Goal: Task Accomplishment & Management: Use online tool/utility

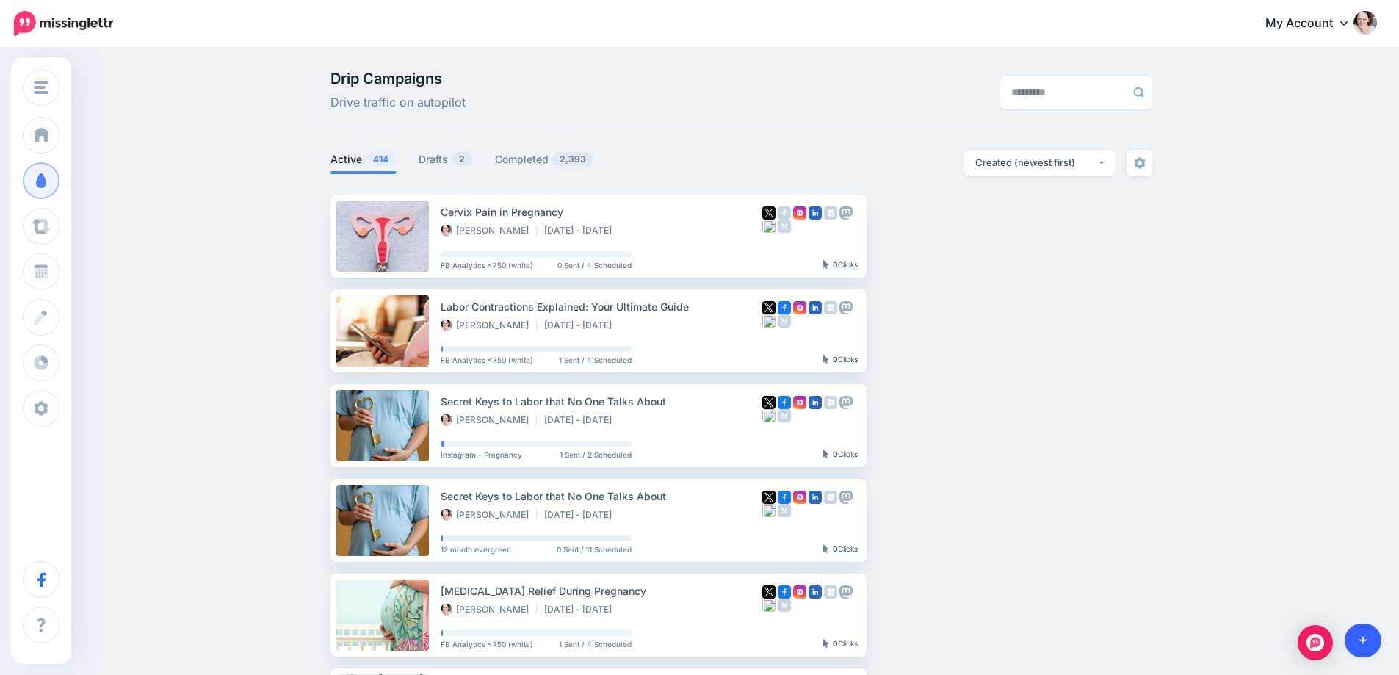
click at [1378, 637] on link at bounding box center [1363, 641] width 37 height 34
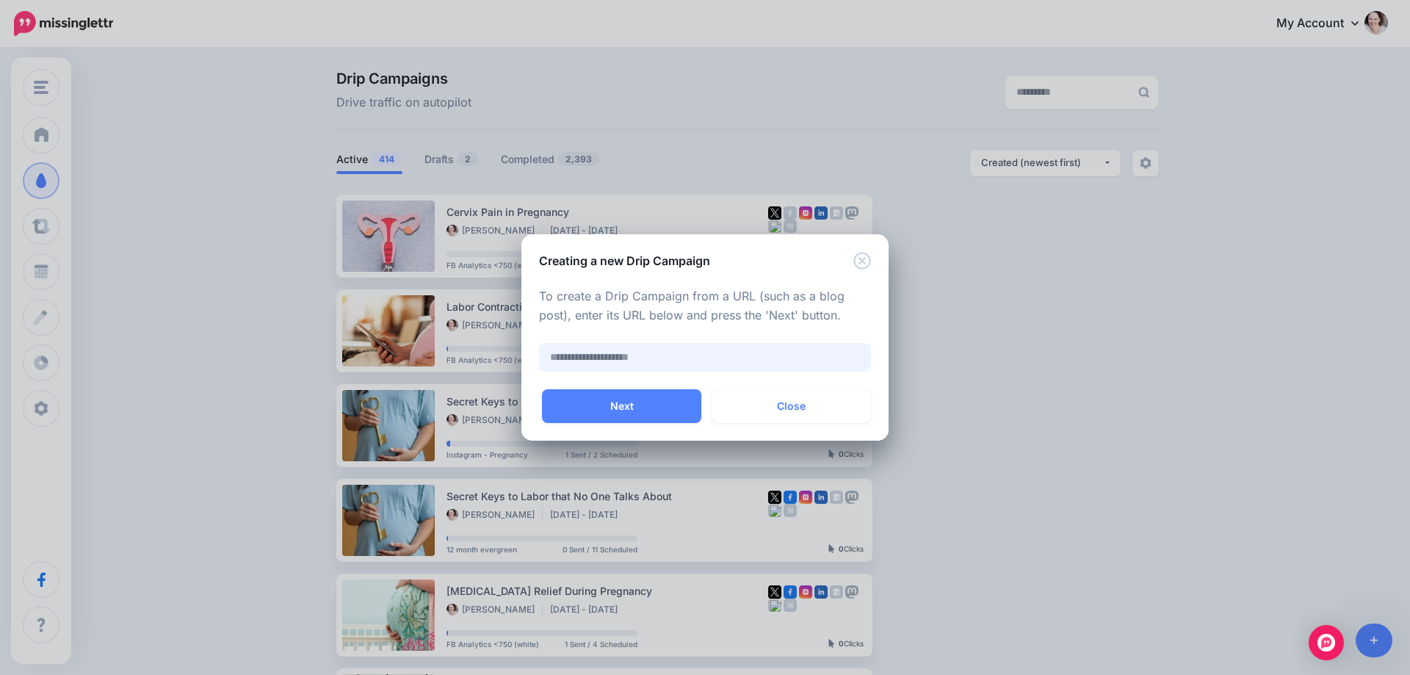
paste input "**********"
type input "**********"
click at [637, 401] on button "Next" at bounding box center [621, 406] width 159 height 34
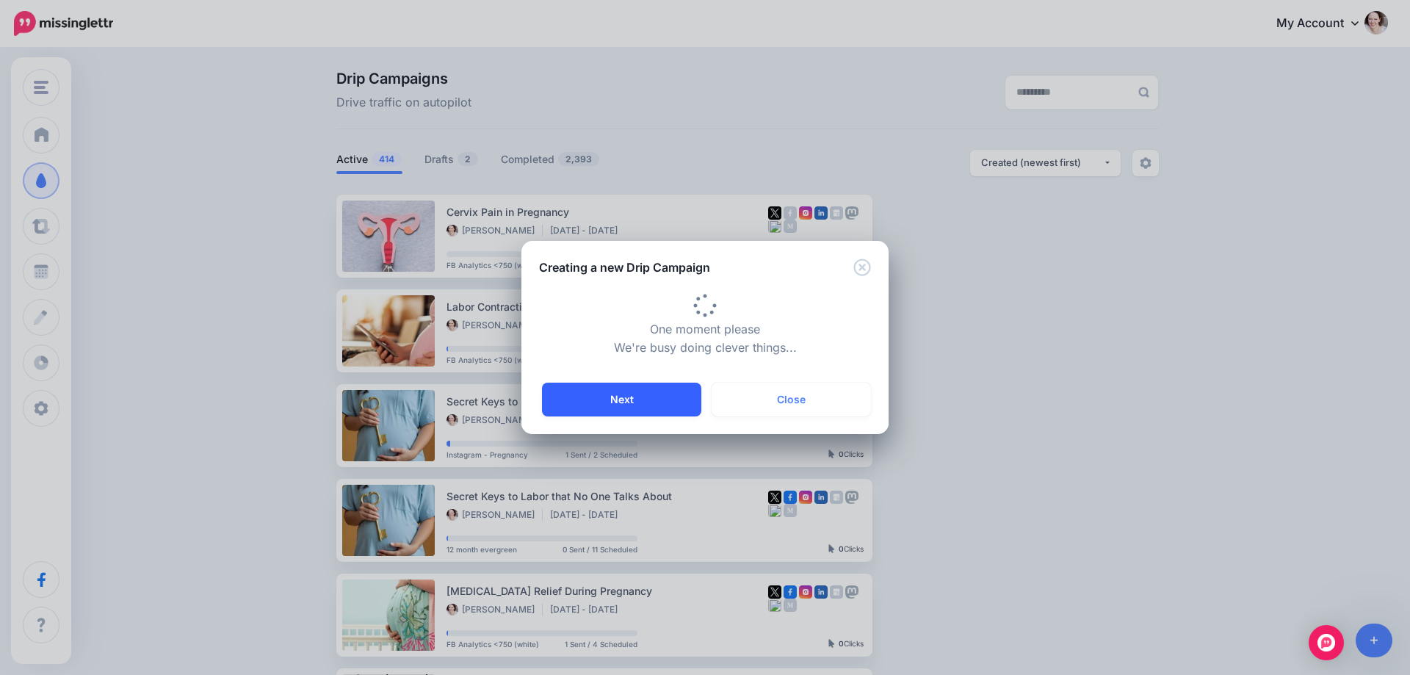
type input "**********"
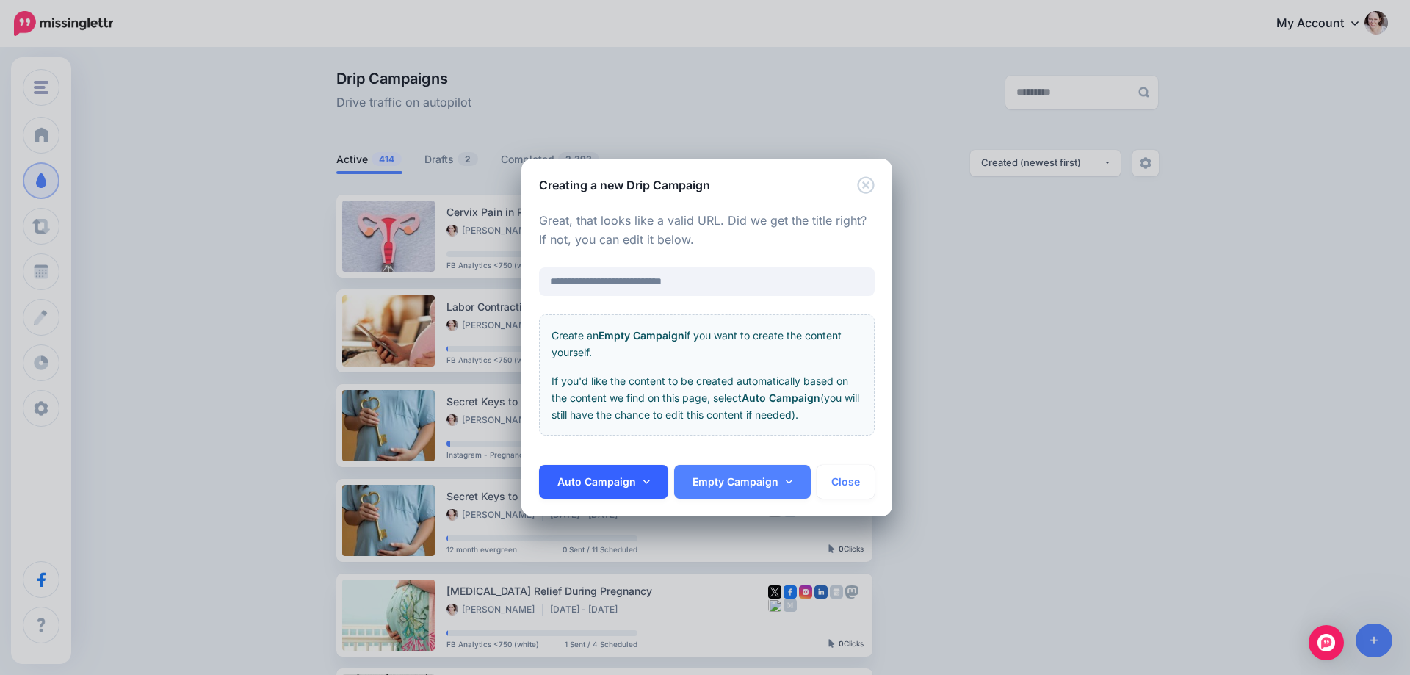
click at [588, 477] on link "Auto Campaign" at bounding box center [603, 482] width 129 height 34
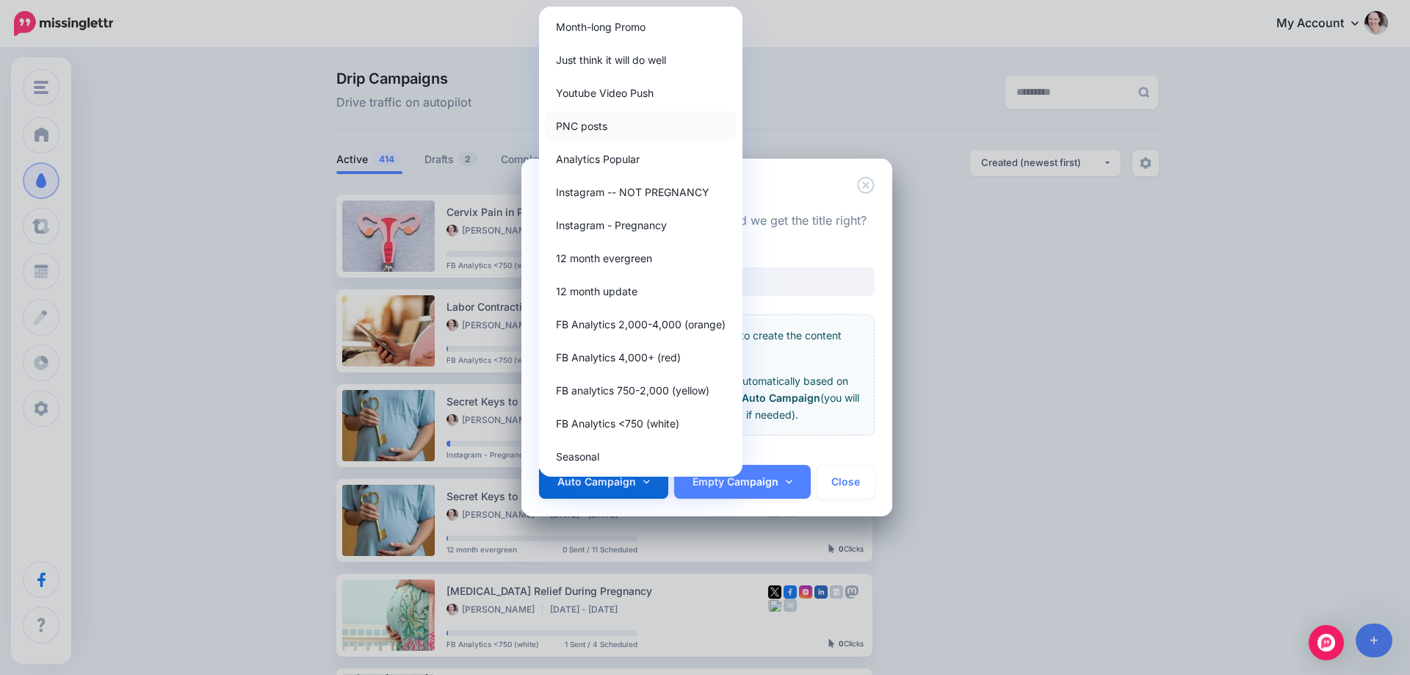
click at [616, 133] on link "PNC posts" at bounding box center [641, 126] width 192 height 29
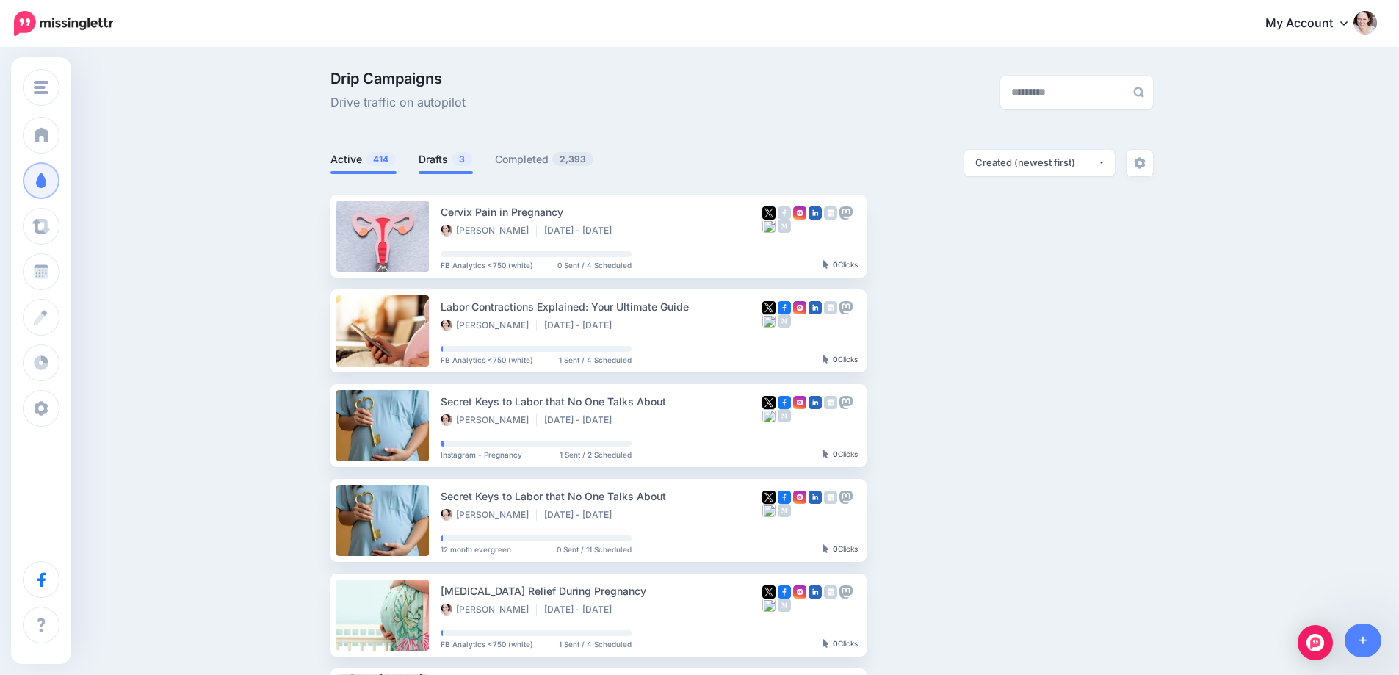
click at [444, 162] on link "Drafts 3" at bounding box center [446, 160] width 54 height 18
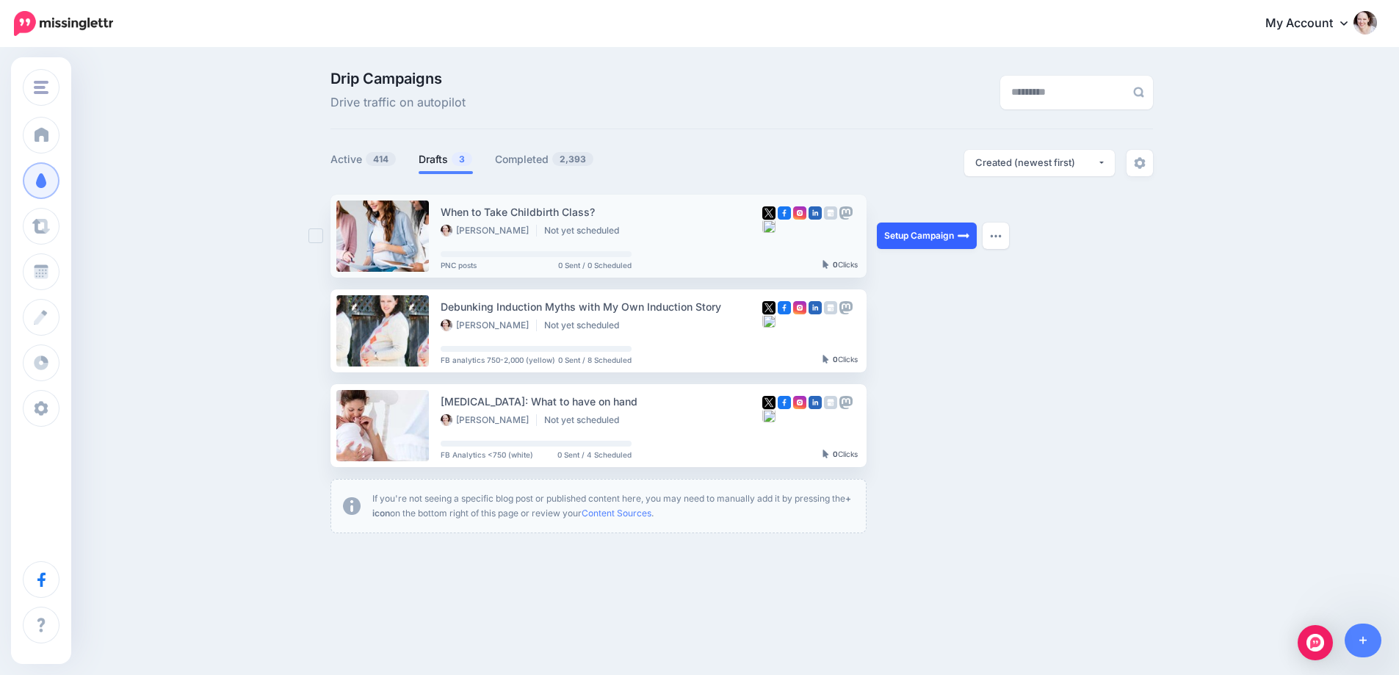
click at [921, 239] on link "Setup Campaign" at bounding box center [927, 236] width 100 height 26
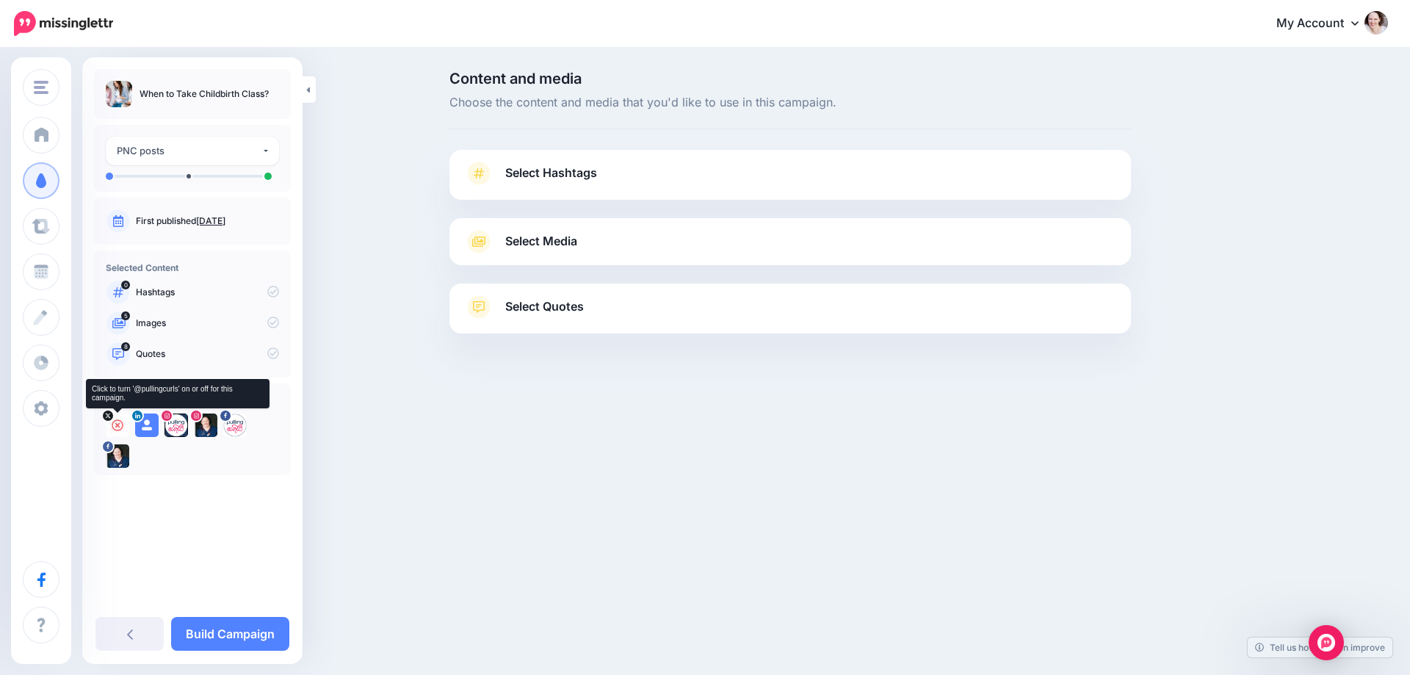
click at [112, 422] on icon at bounding box center [118, 425] width 12 height 12
click at [145, 424] on icon at bounding box center [147, 425] width 12 height 12
click at [176, 424] on icon at bounding box center [176, 425] width 12 height 12
click at [209, 424] on icon at bounding box center [206, 425] width 12 height 12
click at [237, 422] on icon at bounding box center [235, 425] width 12 height 12
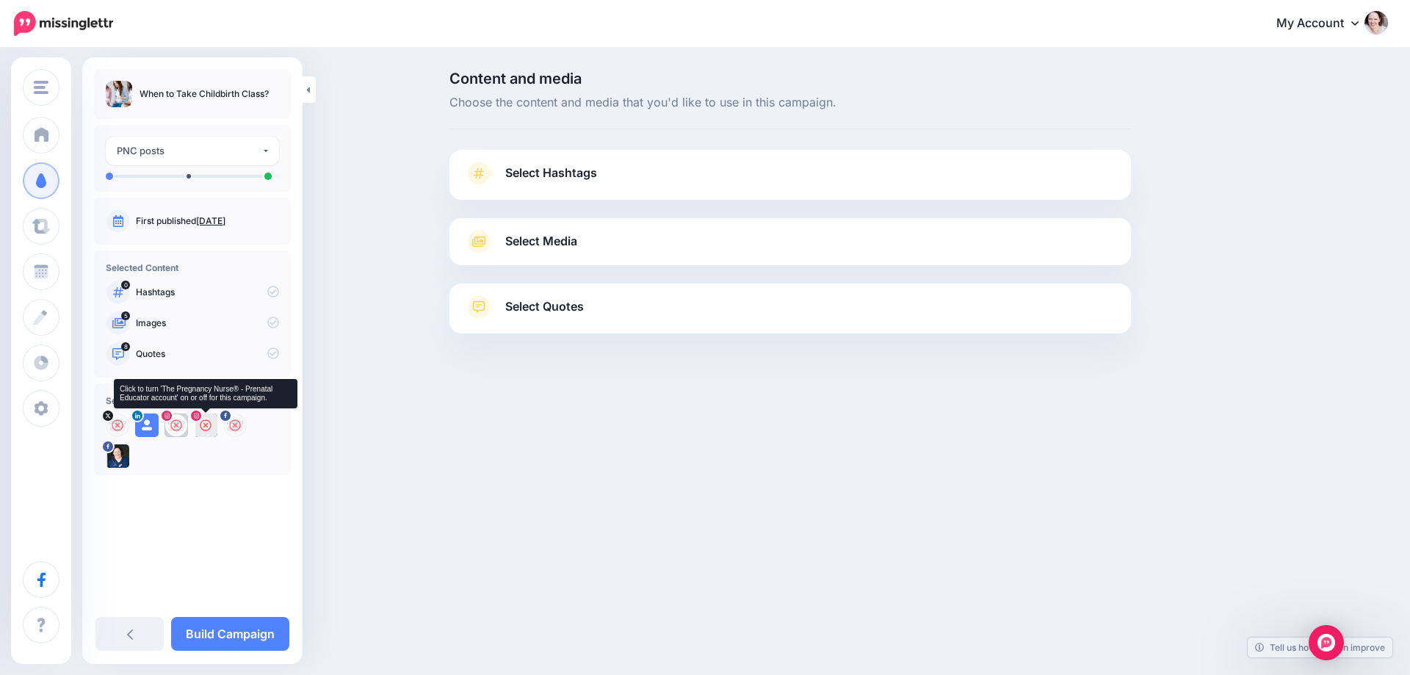
click at [204, 428] on icon at bounding box center [206, 425] width 12 height 12
click at [145, 427] on icon at bounding box center [147, 425] width 12 height 12
click at [560, 169] on span "Select Hashtags" at bounding box center [551, 173] width 92 height 20
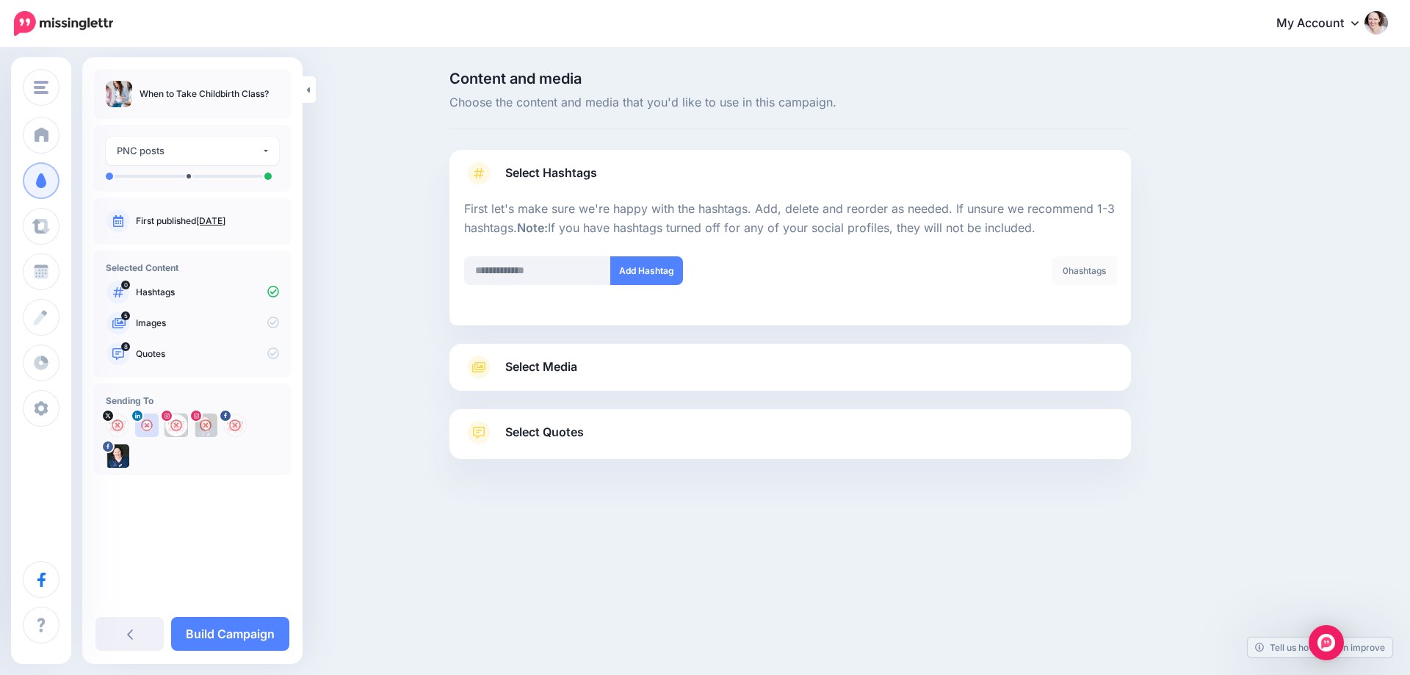
click at [541, 354] on div "Select Media Next, let's make sure we have the best media for this campaign. De…" at bounding box center [790, 367] width 682 height 47
click at [543, 366] on span "Select Media" at bounding box center [541, 367] width 72 height 20
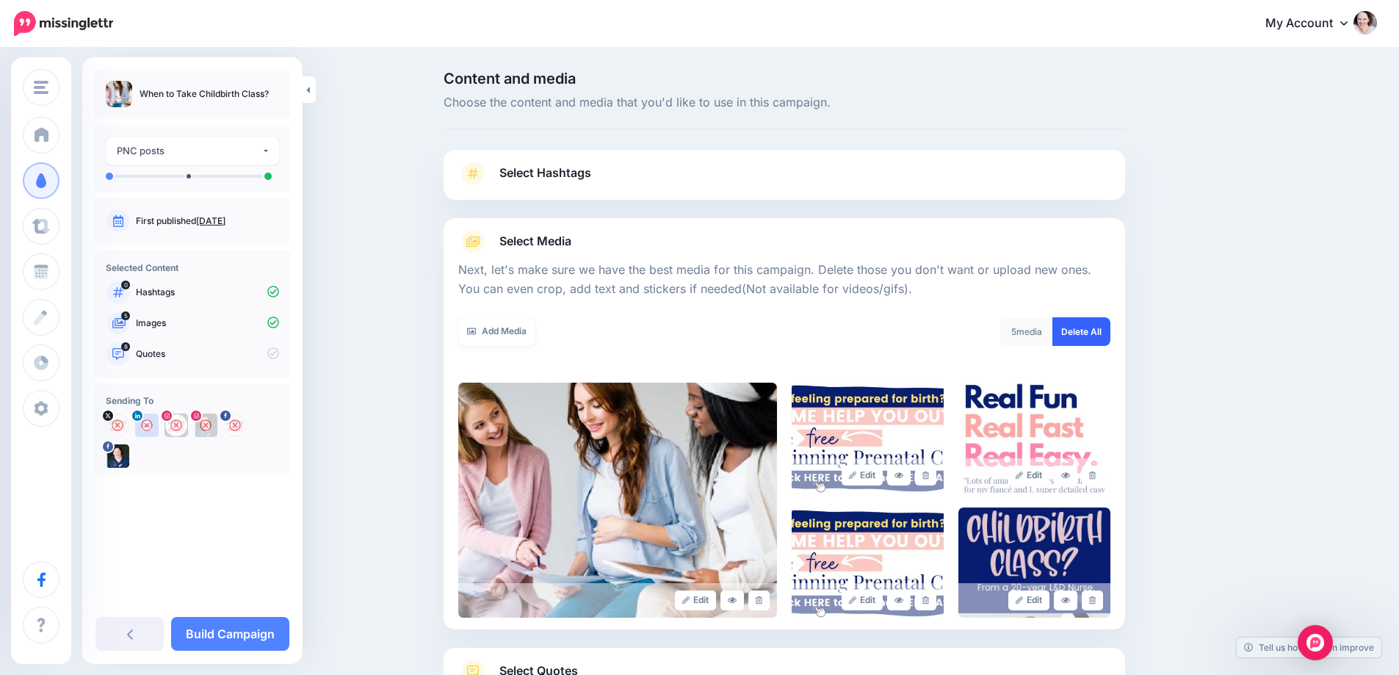
click at [1110, 344] on link "Delete All" at bounding box center [1081, 331] width 58 height 29
click at [505, 343] on link "Add Media" at bounding box center [496, 331] width 77 height 29
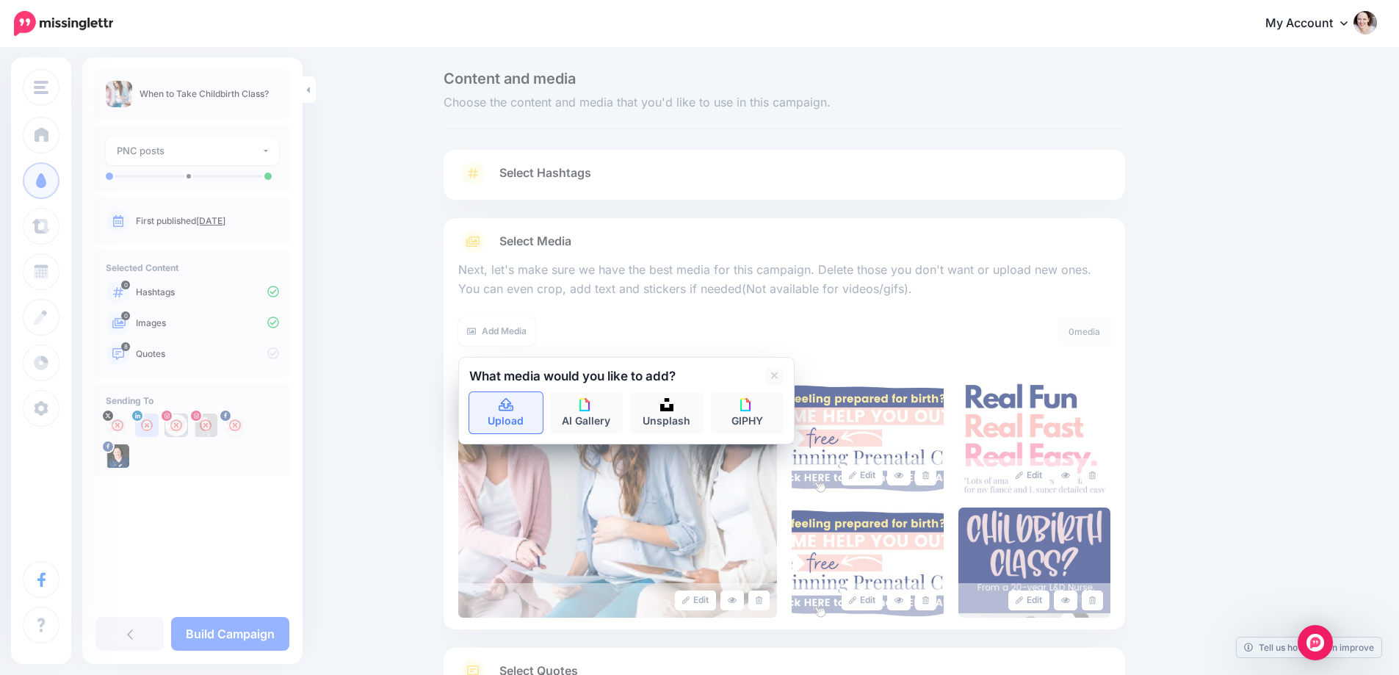
click at [501, 413] on link "Upload" at bounding box center [505, 412] width 73 height 41
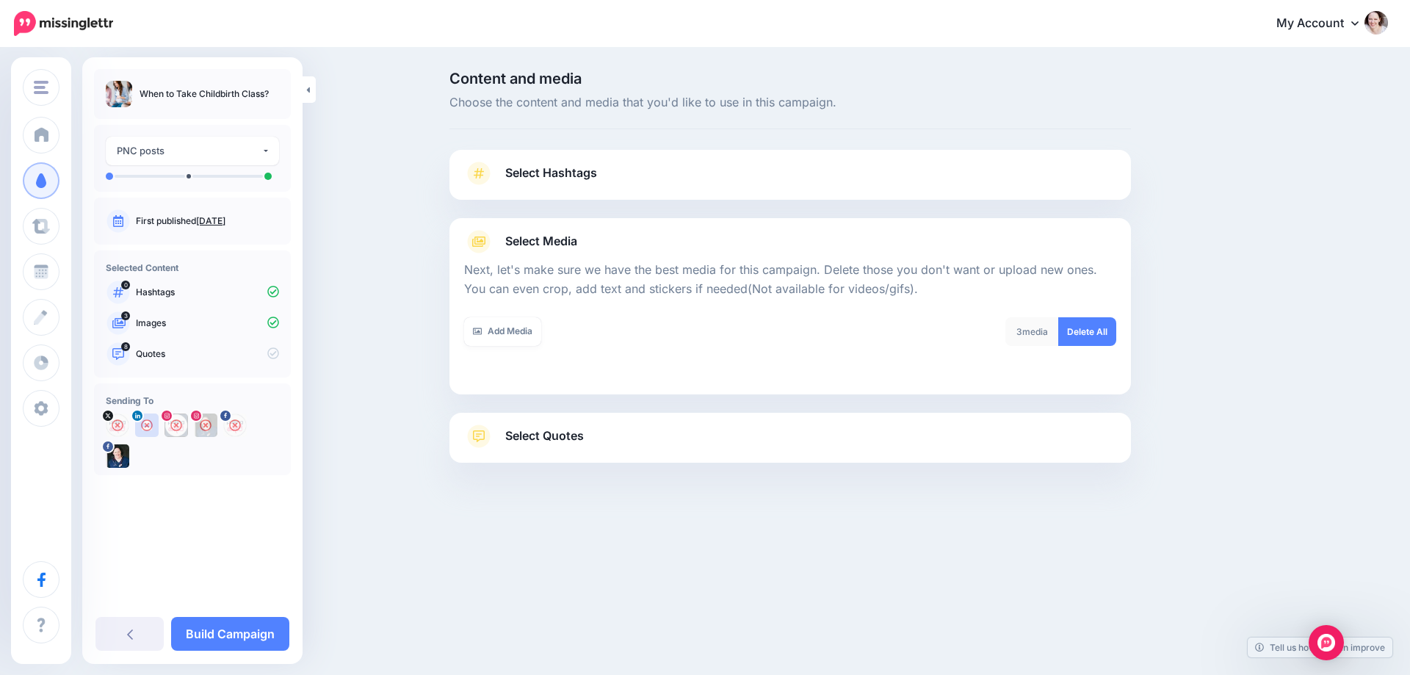
click at [531, 438] on span "Select Quotes" at bounding box center [544, 436] width 79 height 20
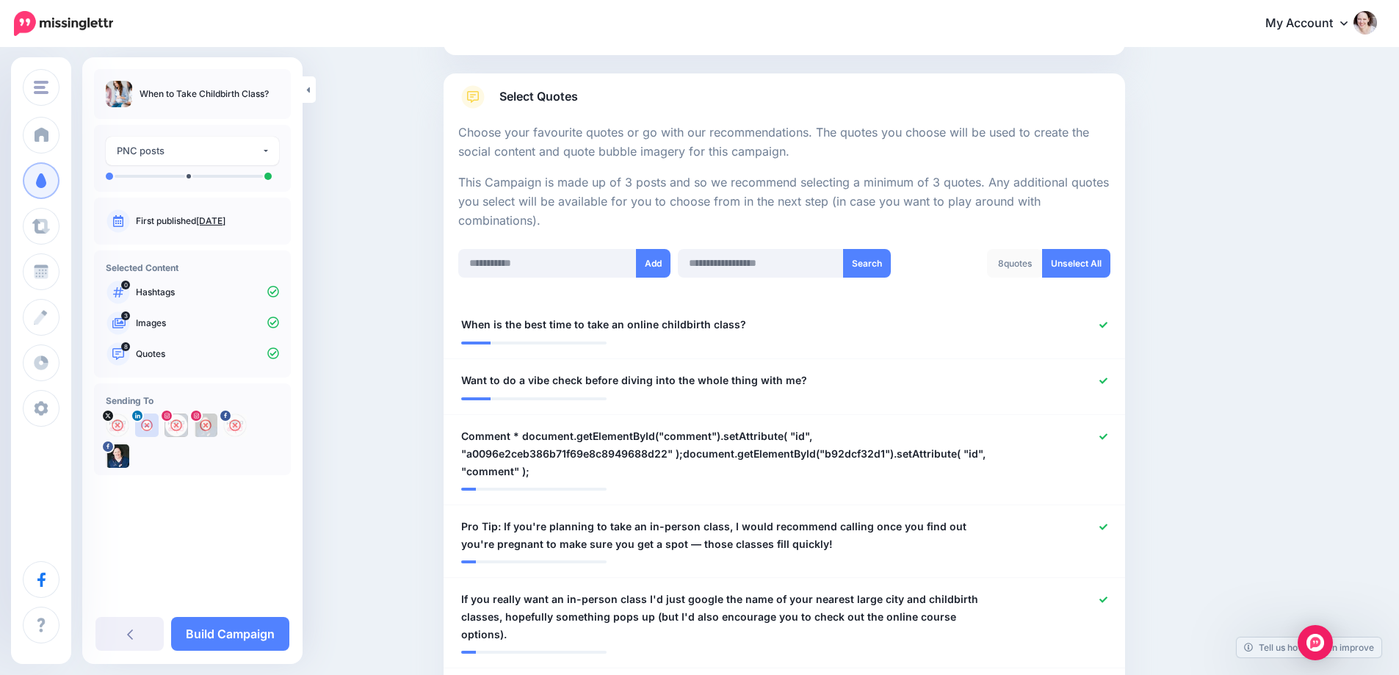
scroll to position [294, 0]
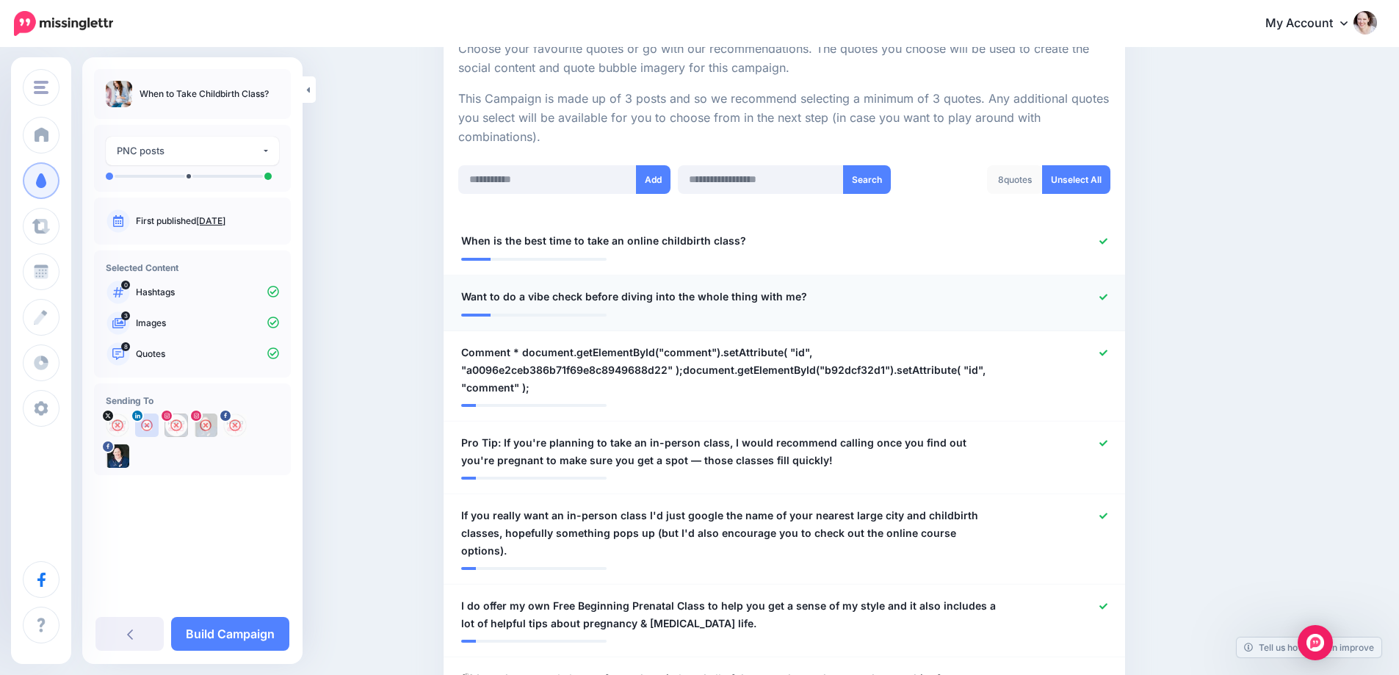
click at [1105, 294] on icon at bounding box center [1103, 297] width 8 height 8
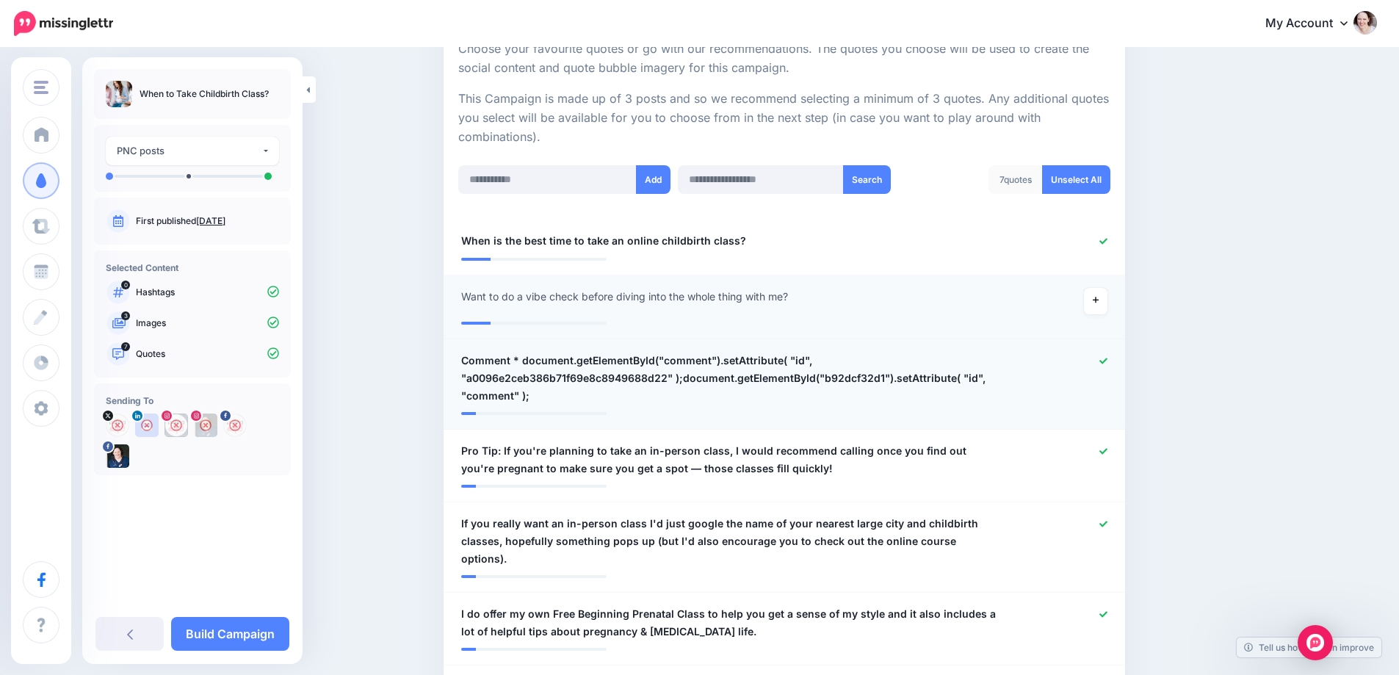
click at [1107, 361] on icon at bounding box center [1103, 361] width 8 height 8
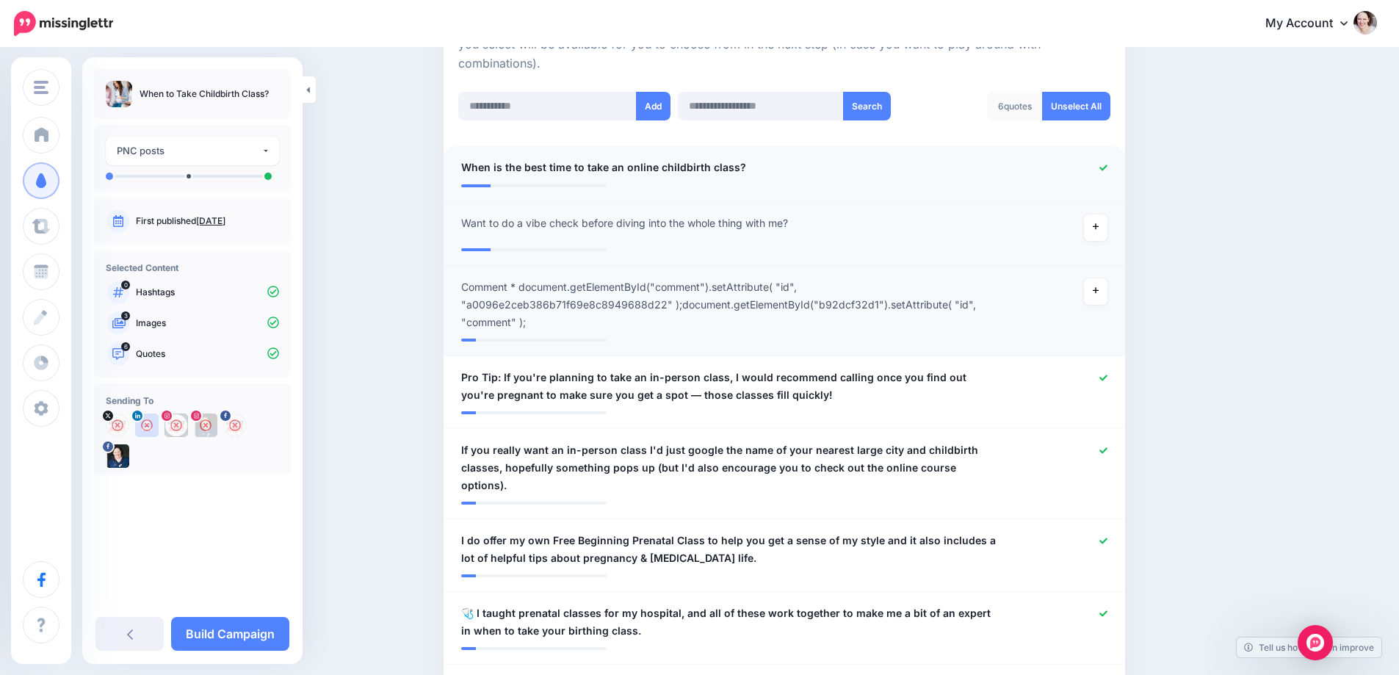
scroll to position [441, 0]
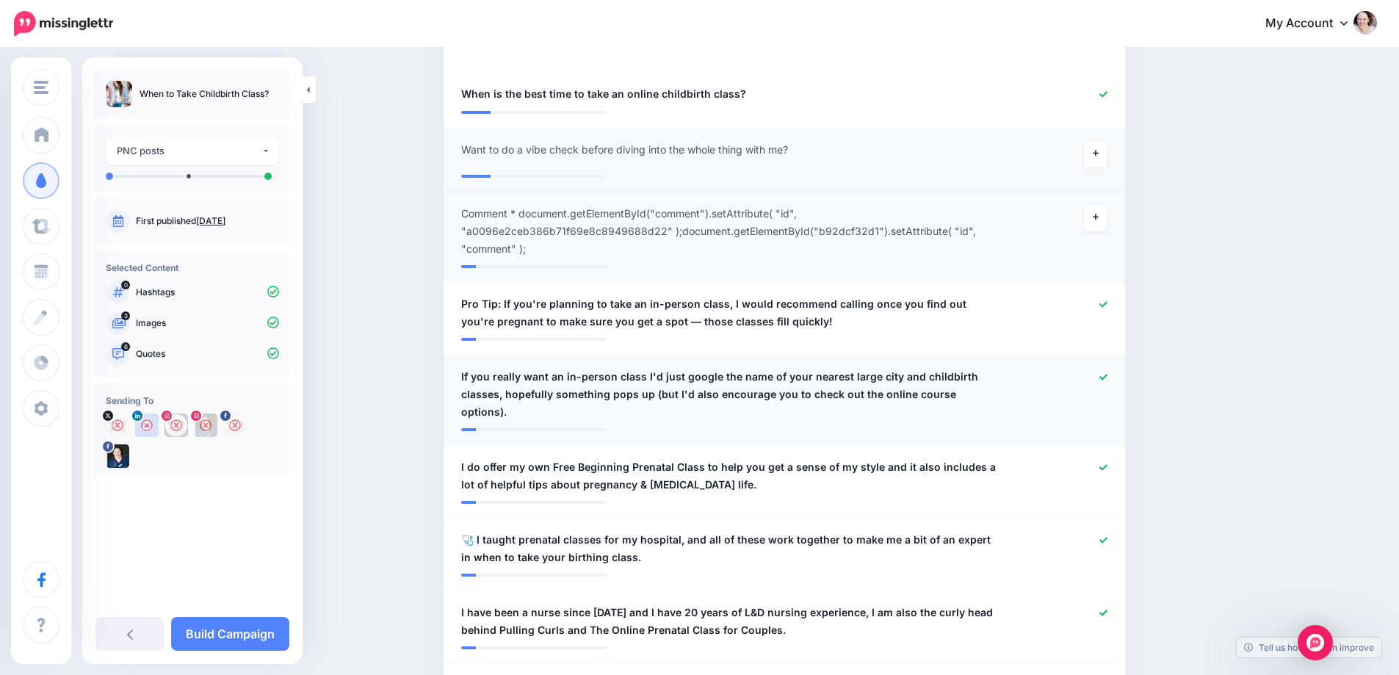
click at [1107, 377] on icon at bounding box center [1103, 377] width 8 height 6
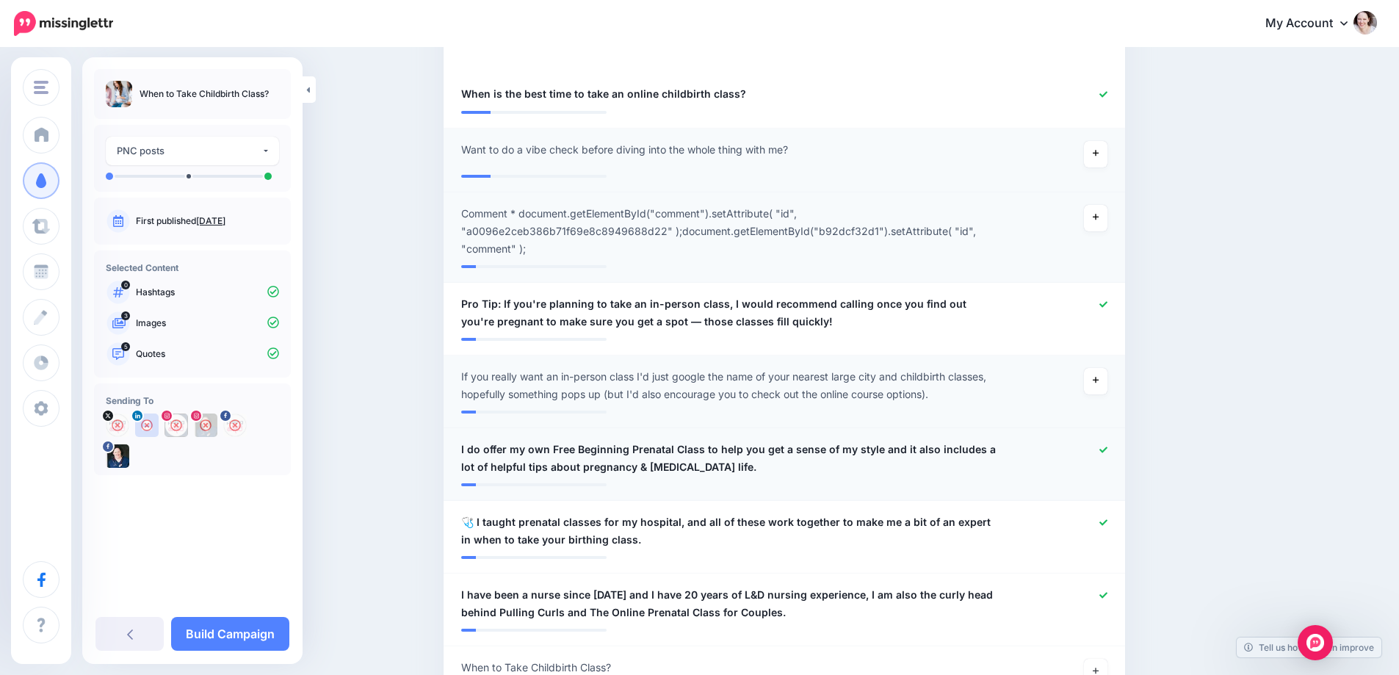
click at [1106, 447] on icon at bounding box center [1103, 450] width 8 height 8
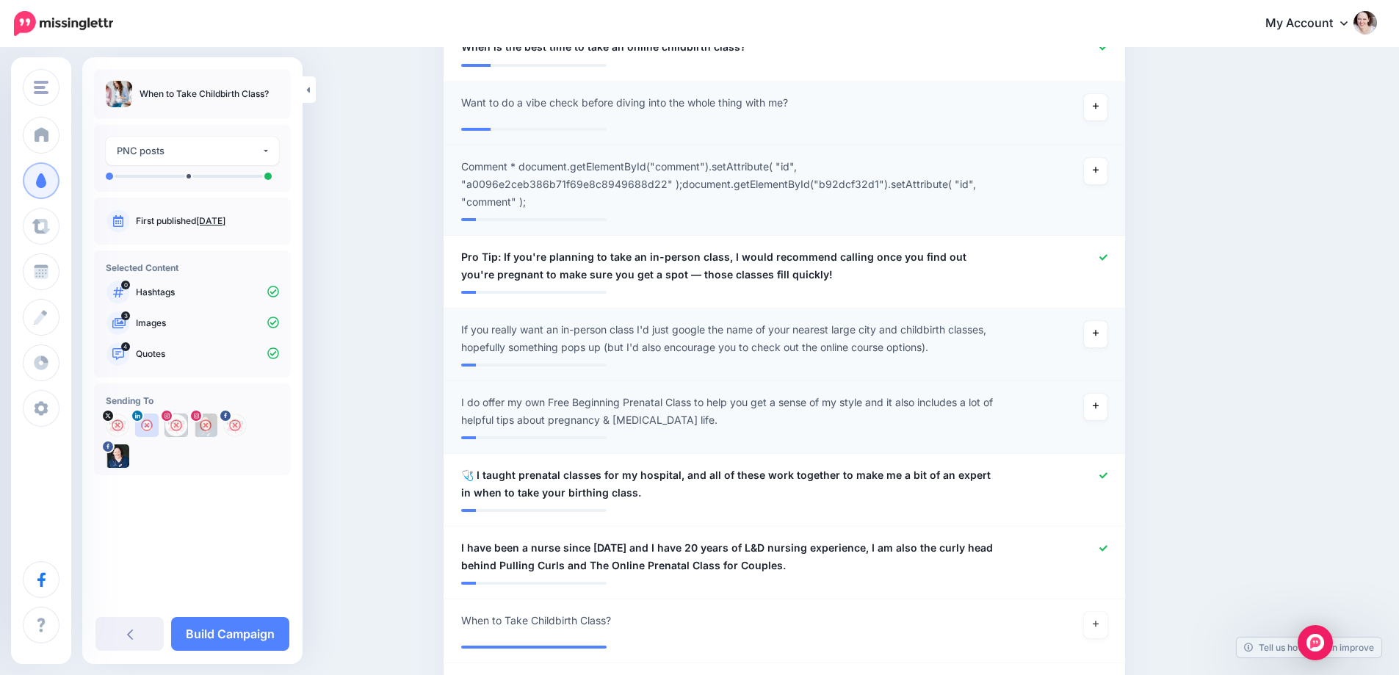
scroll to position [514, 0]
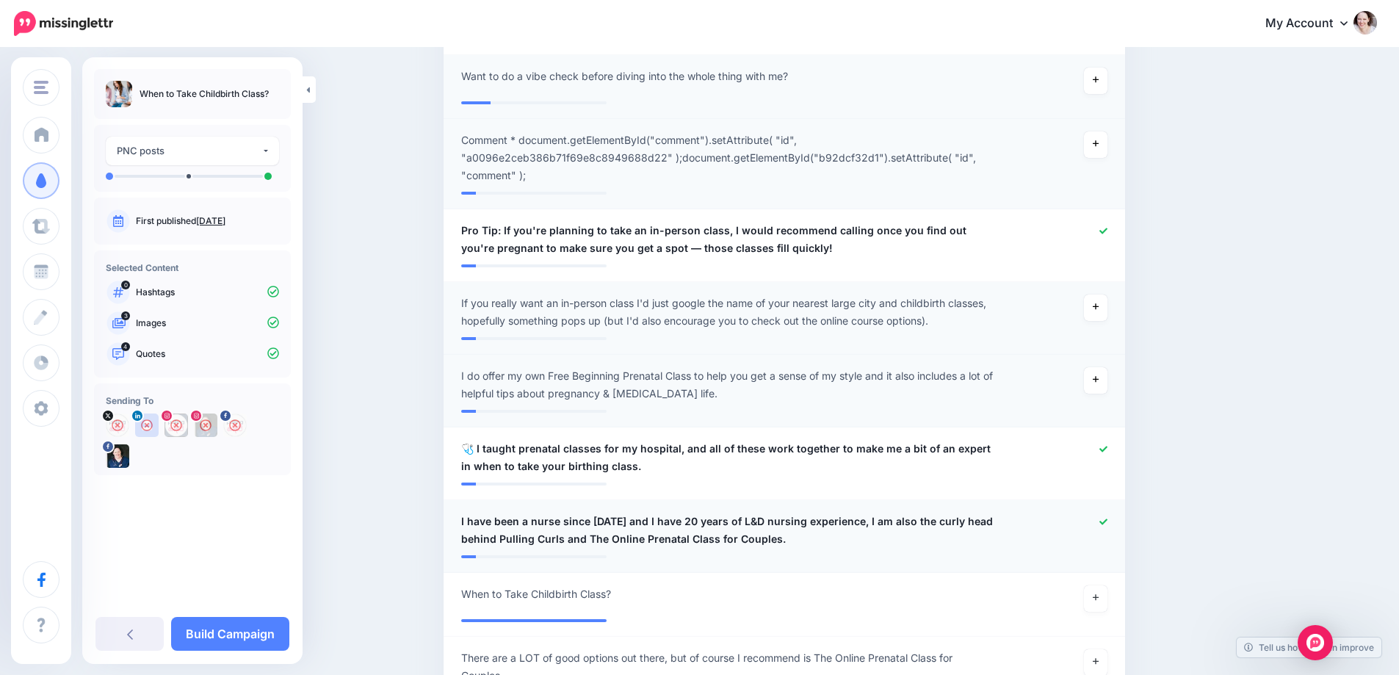
click at [1107, 521] on icon at bounding box center [1103, 522] width 8 height 8
click at [1107, 601] on link at bounding box center [1096, 598] width 24 height 26
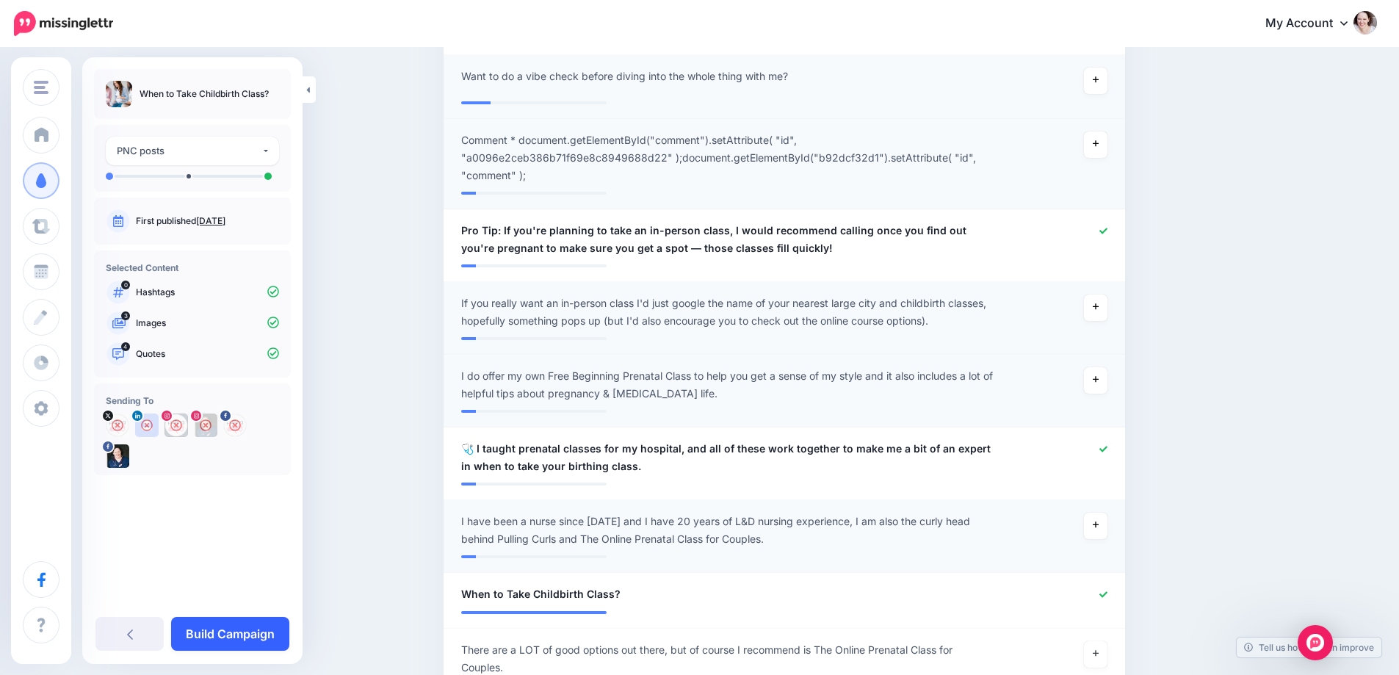
click at [242, 627] on link "Build Campaign" at bounding box center [230, 634] width 118 height 34
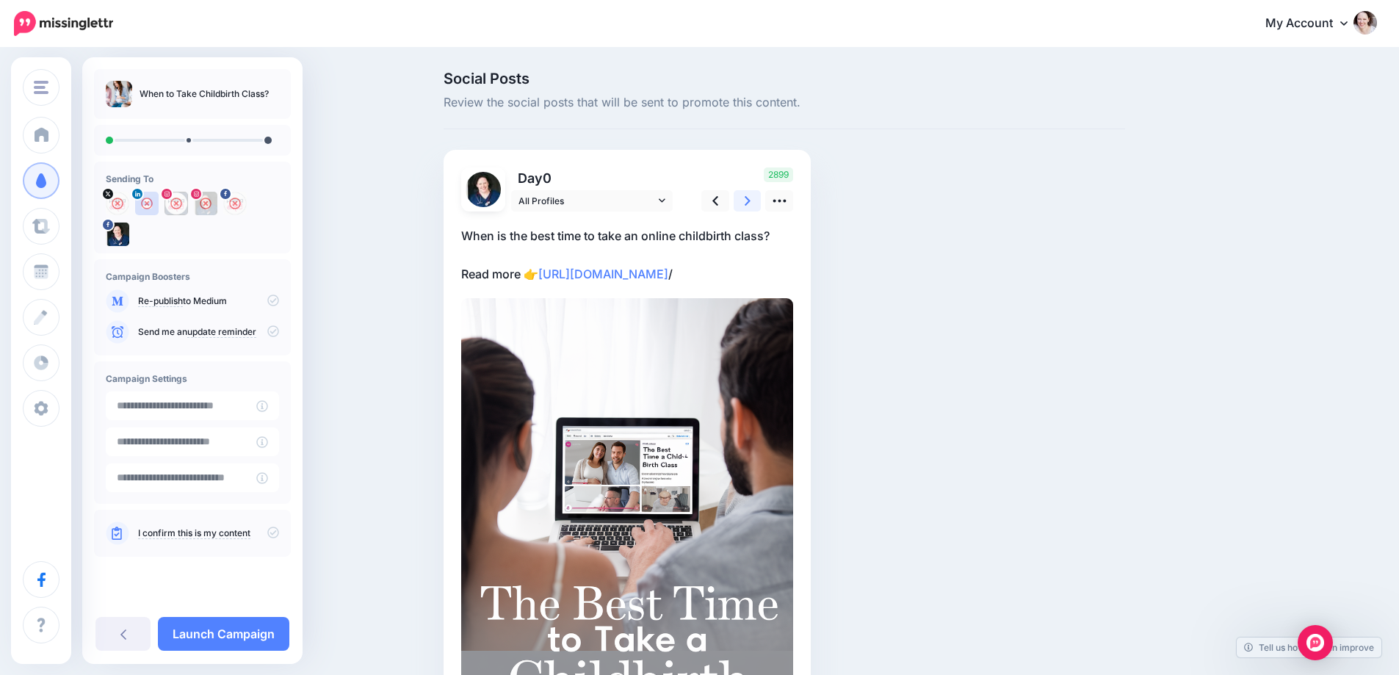
click at [749, 195] on link at bounding box center [748, 200] width 28 height 21
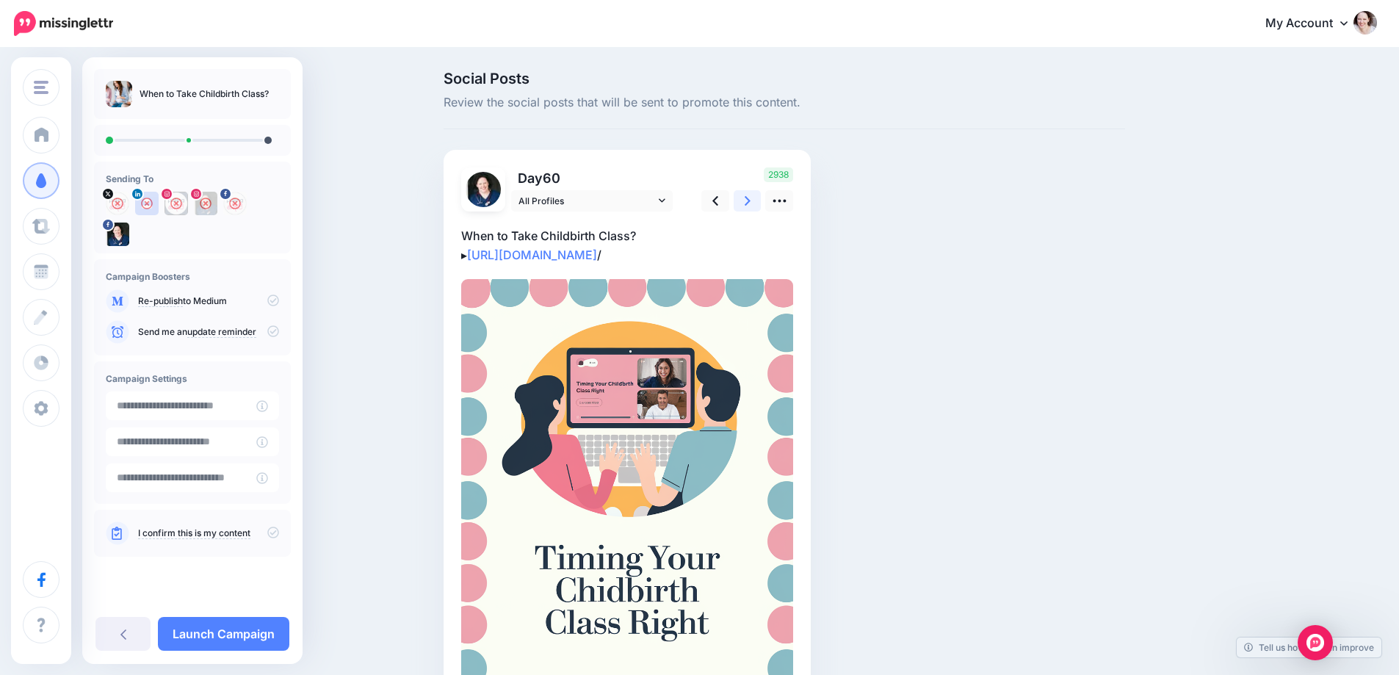
click at [749, 195] on link at bounding box center [748, 200] width 28 height 21
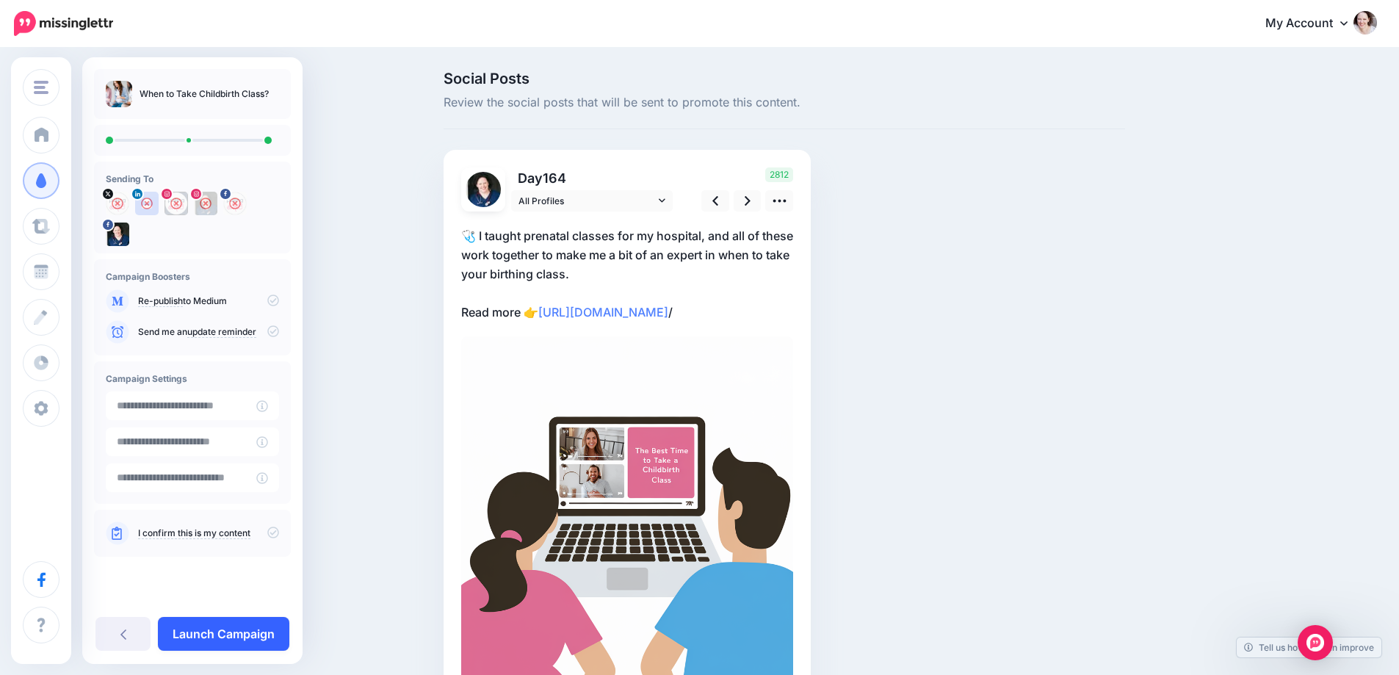
click at [188, 632] on link "Launch Campaign" at bounding box center [223, 634] width 131 height 34
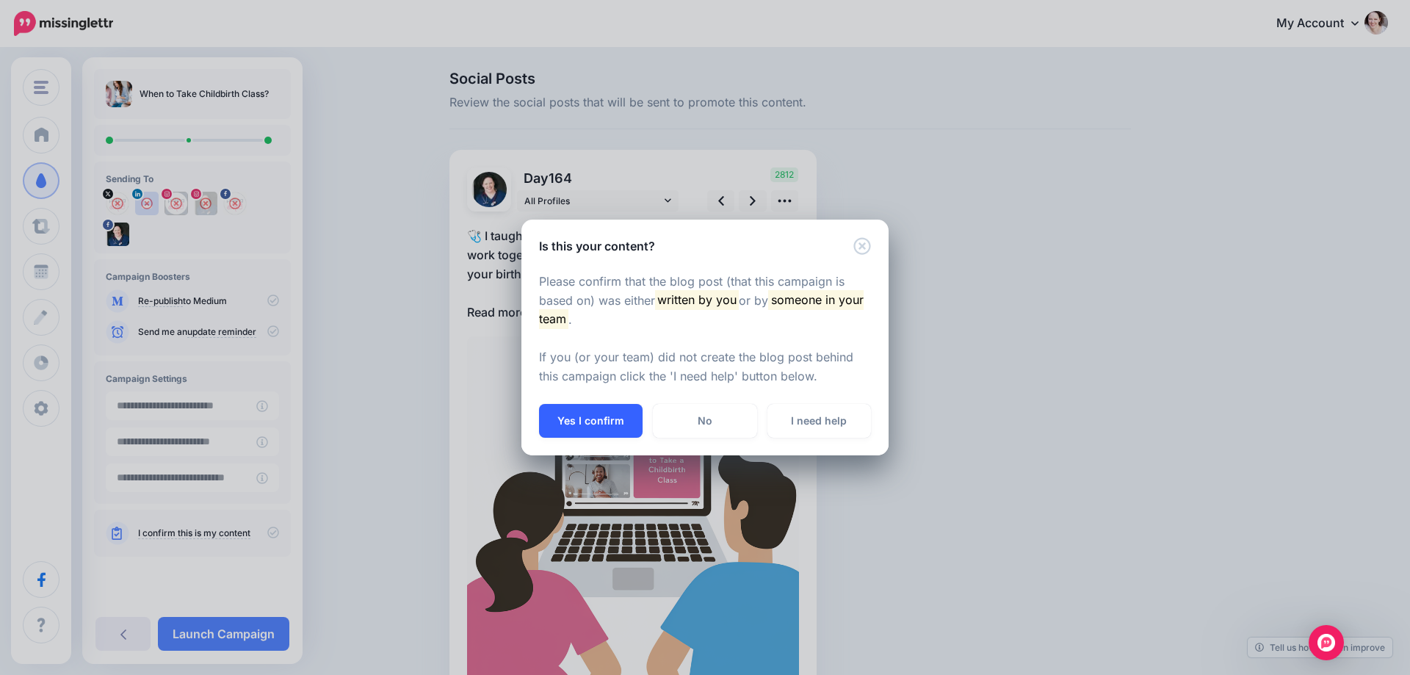
click at [604, 411] on button "Yes I confirm" at bounding box center [591, 421] width 104 height 34
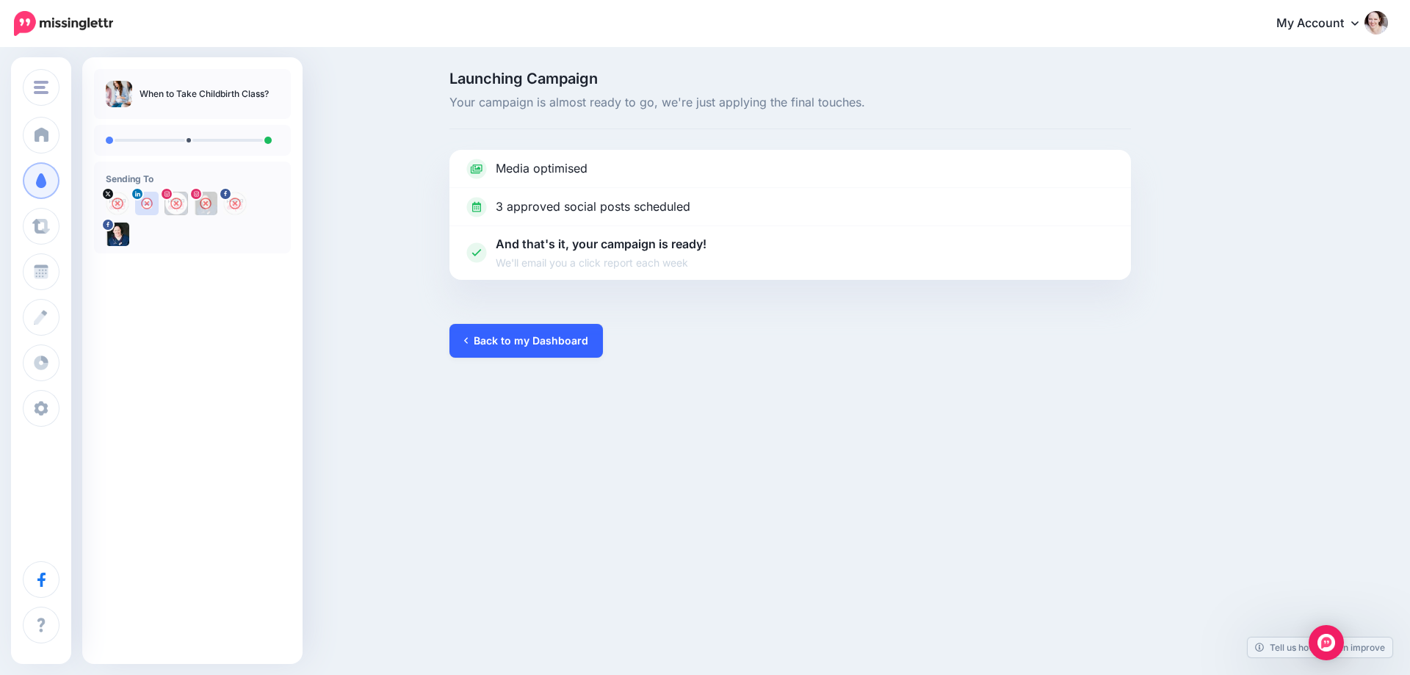
click at [516, 347] on link "Back to my Dashboard" at bounding box center [525, 341] width 153 height 34
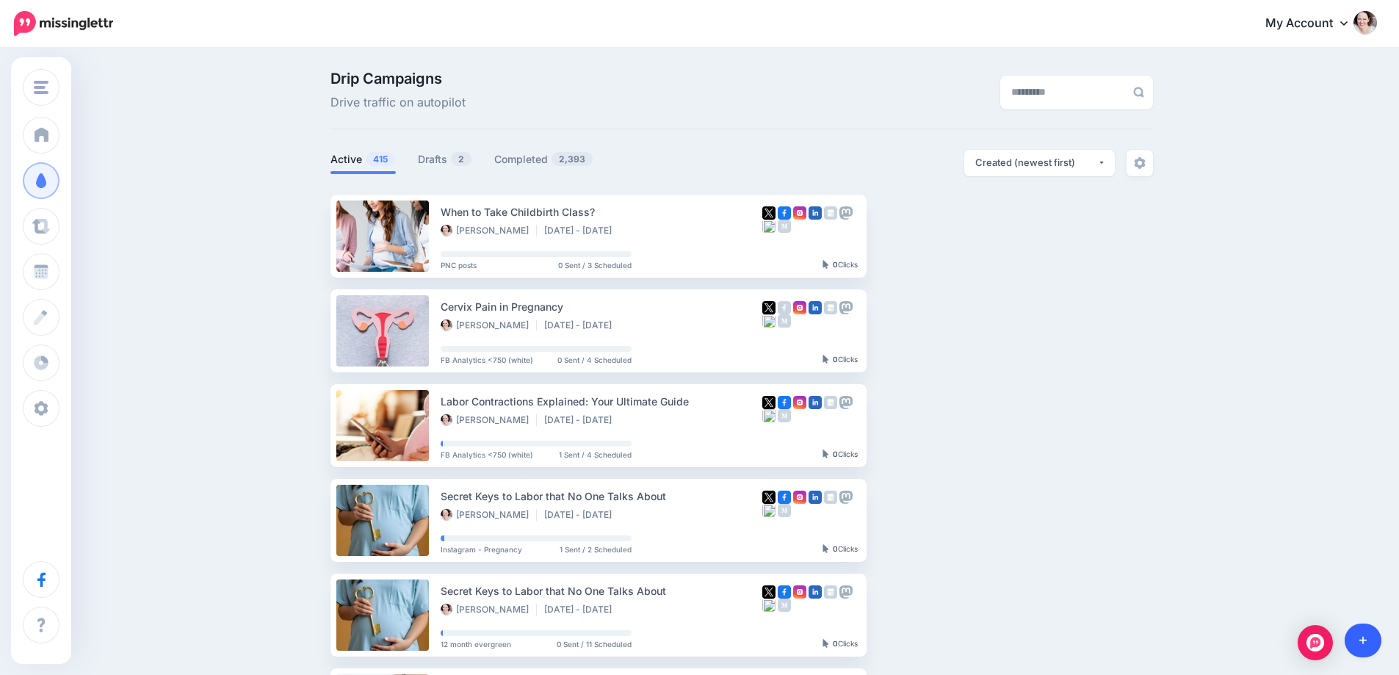
click at [1372, 638] on link at bounding box center [1363, 641] width 37 height 34
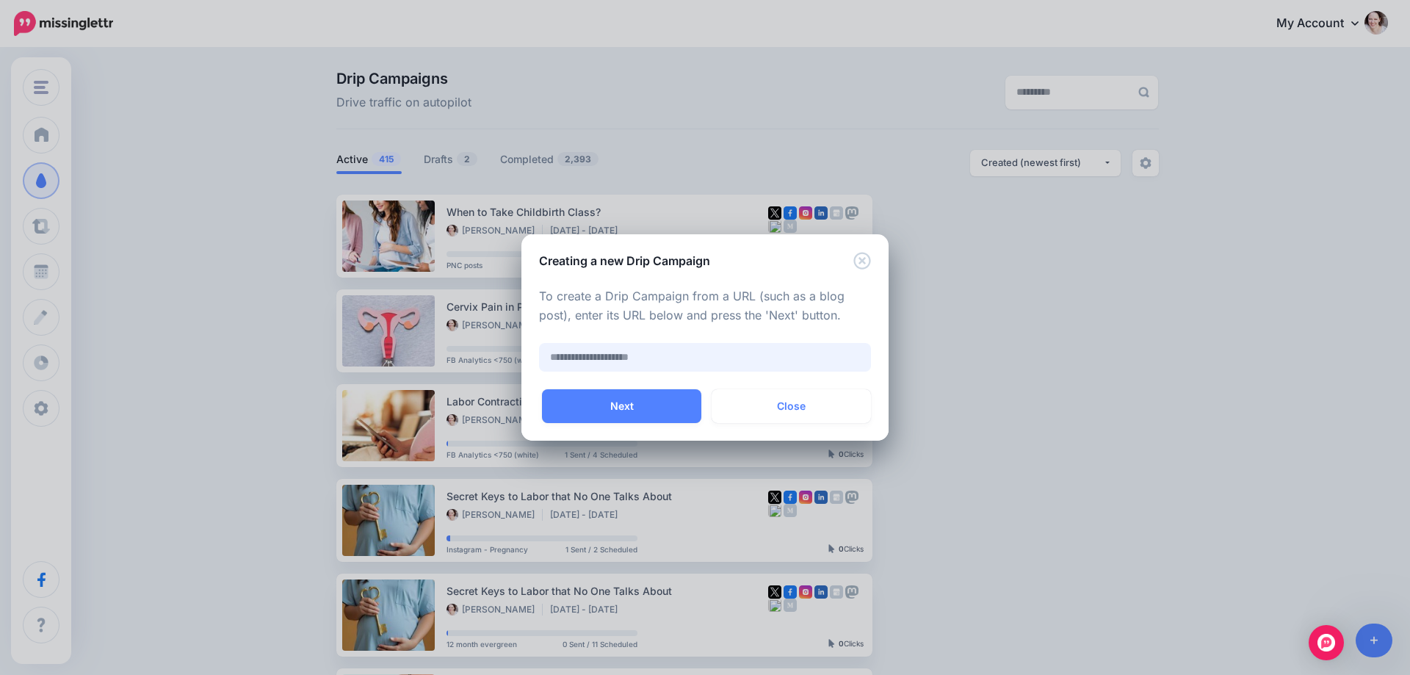
paste input "**********"
type input "**********"
click at [690, 397] on button "Next" at bounding box center [621, 406] width 159 height 34
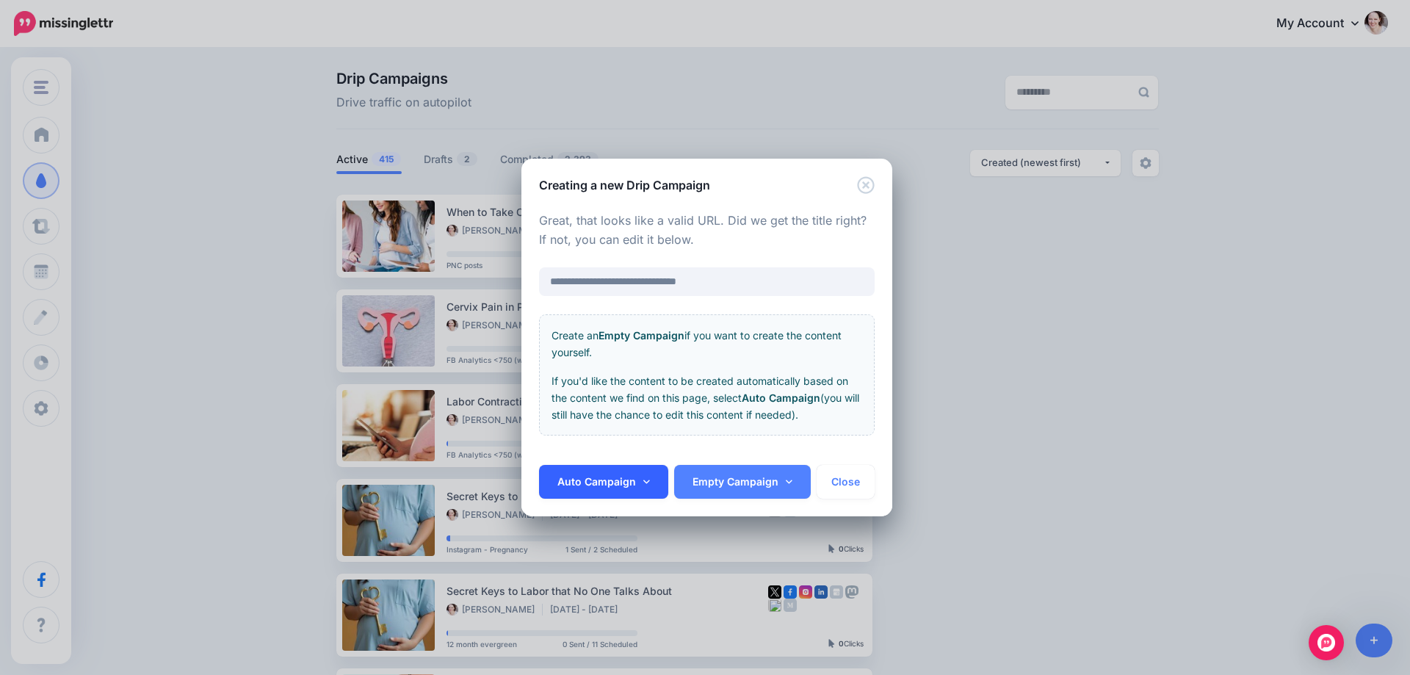
click at [582, 477] on link "Auto Campaign" at bounding box center [603, 482] width 129 height 34
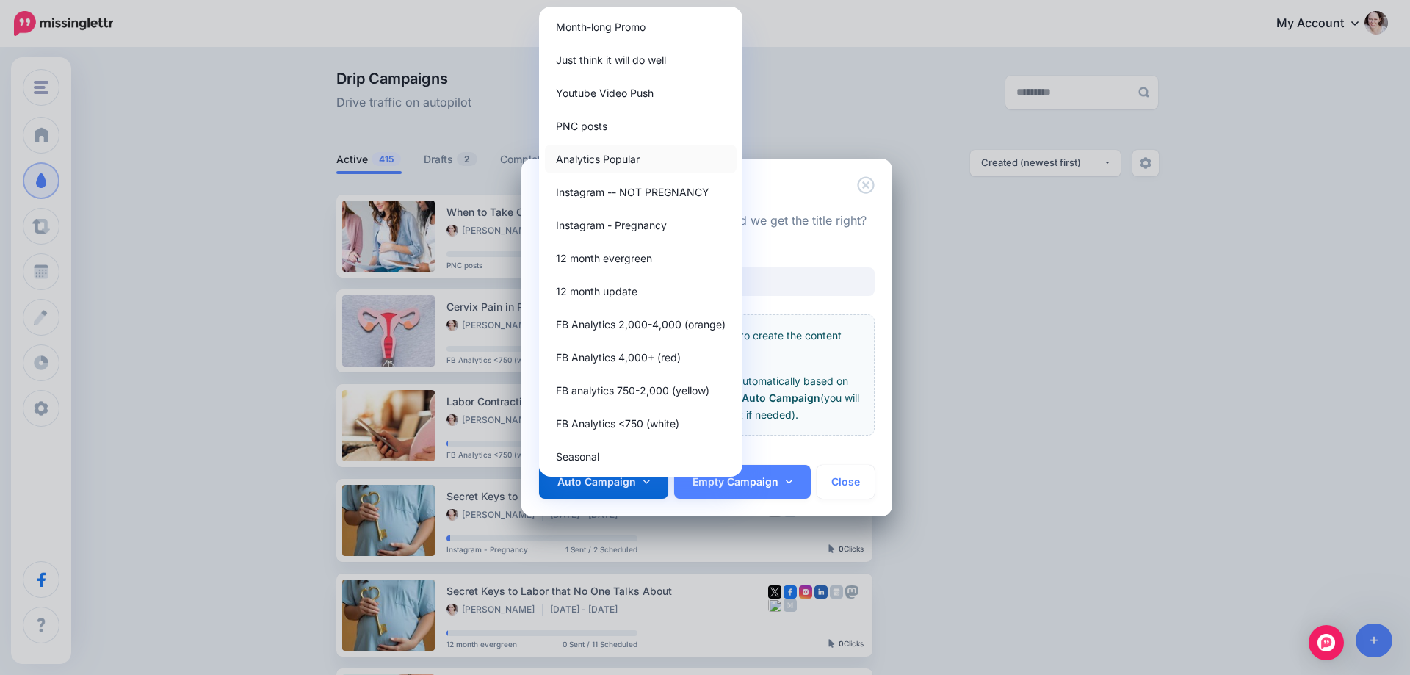
click at [603, 149] on link "Analytics Popular" at bounding box center [641, 159] width 192 height 29
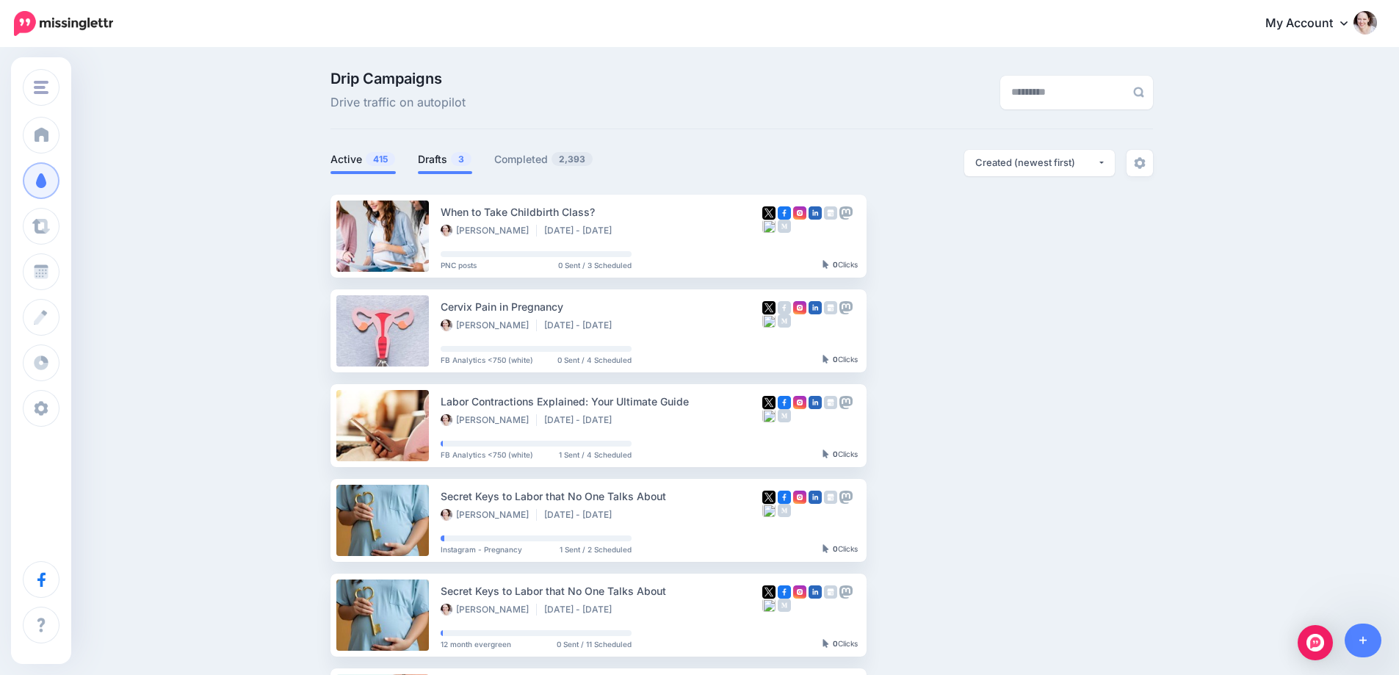
click at [434, 150] on li "Drafts 3" at bounding box center [445, 162] width 54 height 24
click at [434, 156] on link "Drafts 3" at bounding box center [445, 160] width 54 height 18
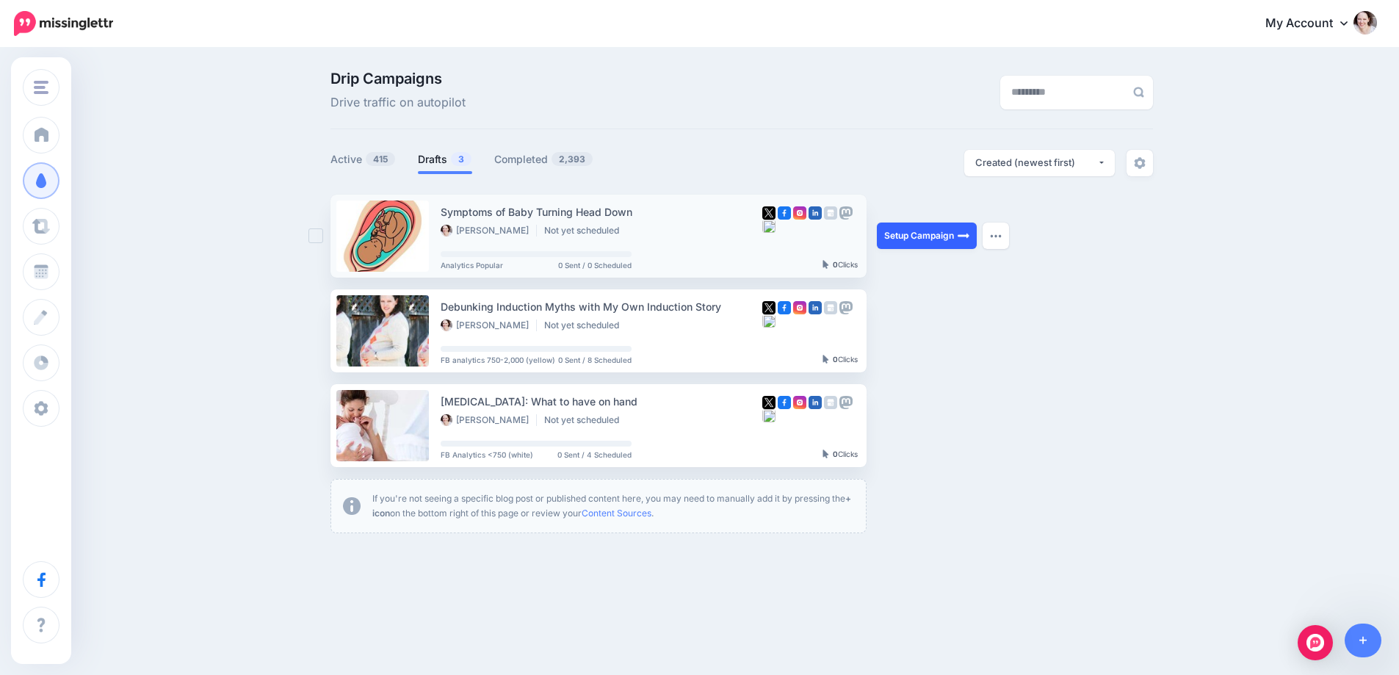
click at [935, 234] on link "Setup Campaign" at bounding box center [927, 236] width 100 height 26
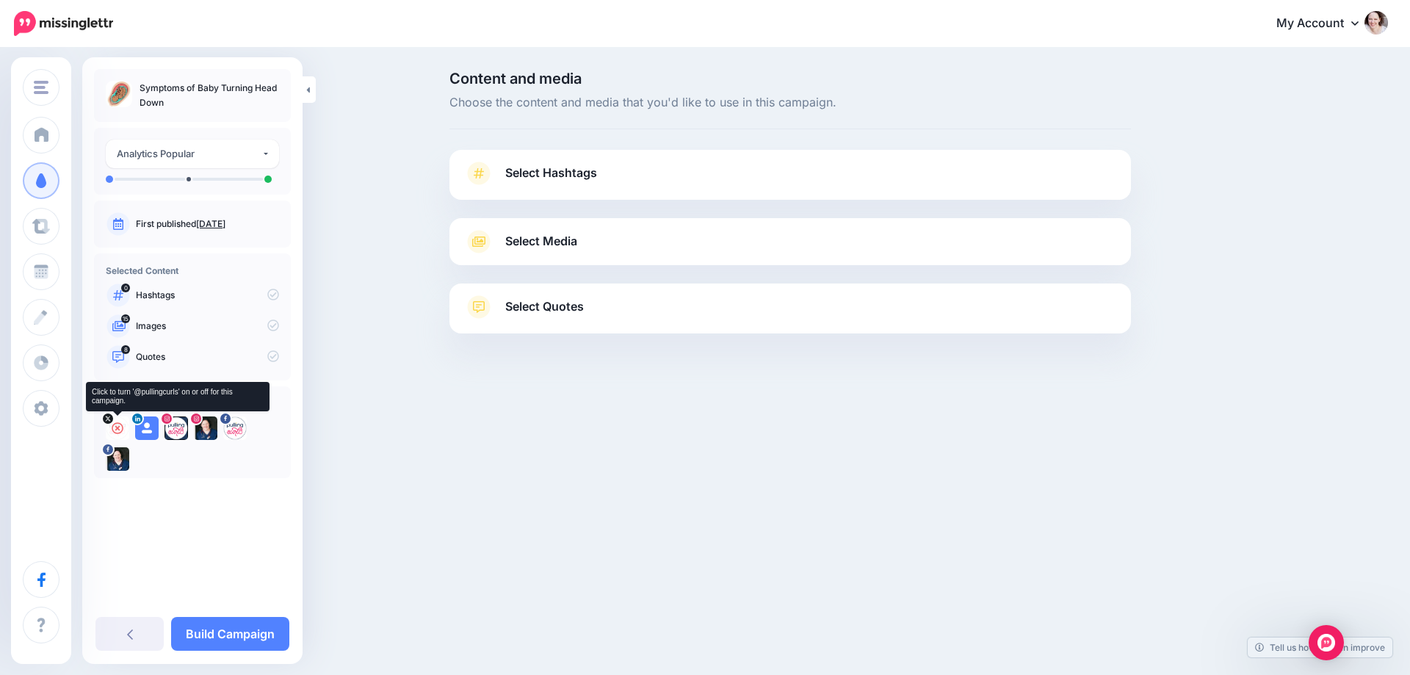
click at [118, 427] on icon at bounding box center [118, 428] width 12 height 12
click at [148, 425] on icon at bounding box center [147, 428] width 12 height 12
click at [176, 425] on icon at bounding box center [176, 428] width 12 height 12
click at [209, 427] on icon at bounding box center [206, 428] width 12 height 12
click at [234, 430] on icon at bounding box center [235, 428] width 12 height 12
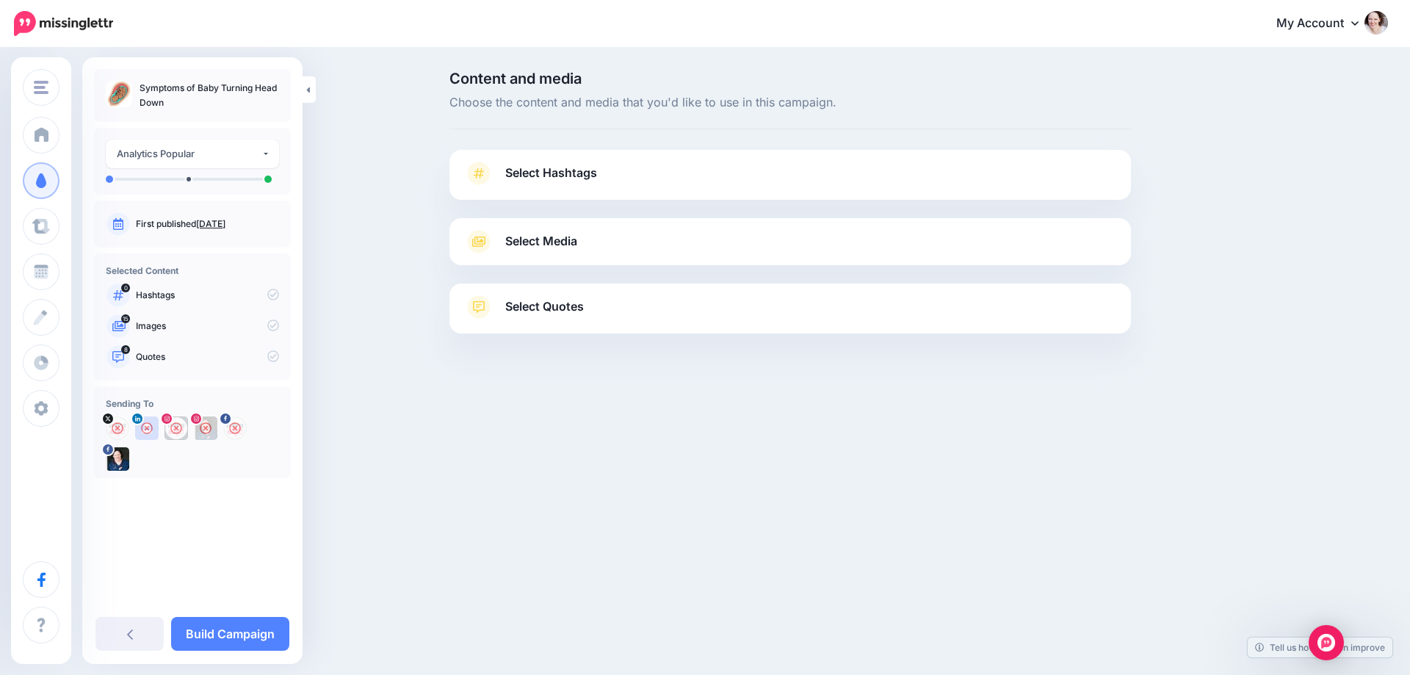
click at [572, 176] on span "Select Hashtags" at bounding box center [551, 173] width 92 height 20
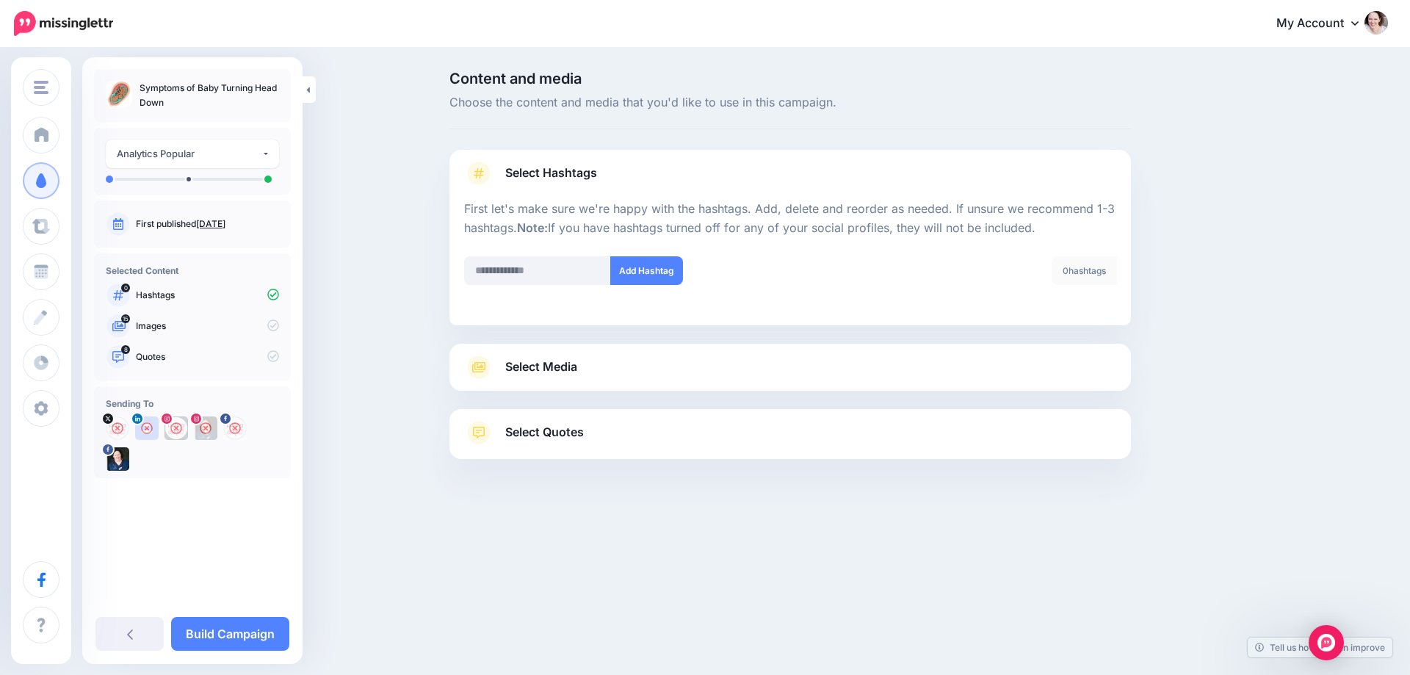
click at [602, 377] on link "Select Media" at bounding box center [790, 367] width 652 height 24
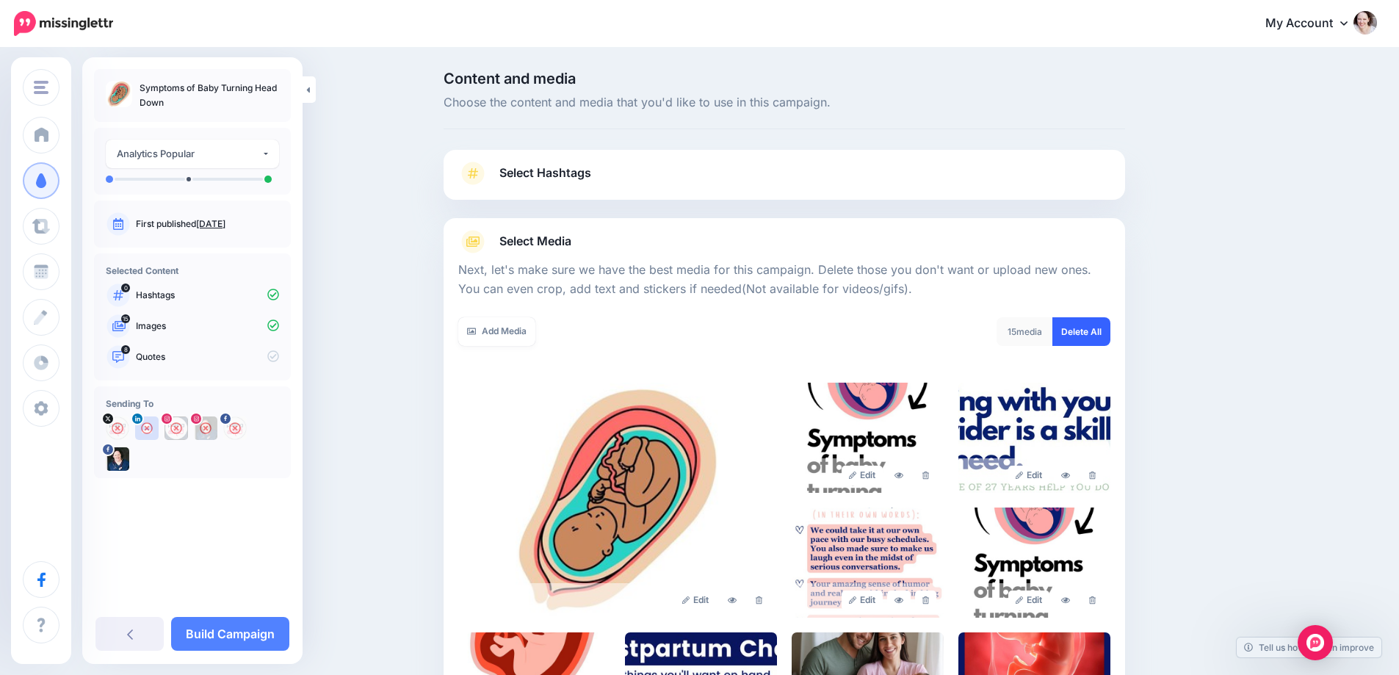
click at [1080, 330] on link "Delete All" at bounding box center [1081, 331] width 58 height 29
click at [459, 328] on div "Add Media What media would you like to add? Upload AI Gallery Unsplash GIPHY" at bounding box center [615, 340] width 337 height 47
click at [476, 330] on icon at bounding box center [471, 331] width 9 height 7
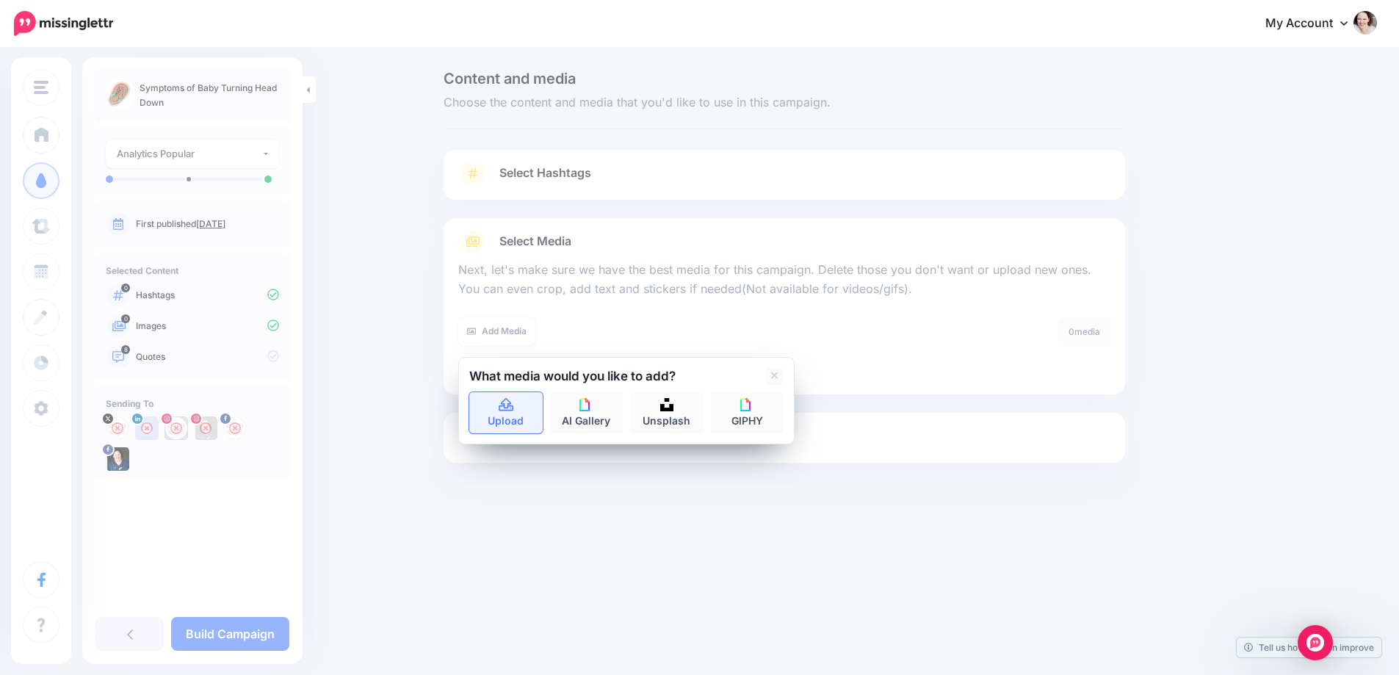
click at [543, 421] on link "Upload" at bounding box center [505, 412] width 73 height 41
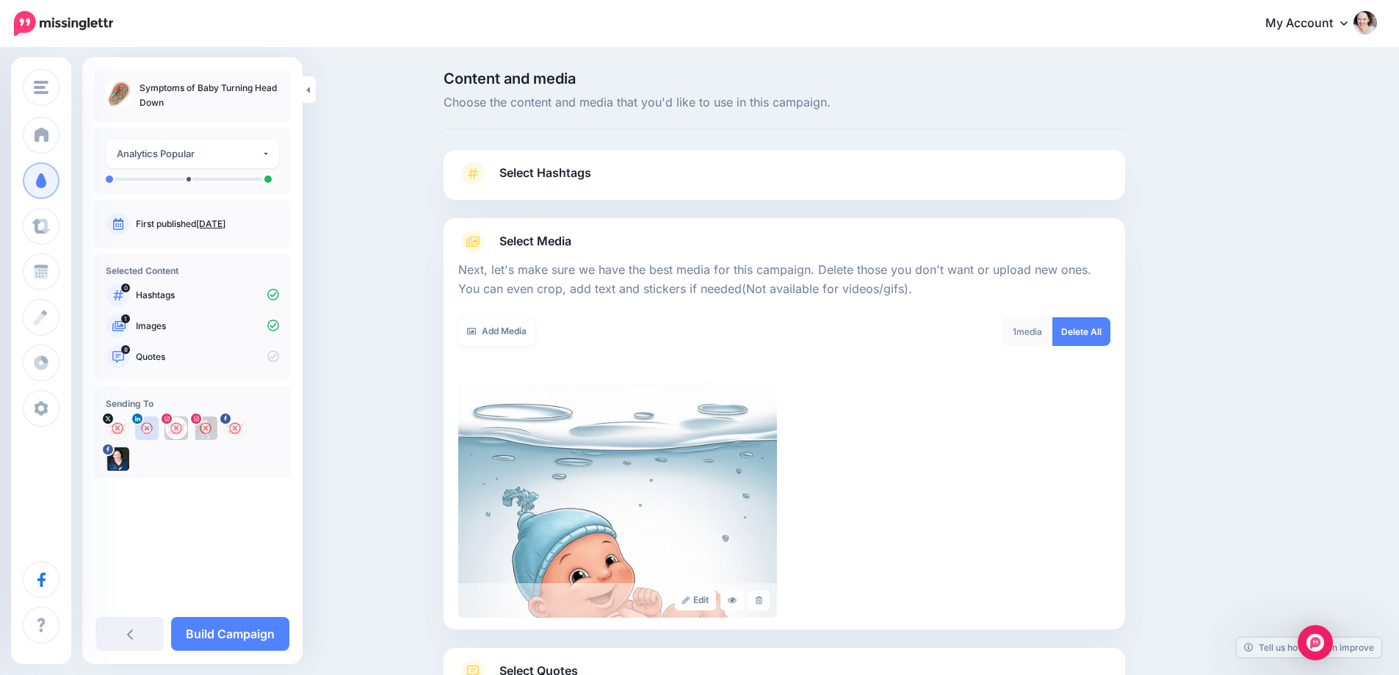
click at [580, 441] on img at bounding box center [617, 500] width 319 height 235
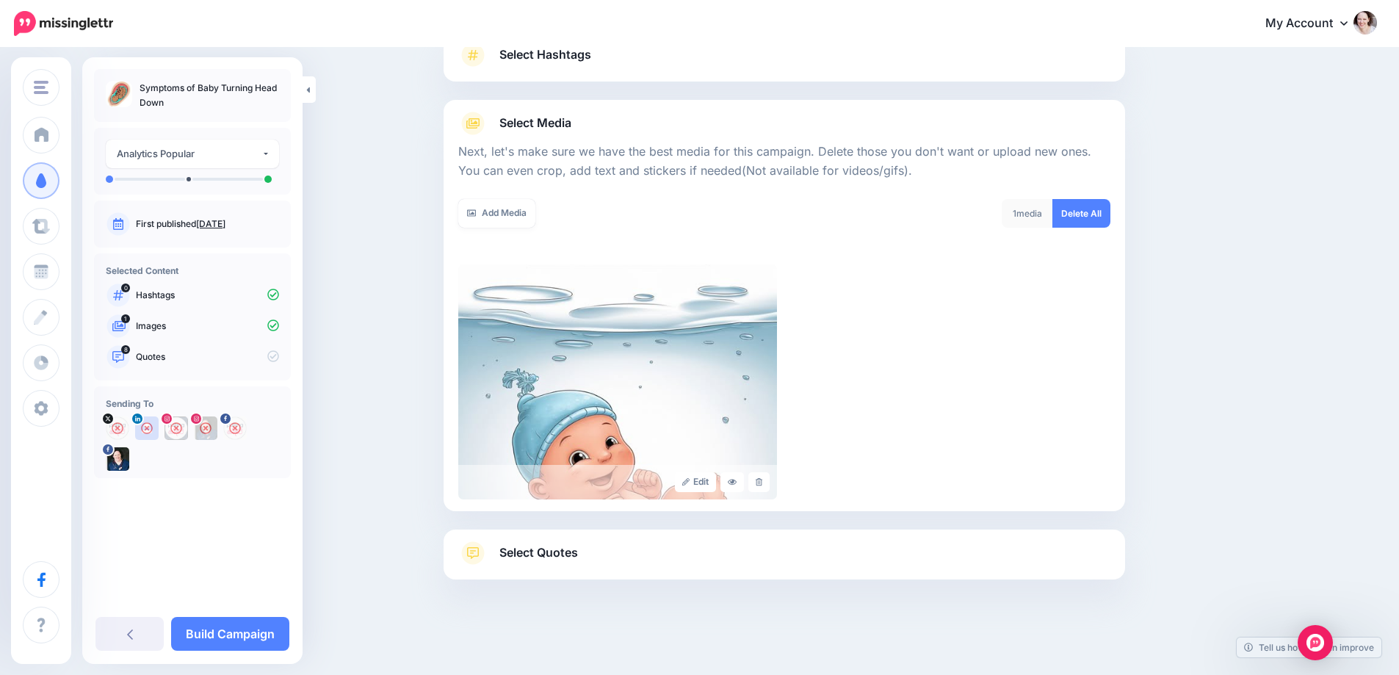
click at [560, 546] on span "Select Quotes" at bounding box center [538, 553] width 79 height 20
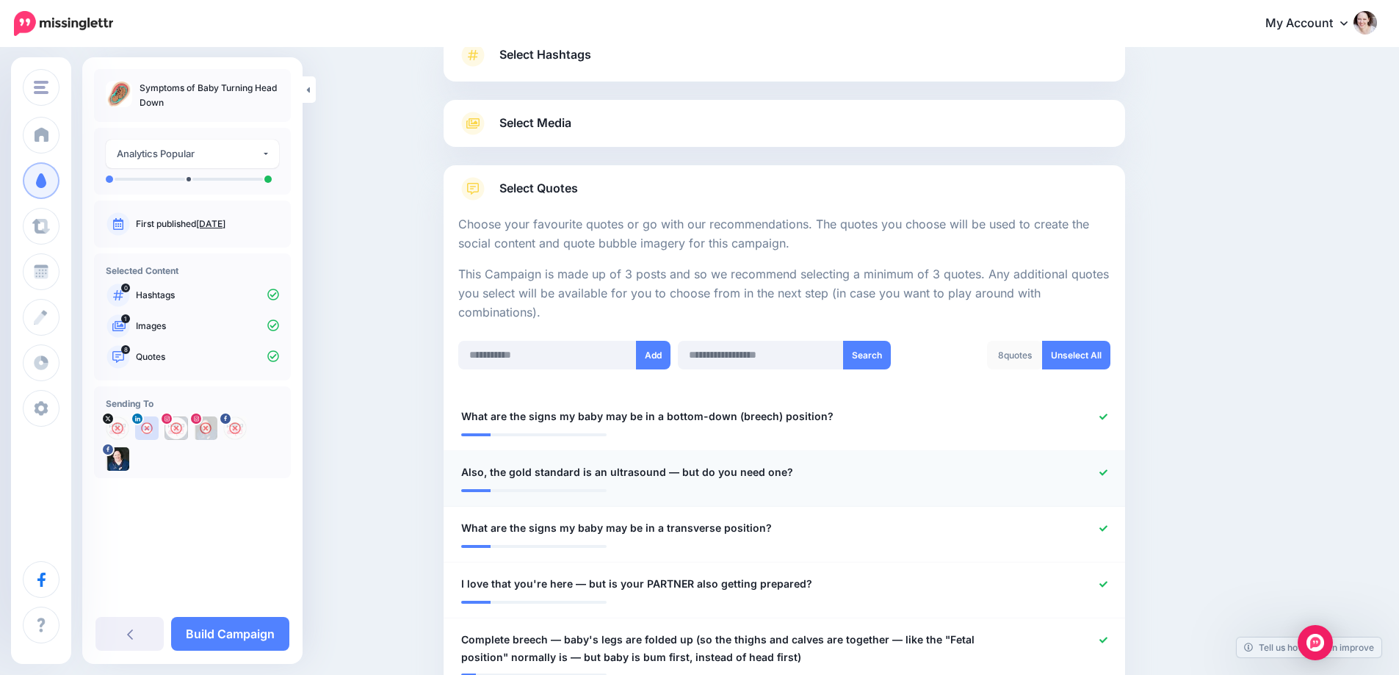
scroll to position [192, 0]
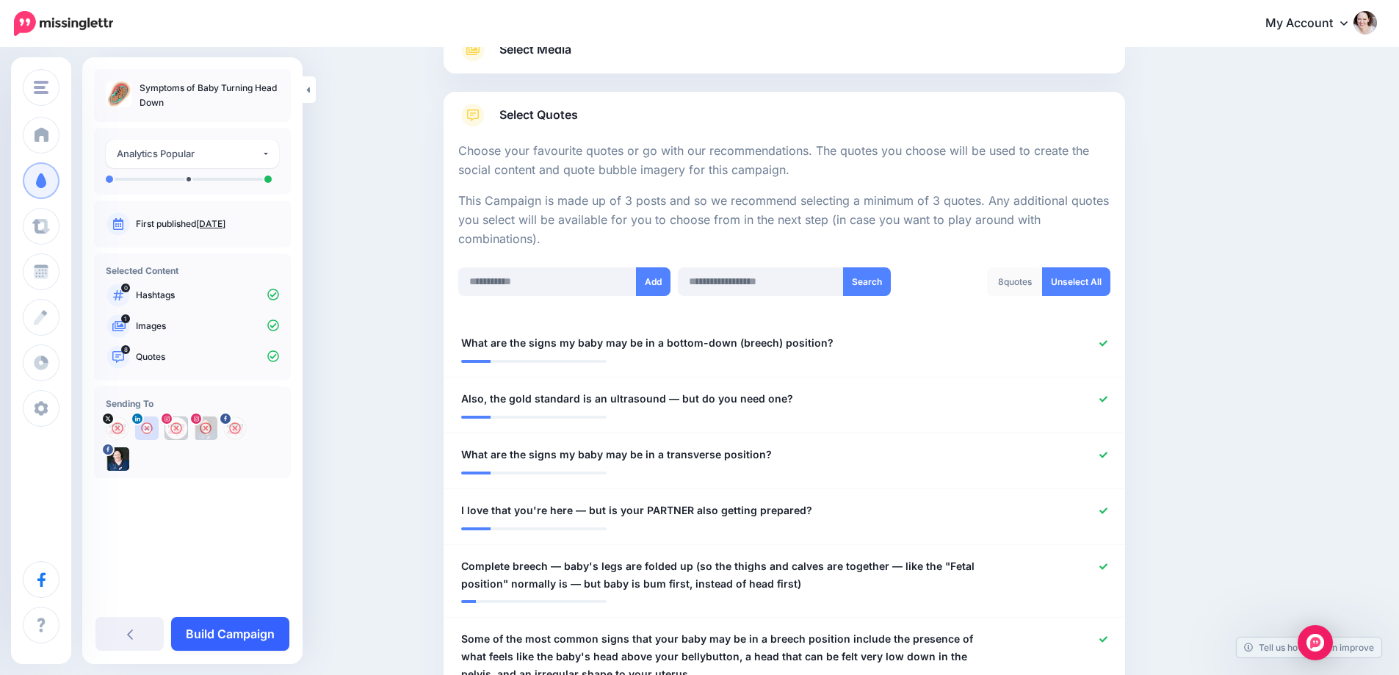
drag, startPoint x: 261, startPoint y: 635, endPoint x: 261, endPoint y: 626, distance: 8.8
click at [261, 635] on link "Build Campaign" at bounding box center [230, 634] width 118 height 34
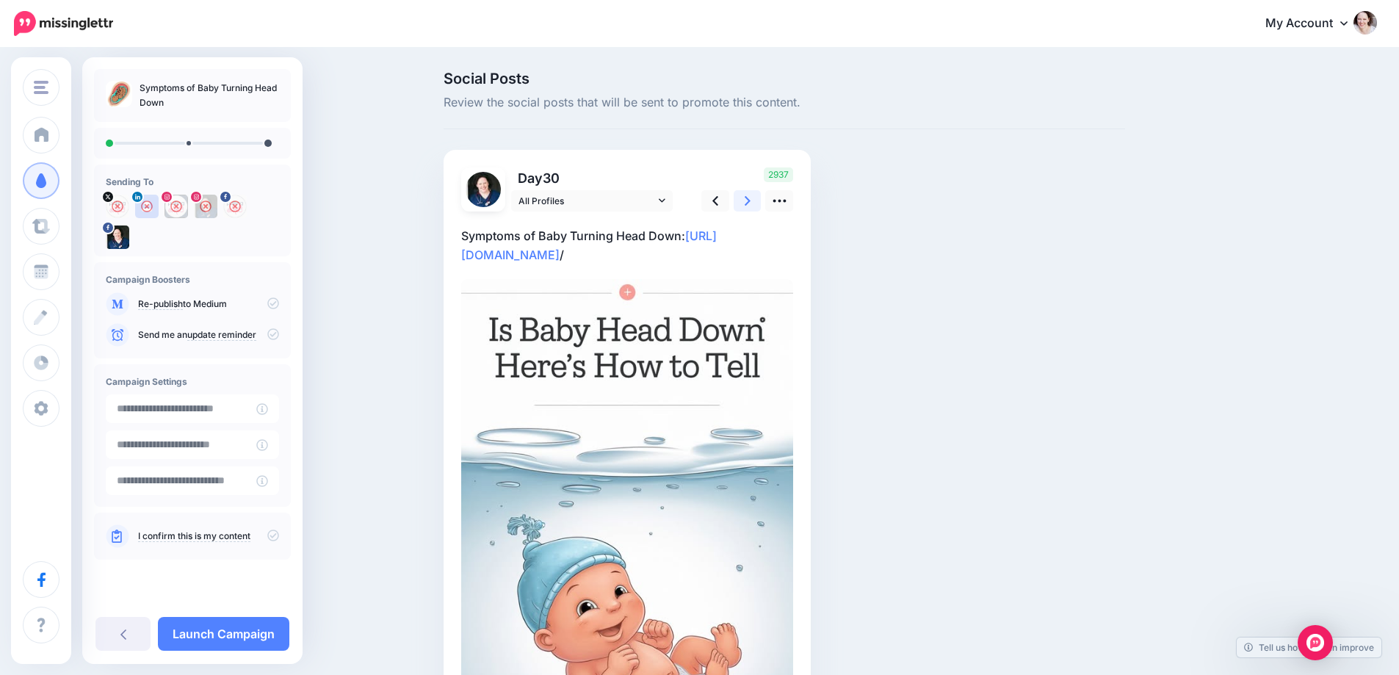
click at [759, 198] on link at bounding box center [748, 200] width 28 height 21
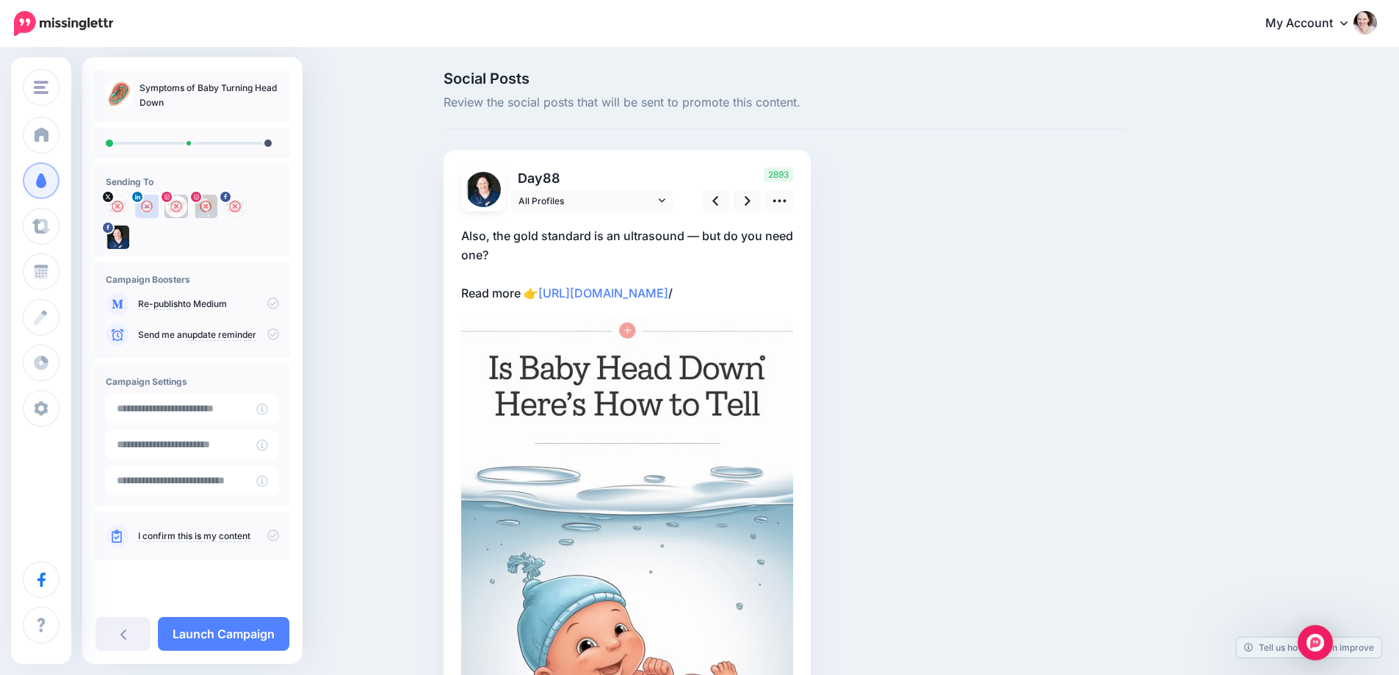
click at [551, 236] on p "Also, the gold standard is an ultrasound — but do you need one? Read more 👉 [UR…" at bounding box center [627, 264] width 332 height 76
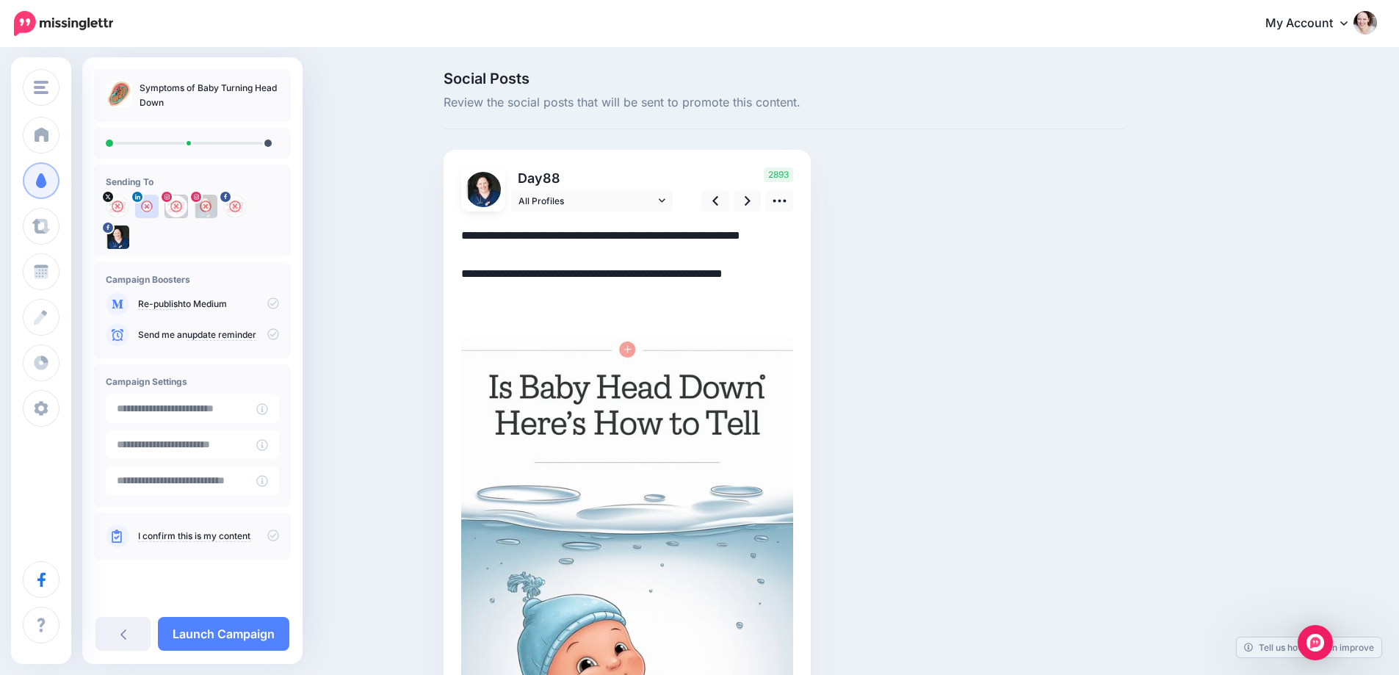
click at [551, 236] on textarea "**********" at bounding box center [627, 273] width 332 height 95
paste textarea
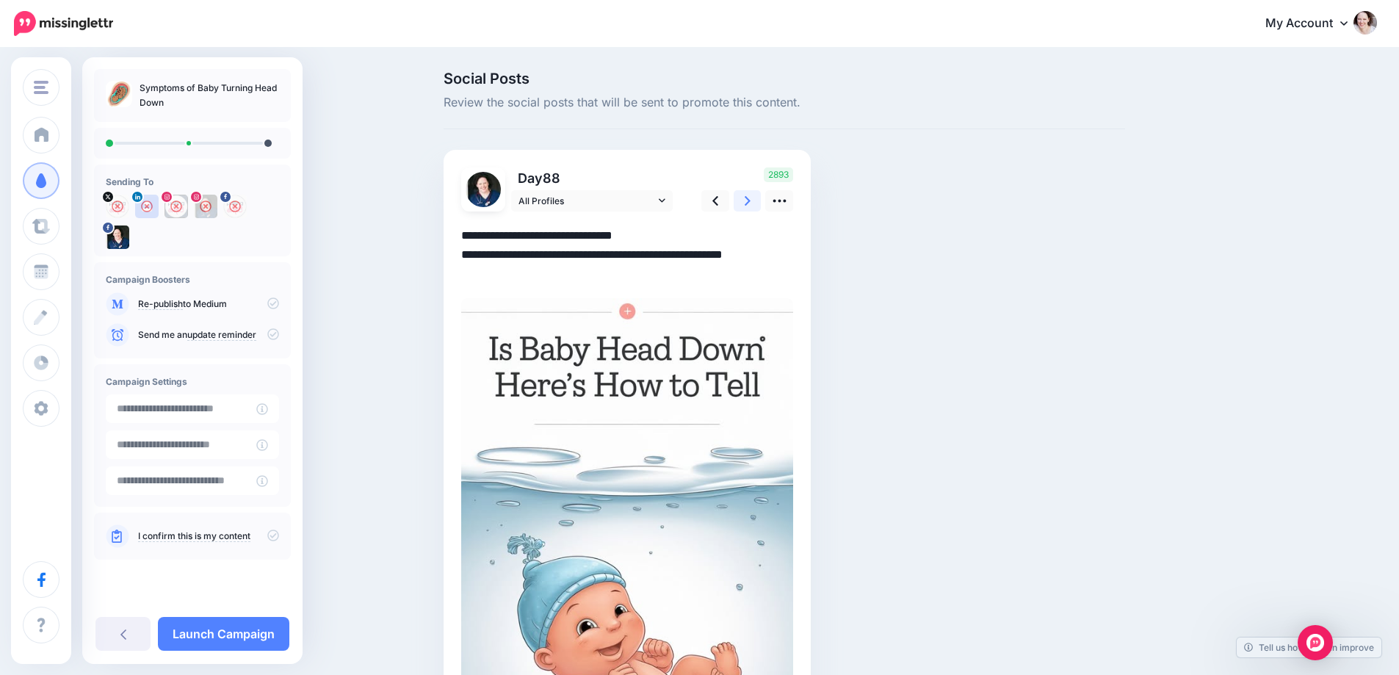
click at [759, 198] on link at bounding box center [748, 200] width 28 height 21
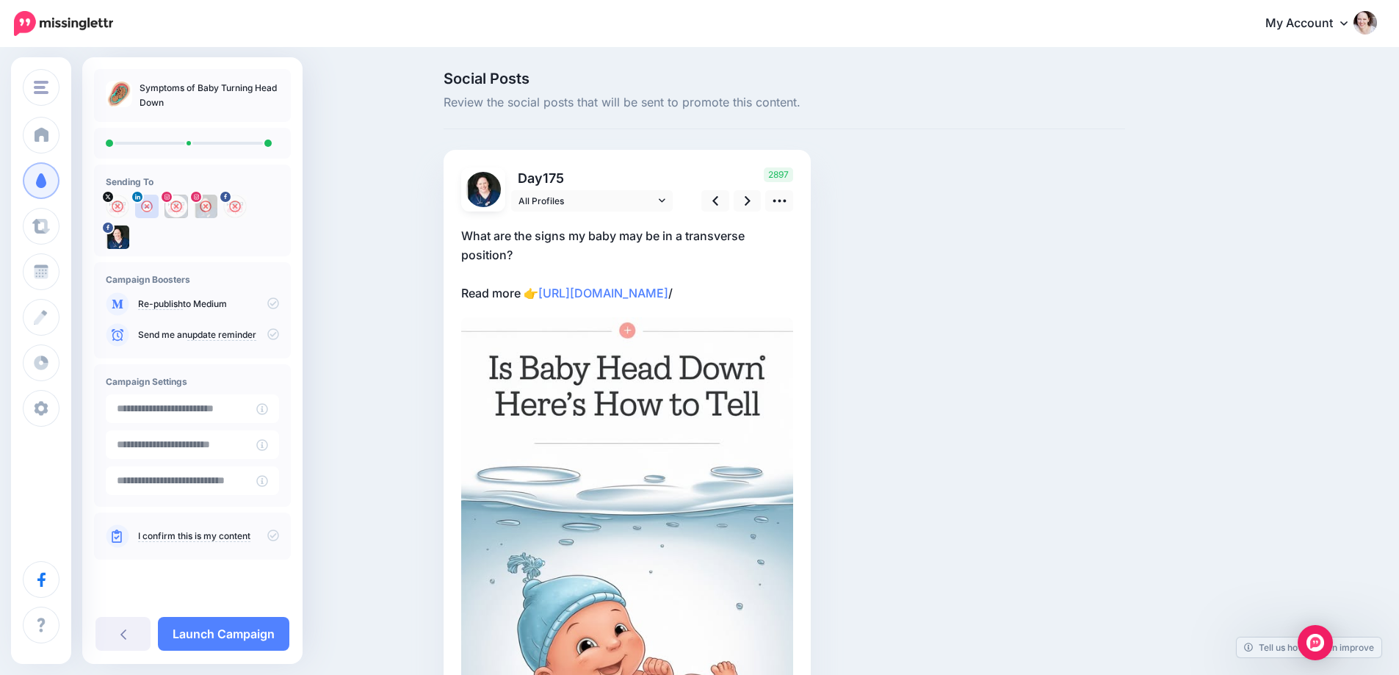
click at [575, 222] on div "/" at bounding box center [627, 514] width 332 height 604
click at [560, 232] on p "What are the signs my baby may be in a transverse position? Read more 👉 https:/…" at bounding box center [627, 264] width 332 height 76
click at [0, 0] on textarea "**********" at bounding box center [0, 0] width 0 height 0
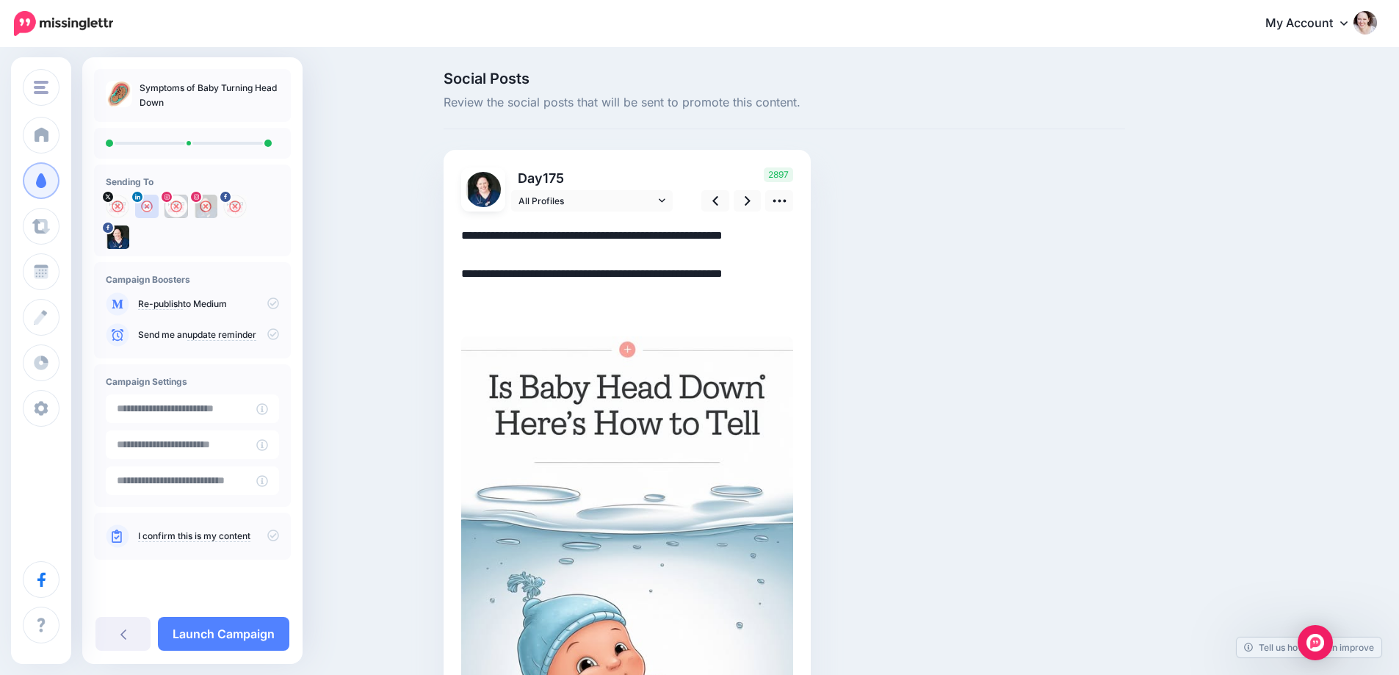
click at [560, 232] on textarea "**********" at bounding box center [627, 273] width 332 height 95
paste textarea
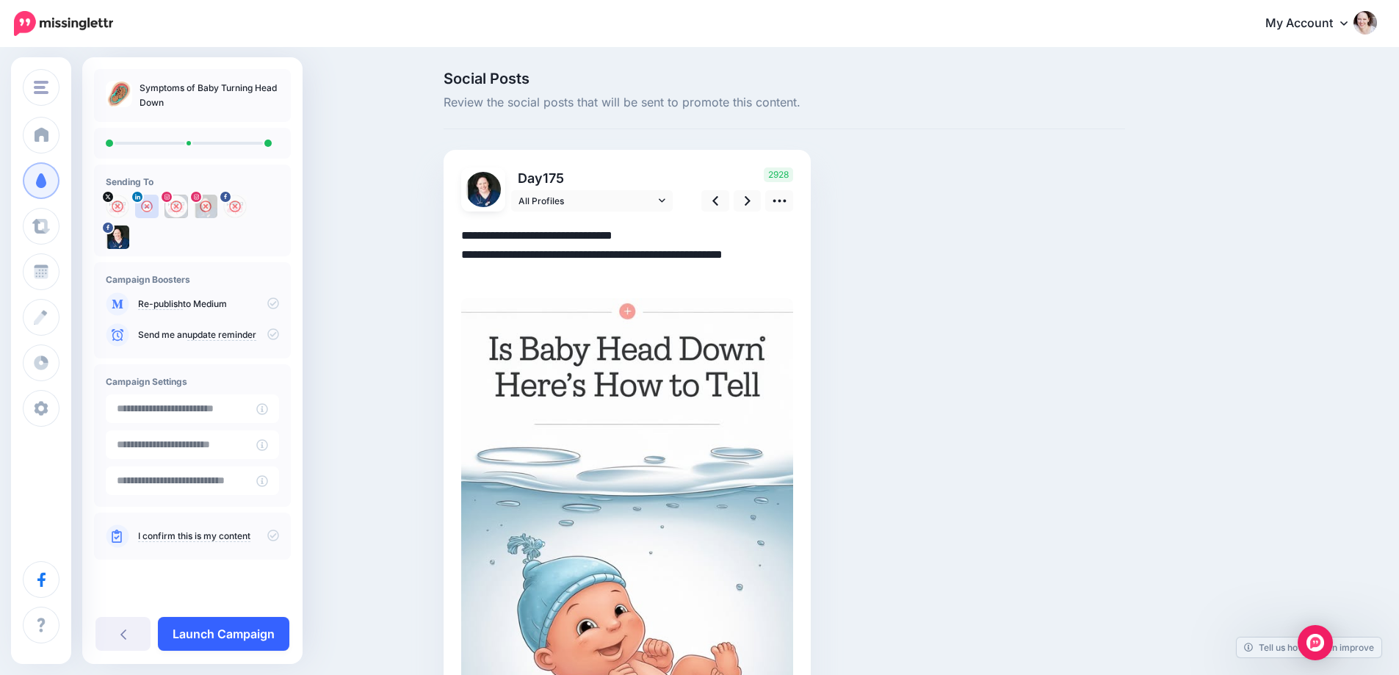
type textarea "**********"
click at [188, 632] on link "Launch Campaign" at bounding box center [223, 634] width 131 height 34
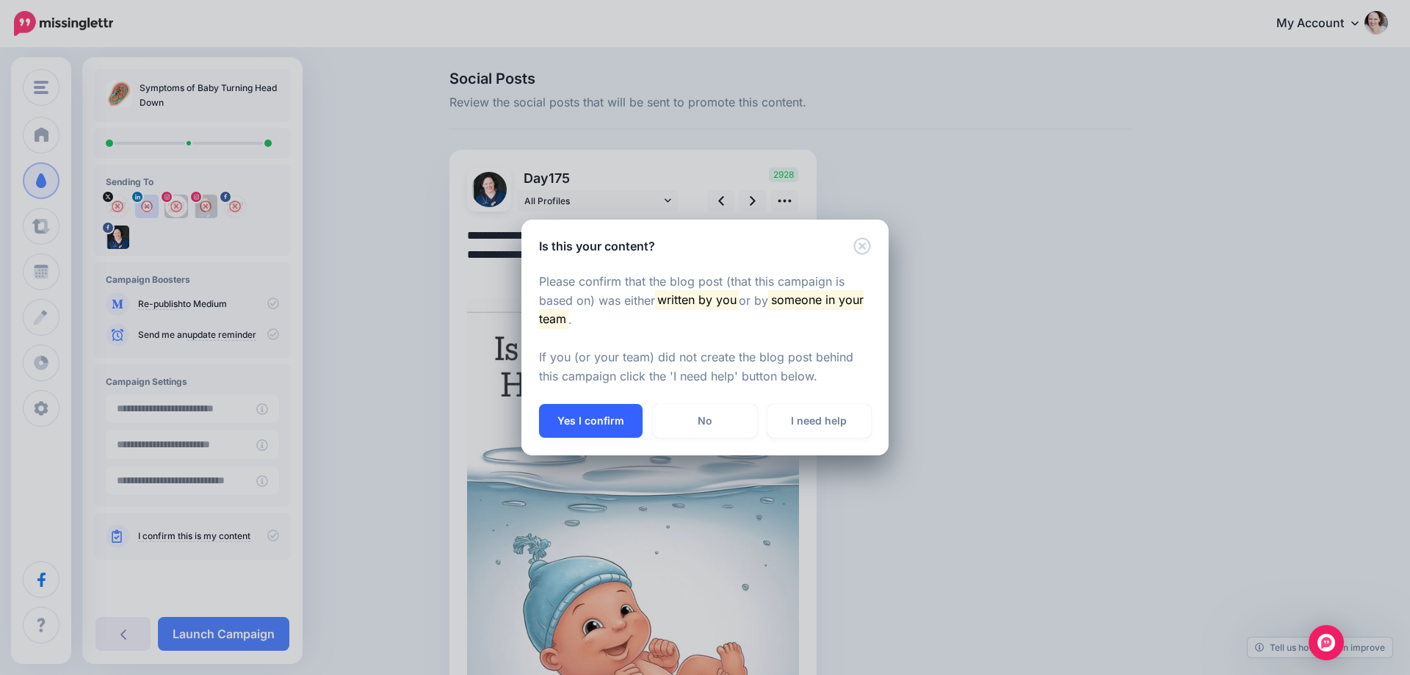
click at [590, 427] on button "Yes I confirm" at bounding box center [591, 421] width 104 height 34
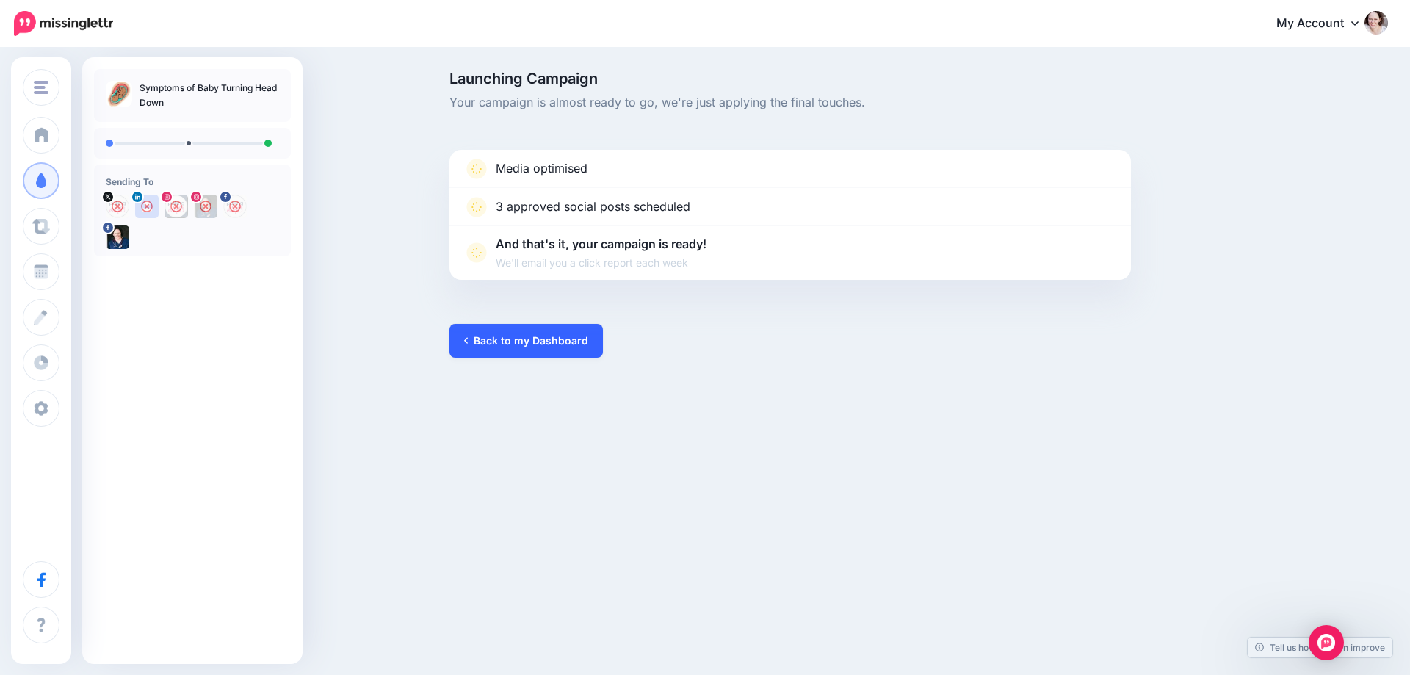
click at [526, 354] on link "Back to my Dashboard" at bounding box center [525, 341] width 153 height 34
click at [546, 343] on link "Back to my Dashboard" at bounding box center [525, 341] width 153 height 34
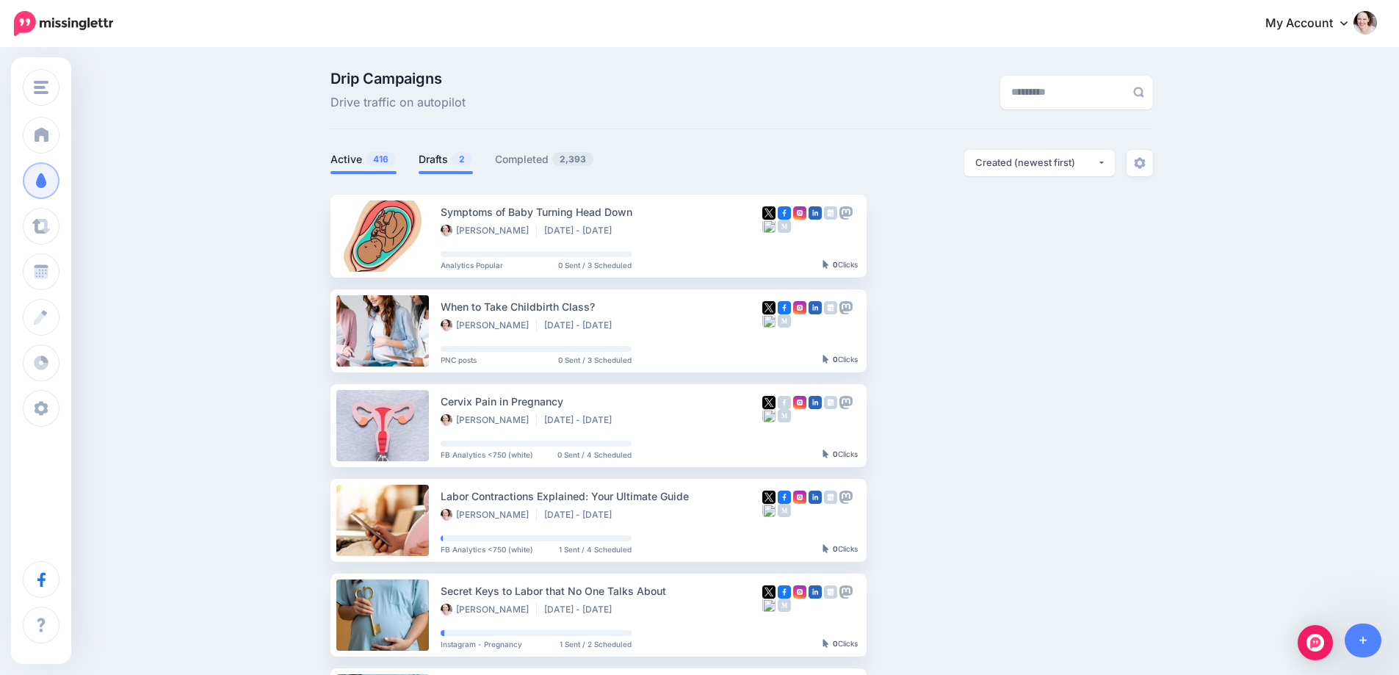
click at [445, 153] on link "Drafts 2" at bounding box center [446, 160] width 54 height 18
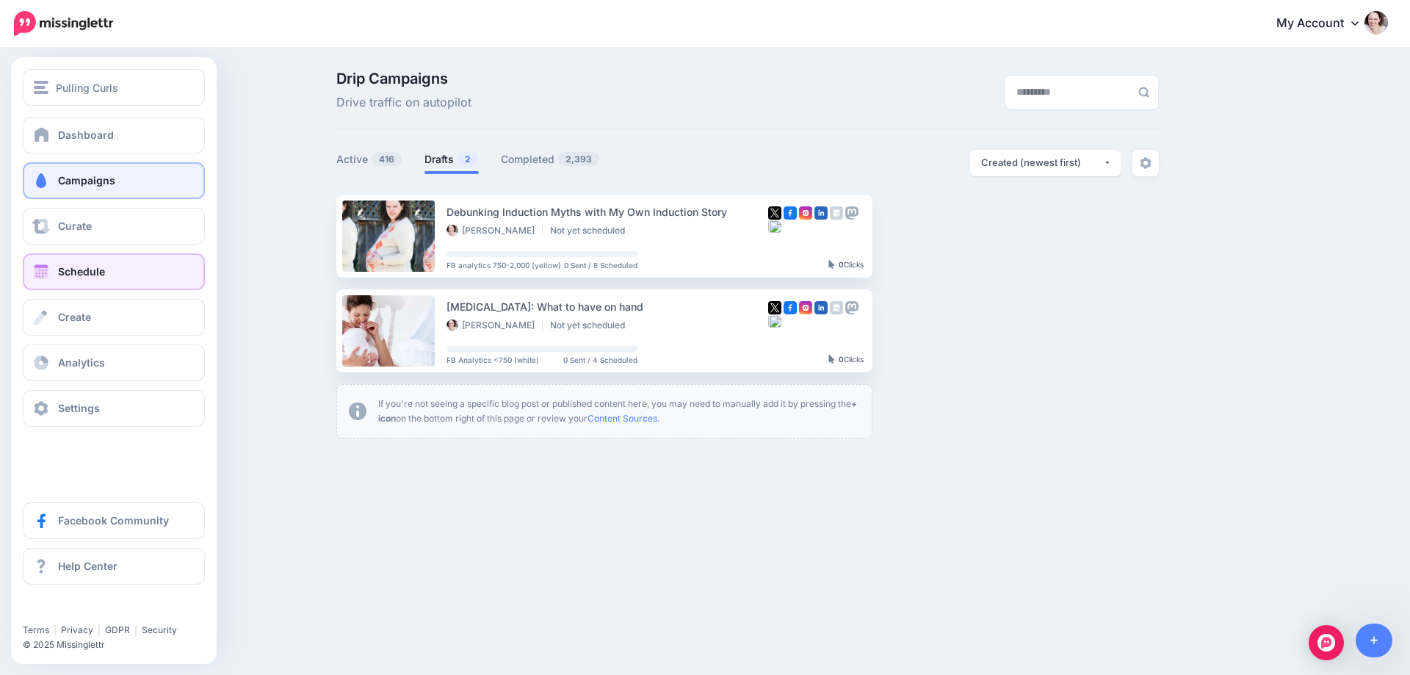
click at [65, 272] on span "Schedule" at bounding box center [81, 271] width 47 height 12
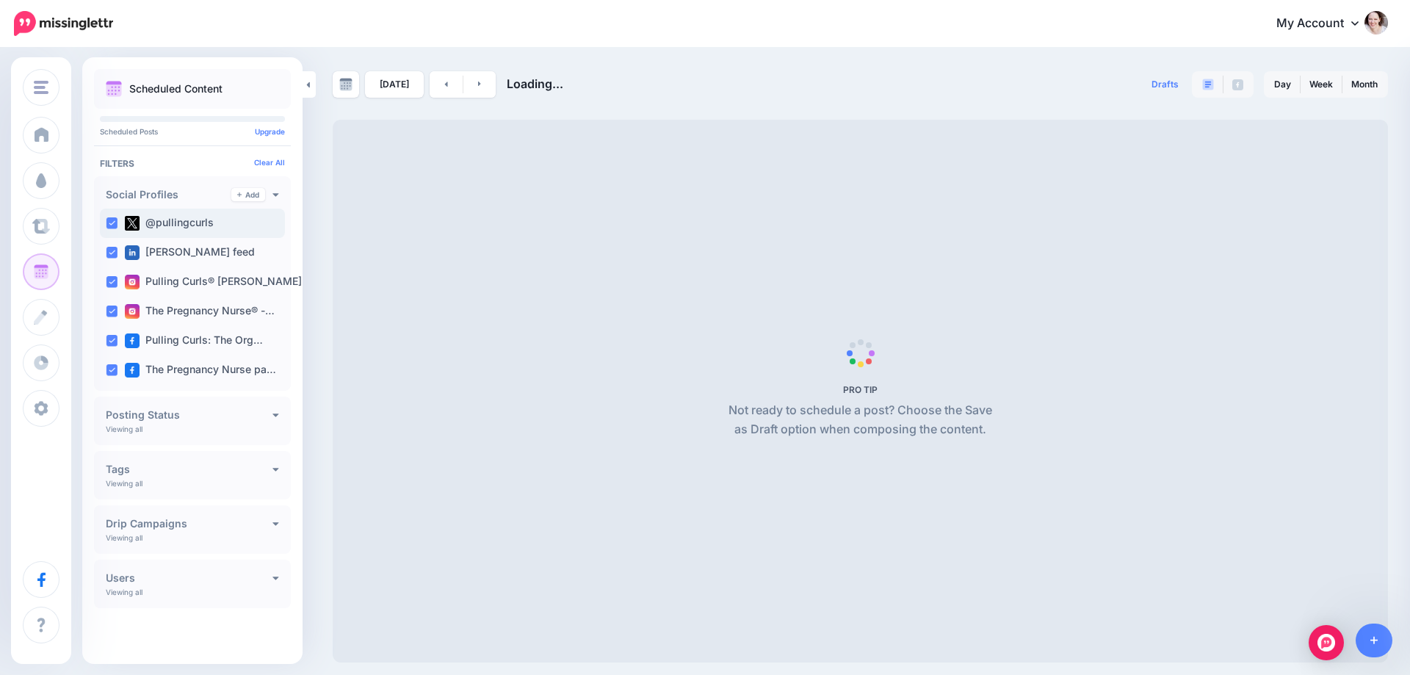
click at [115, 224] on ins at bounding box center [112, 223] width 12 height 12
click at [114, 249] on ins at bounding box center [112, 253] width 12 height 12
click at [109, 283] on ins at bounding box center [112, 282] width 12 height 12
click at [114, 310] on ins at bounding box center [112, 312] width 12 height 12
click at [110, 338] on ins at bounding box center [112, 341] width 12 height 12
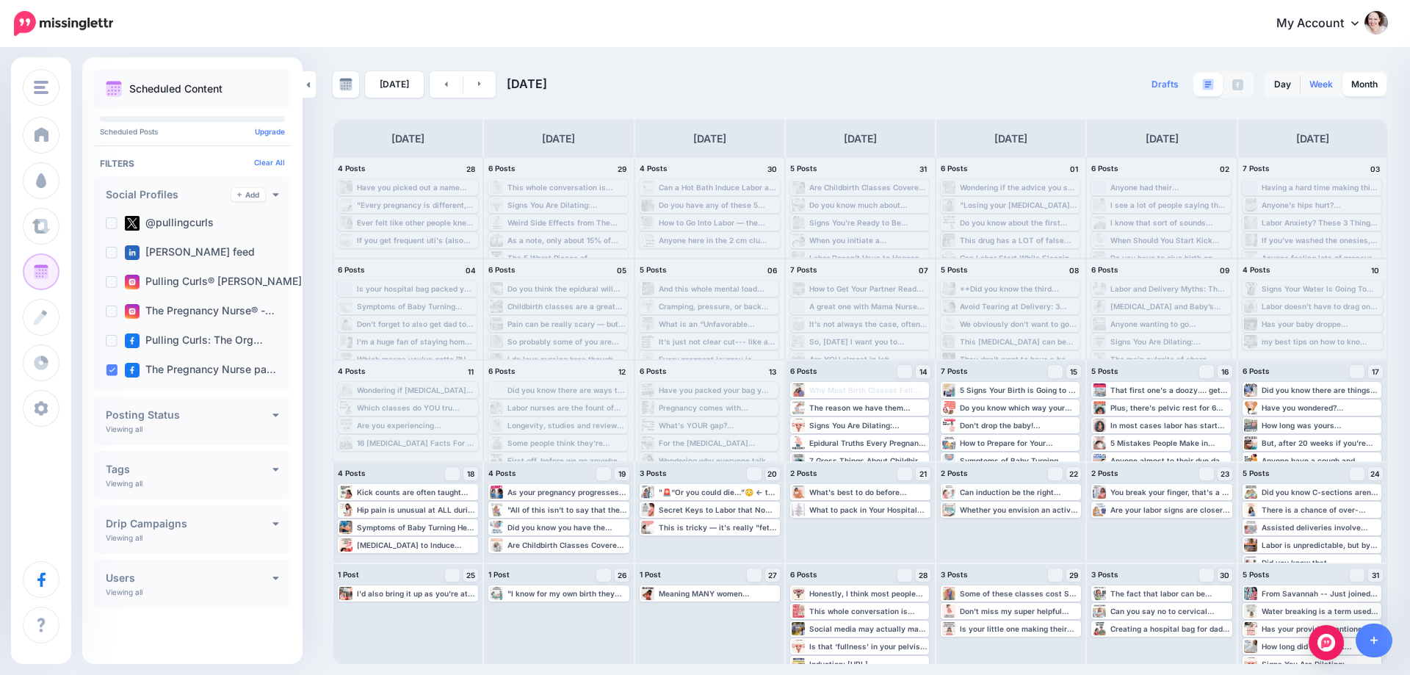
click at [1322, 82] on link "Week" at bounding box center [1321, 85] width 41 height 24
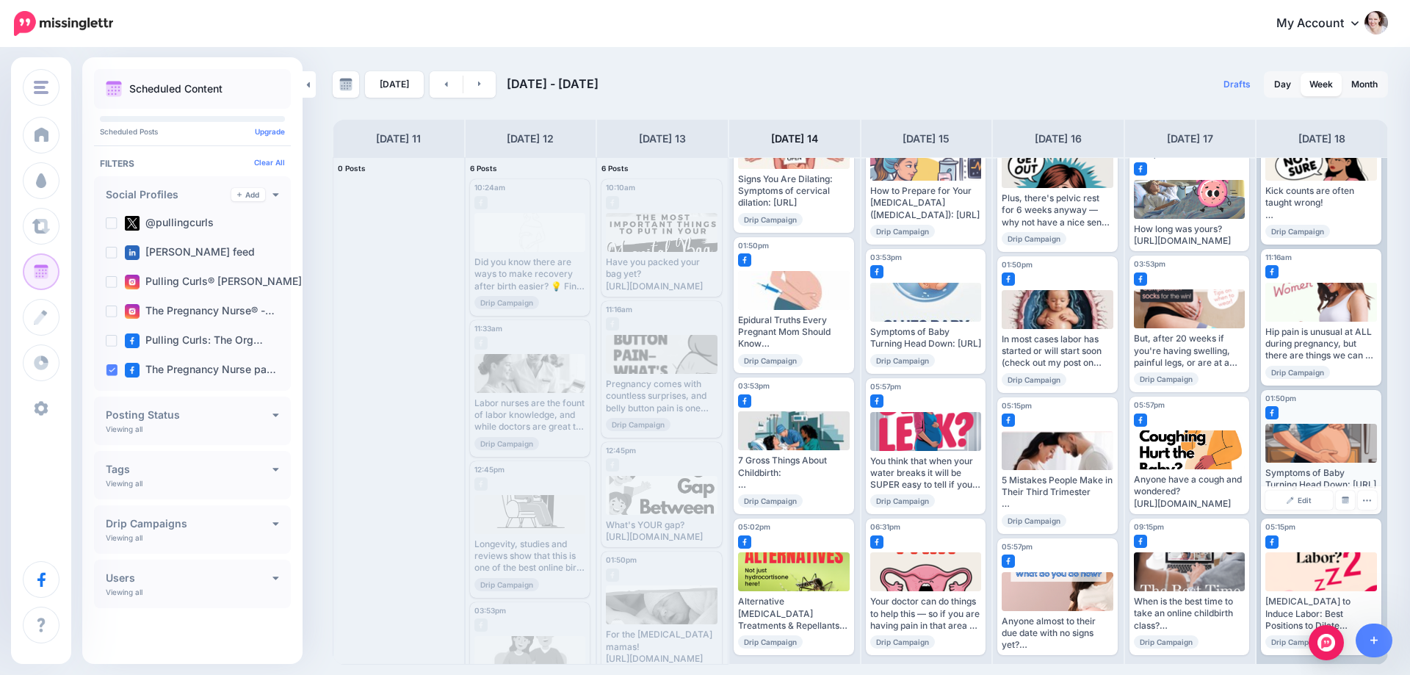
scroll to position [83, 0]
click at [478, 83] on icon at bounding box center [480, 83] width 4 height 9
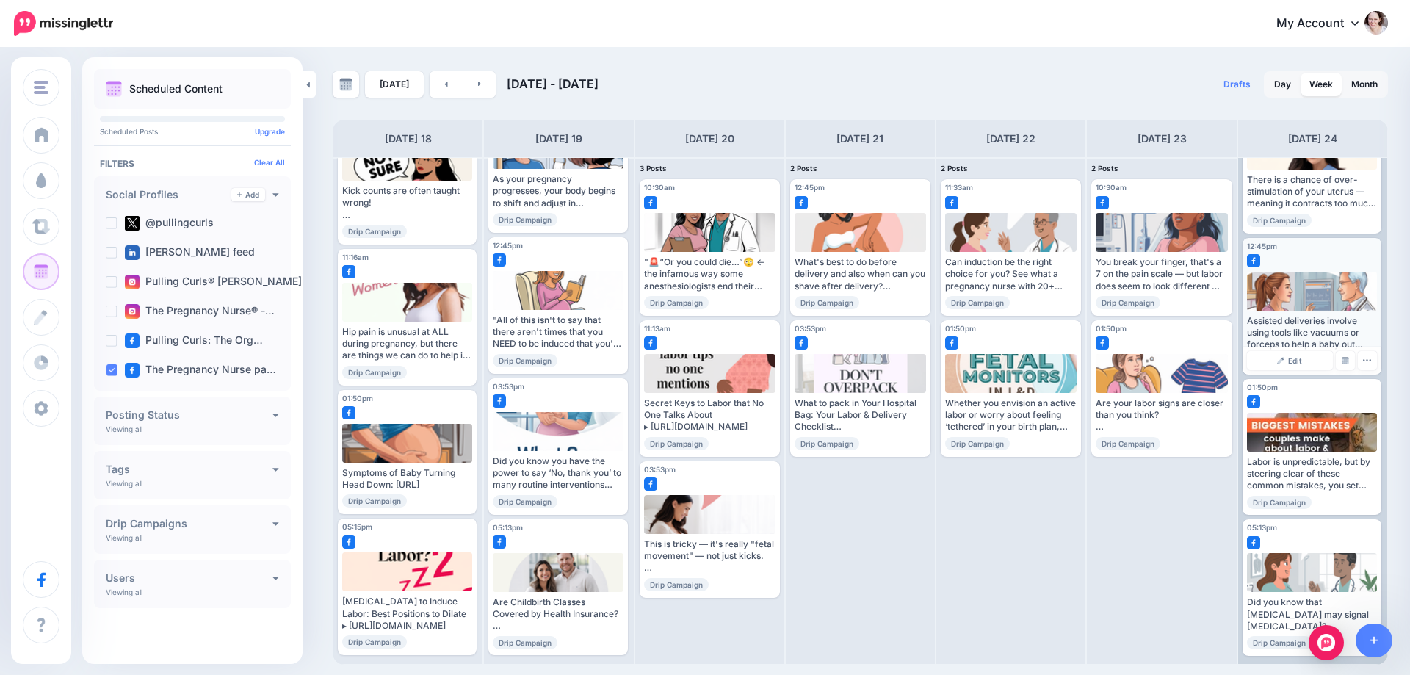
scroll to position [224, 0]
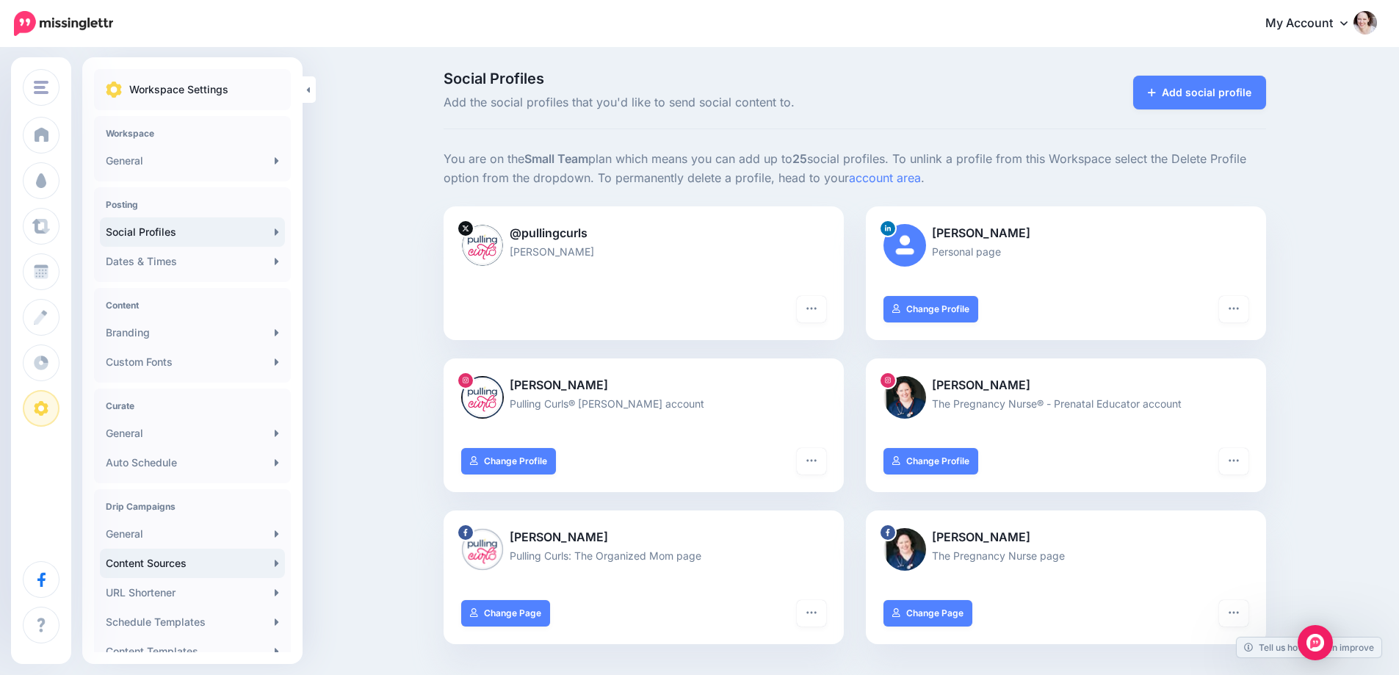
click at [145, 557] on link "Content Sources" at bounding box center [192, 563] width 185 height 29
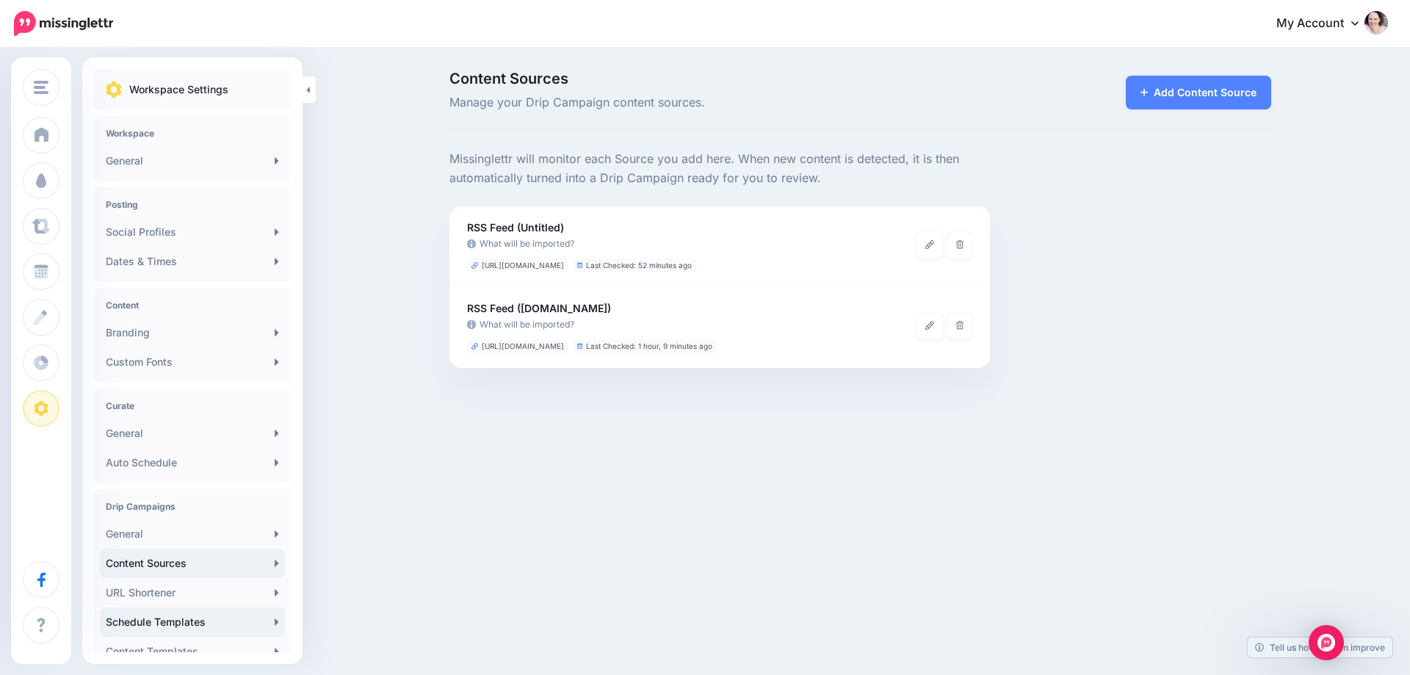
click at [148, 619] on link "Schedule Templates" at bounding box center [192, 621] width 185 height 29
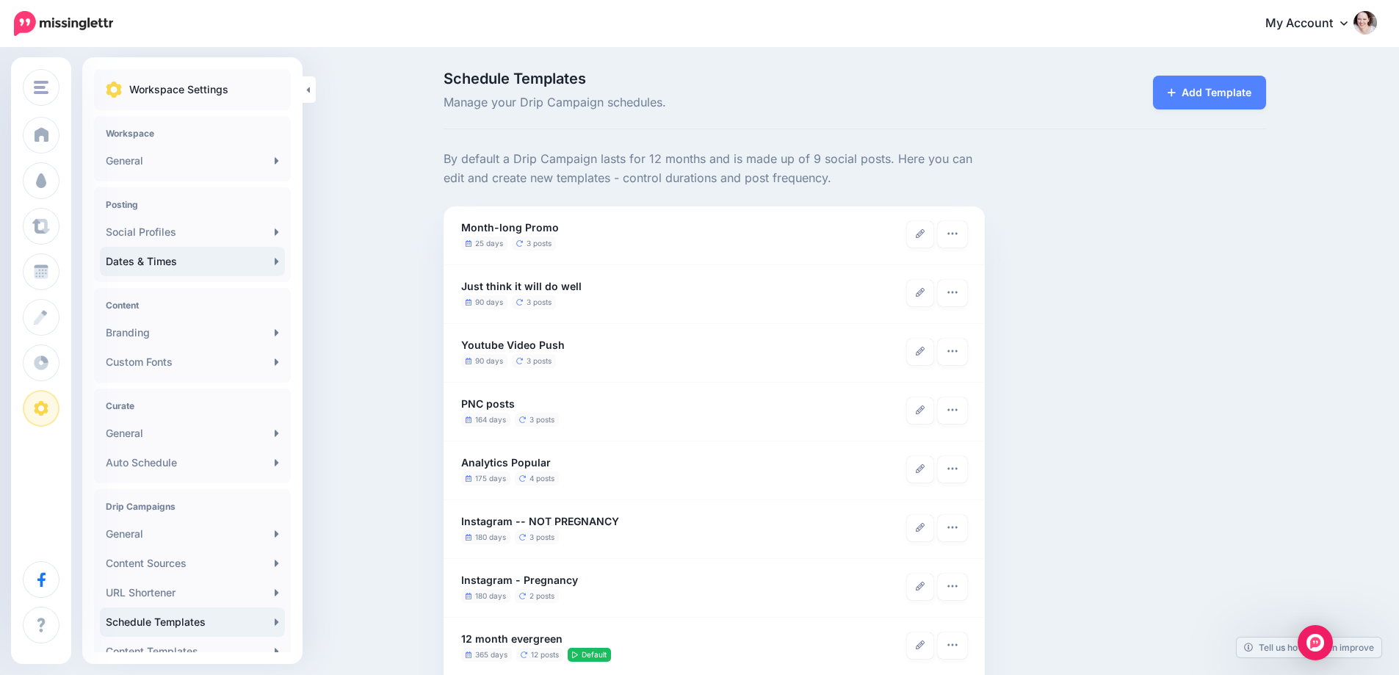
click at [173, 264] on link "Dates & Times" at bounding box center [192, 261] width 185 height 29
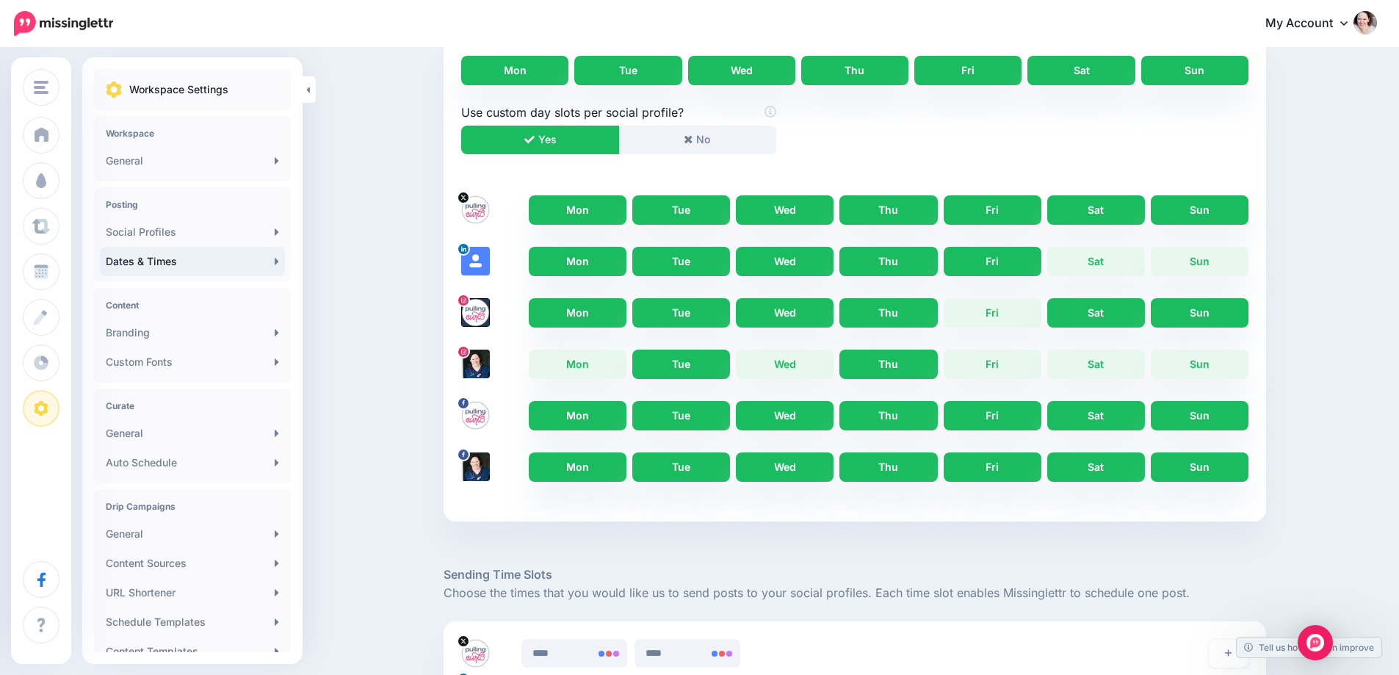
scroll to position [734, 0]
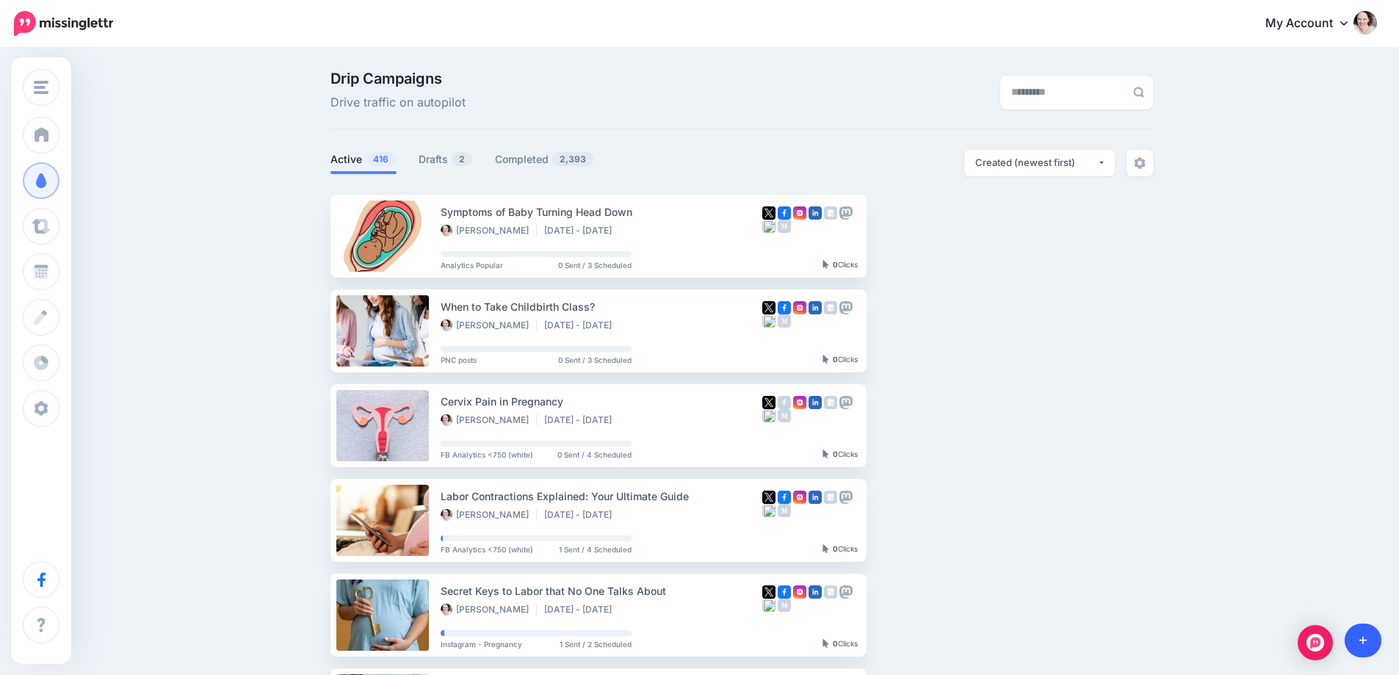
click at [1367, 636] on link at bounding box center [1363, 641] width 37 height 34
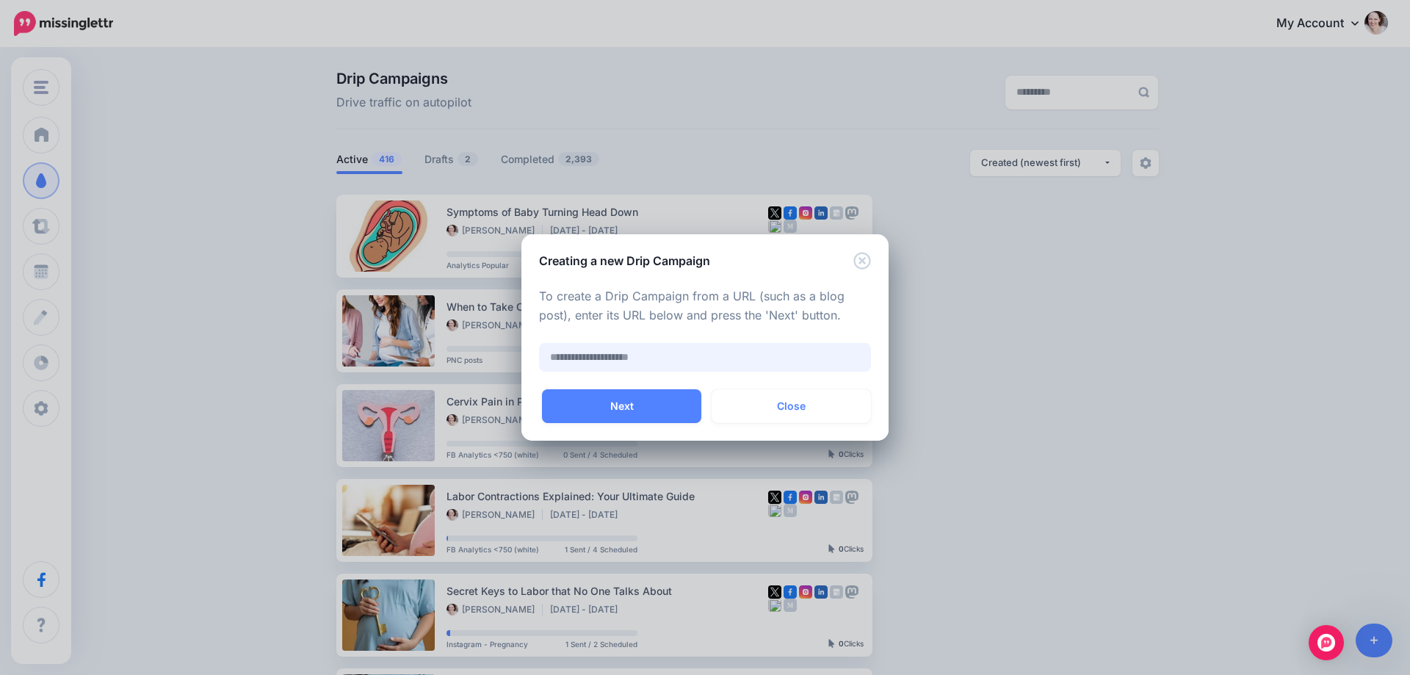
paste input "**********"
type input "**********"
click at [578, 403] on button "Next" at bounding box center [621, 406] width 159 height 34
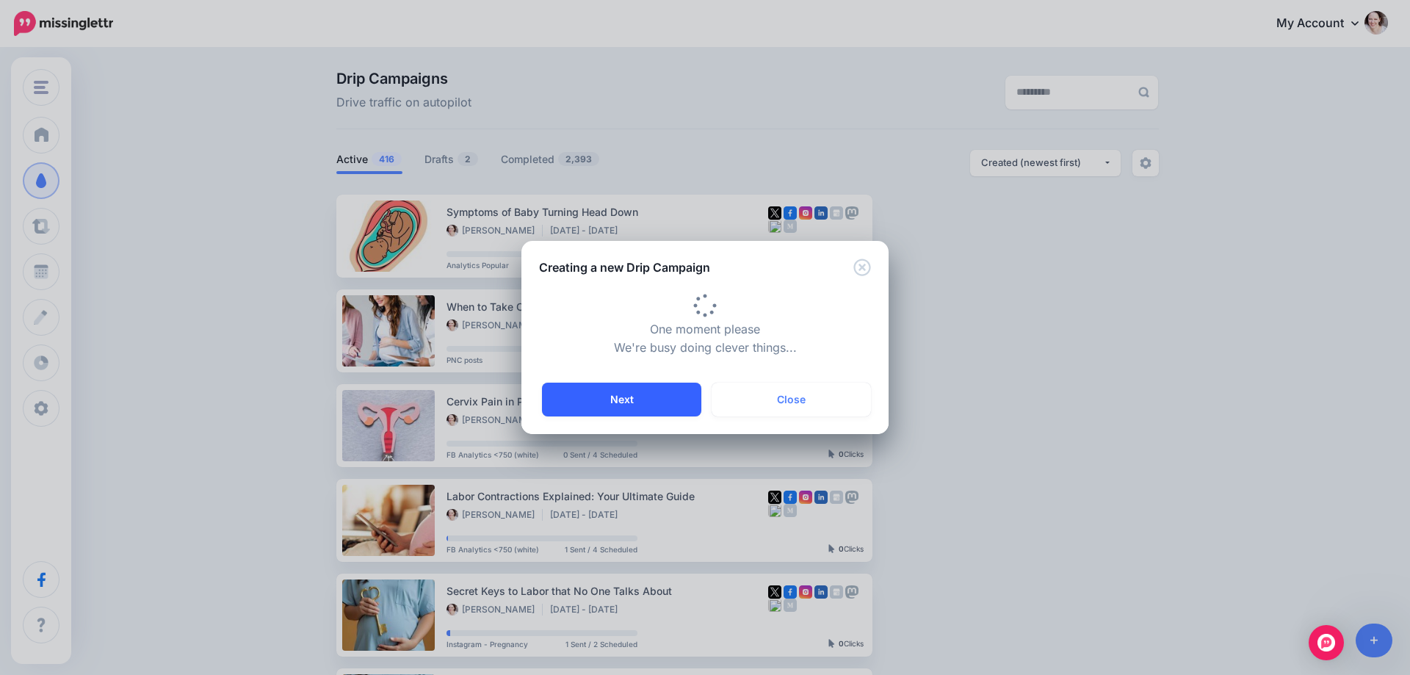
type input "**********"
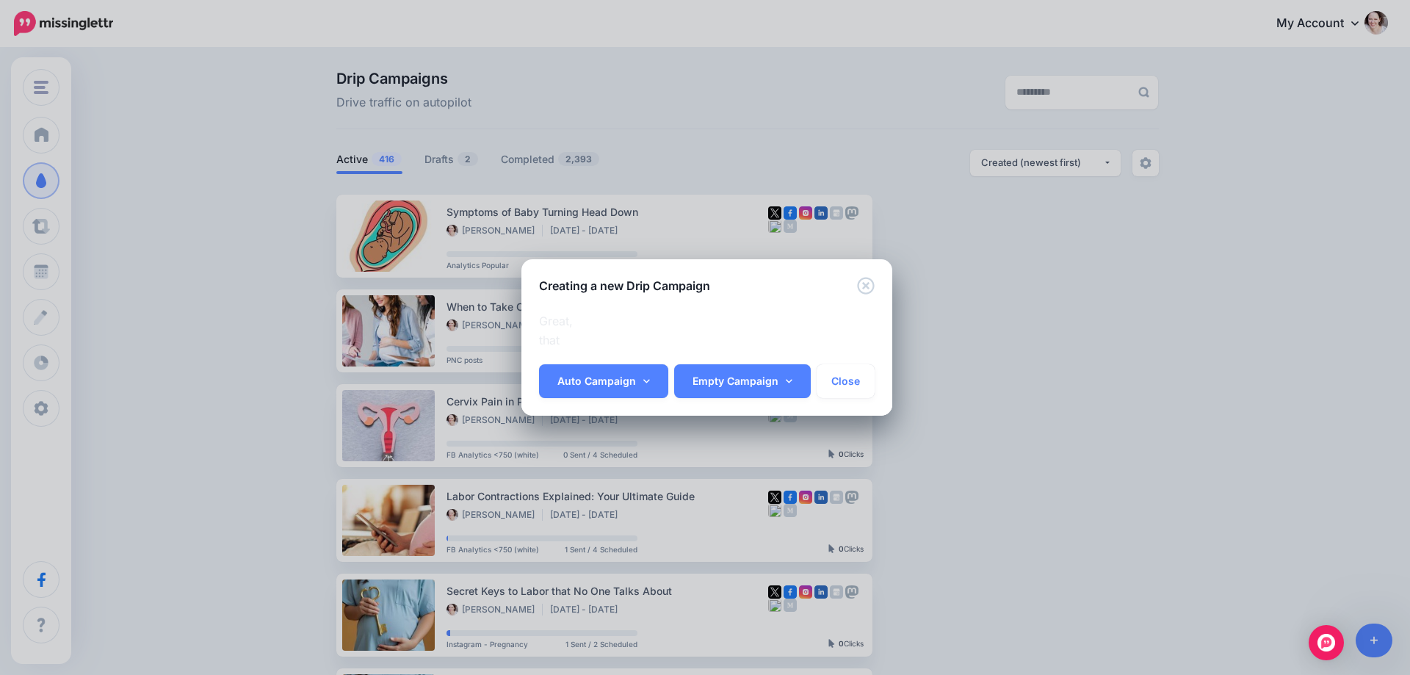
scroll to position [0, 29]
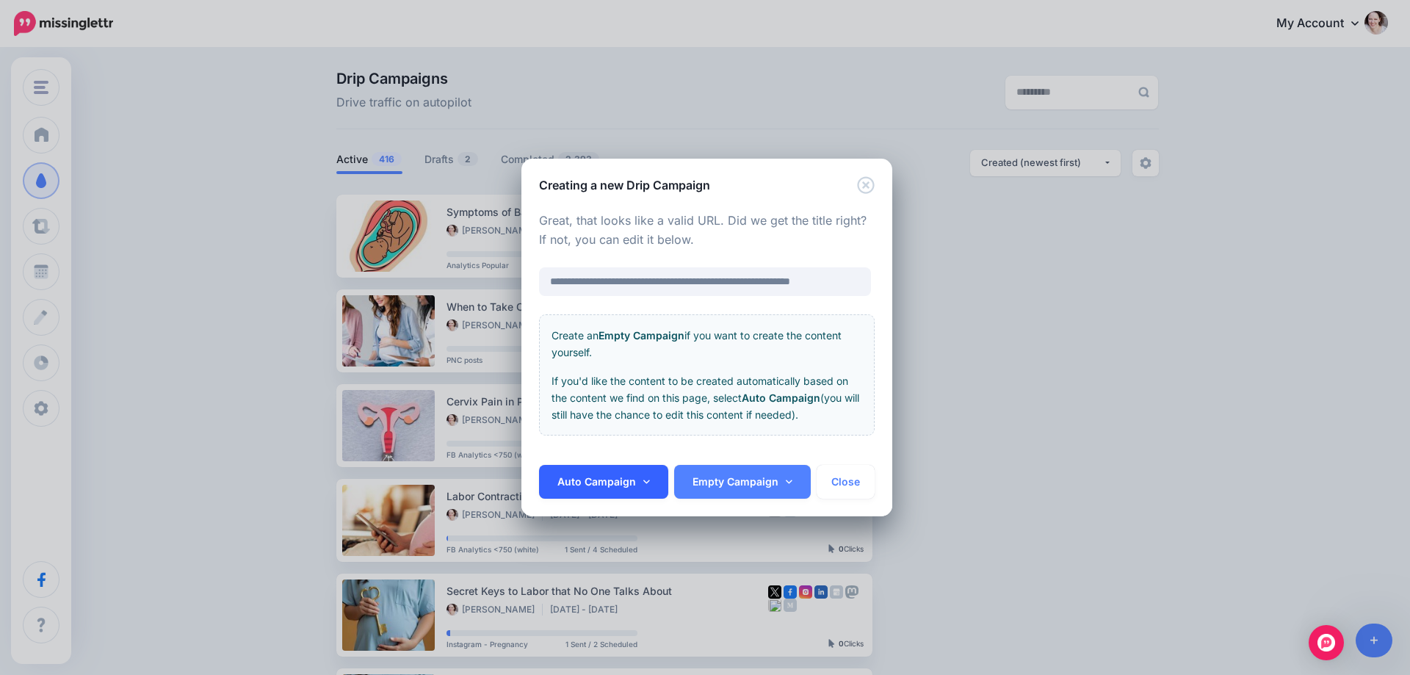
click at [620, 474] on link "Auto Campaign" at bounding box center [603, 482] width 129 height 34
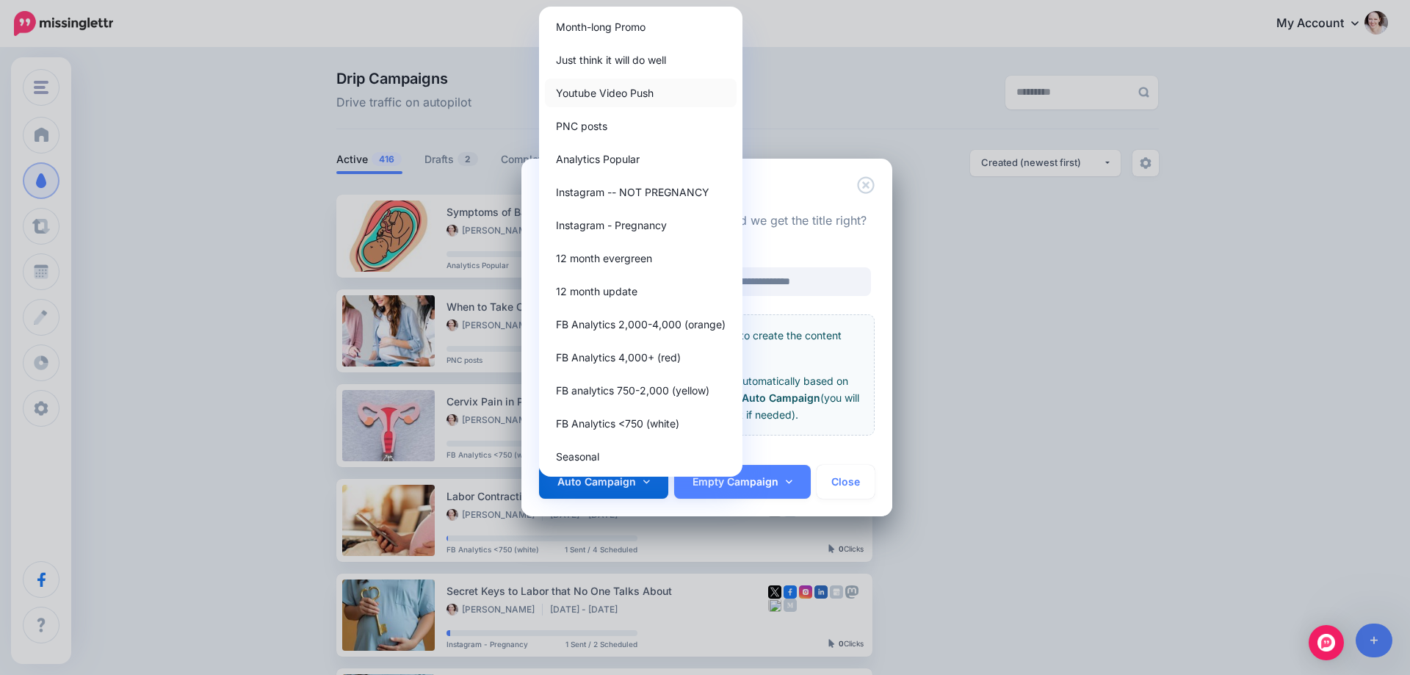
click at [642, 92] on link "Youtube Video Push" at bounding box center [641, 93] width 192 height 29
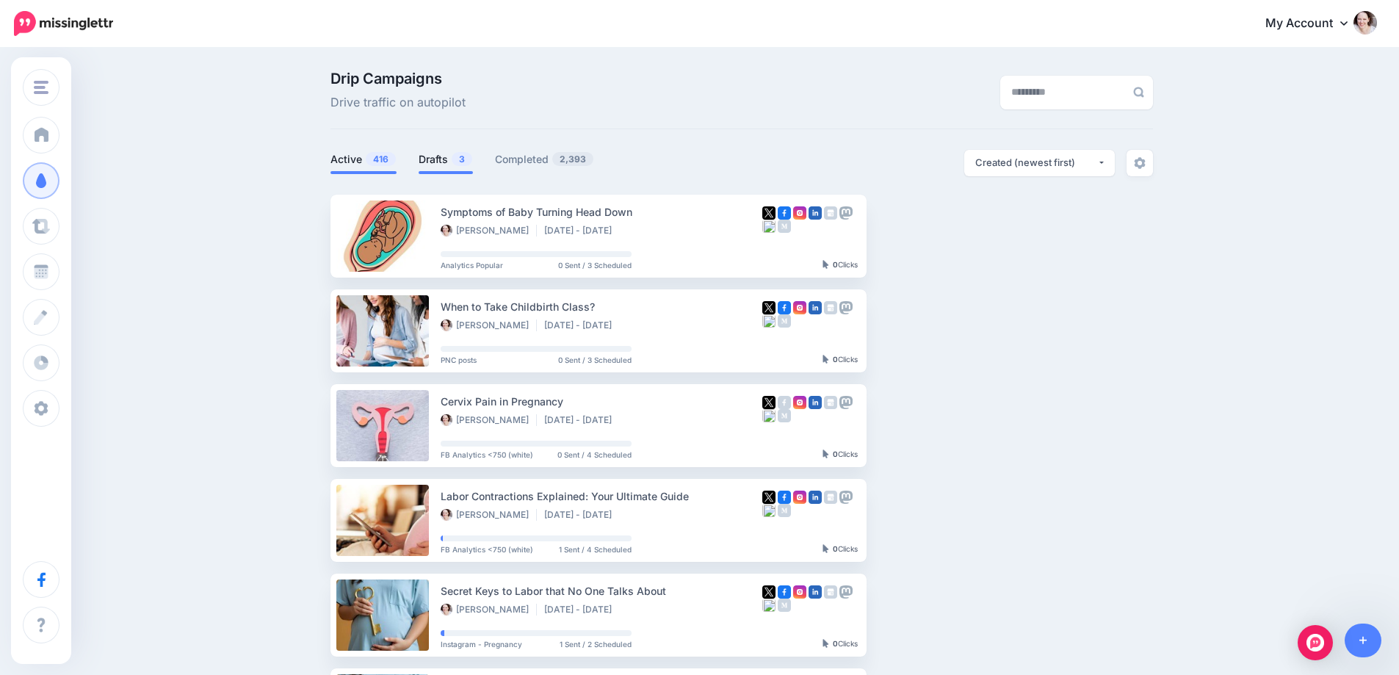
click at [450, 163] on link "Drafts 3" at bounding box center [446, 160] width 54 height 18
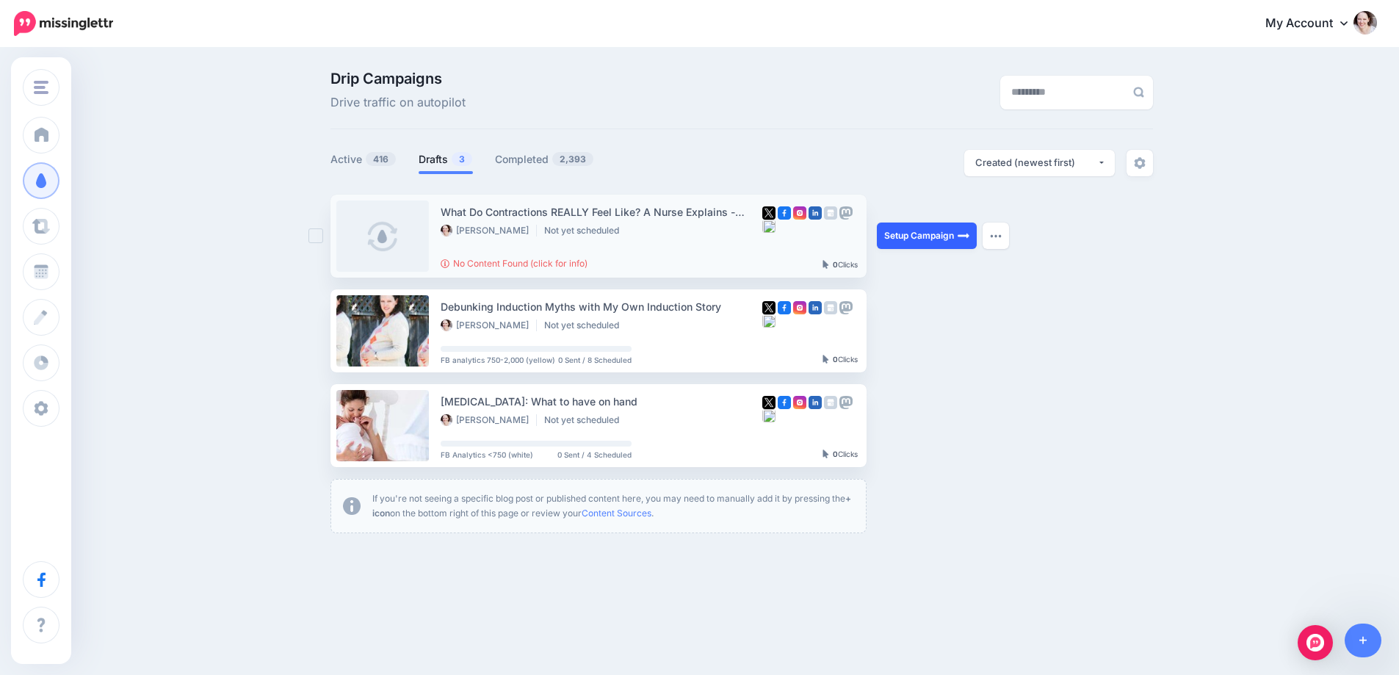
click at [921, 227] on link "Setup Campaign" at bounding box center [927, 236] width 100 height 26
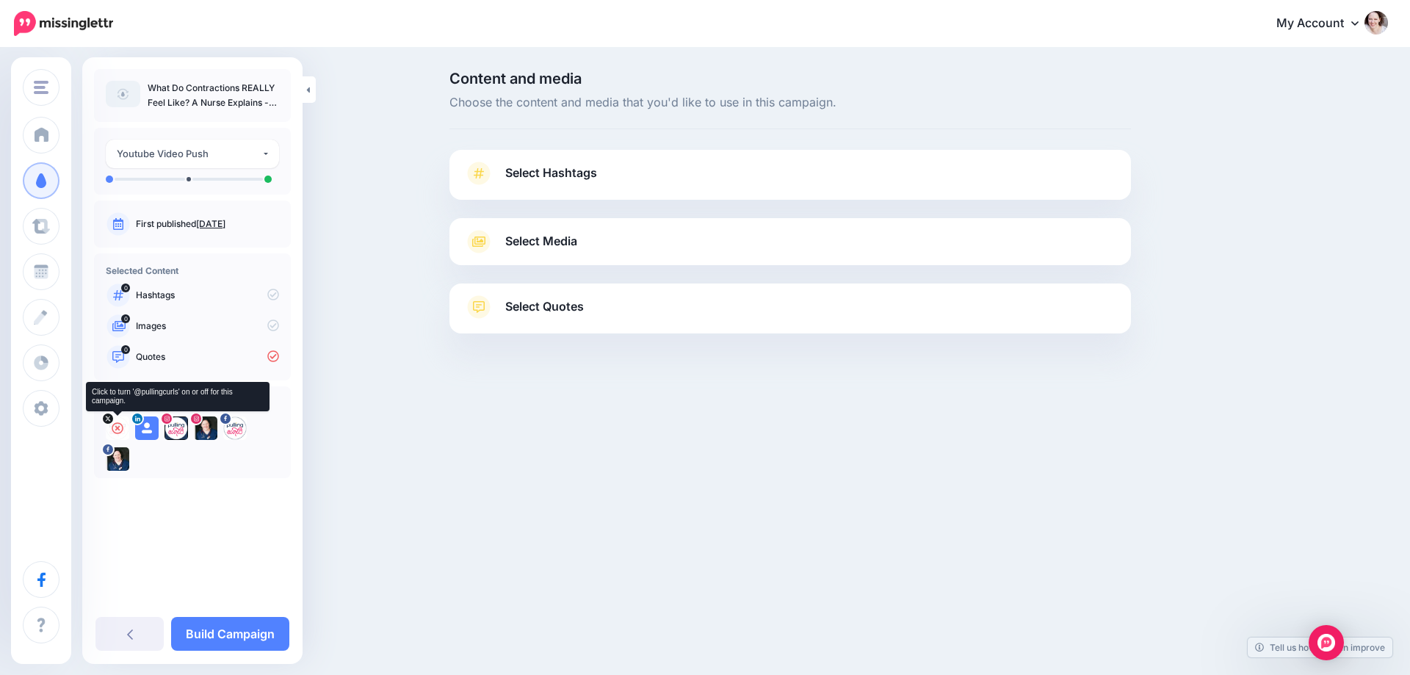
click at [121, 427] on icon at bounding box center [118, 428] width 12 height 12
click at [146, 425] on icon at bounding box center [147, 428] width 12 height 12
click at [176, 424] on icon at bounding box center [176, 428] width 12 height 12
click at [204, 424] on icon at bounding box center [206, 428] width 12 height 12
click at [239, 423] on icon at bounding box center [235, 428] width 12 height 12
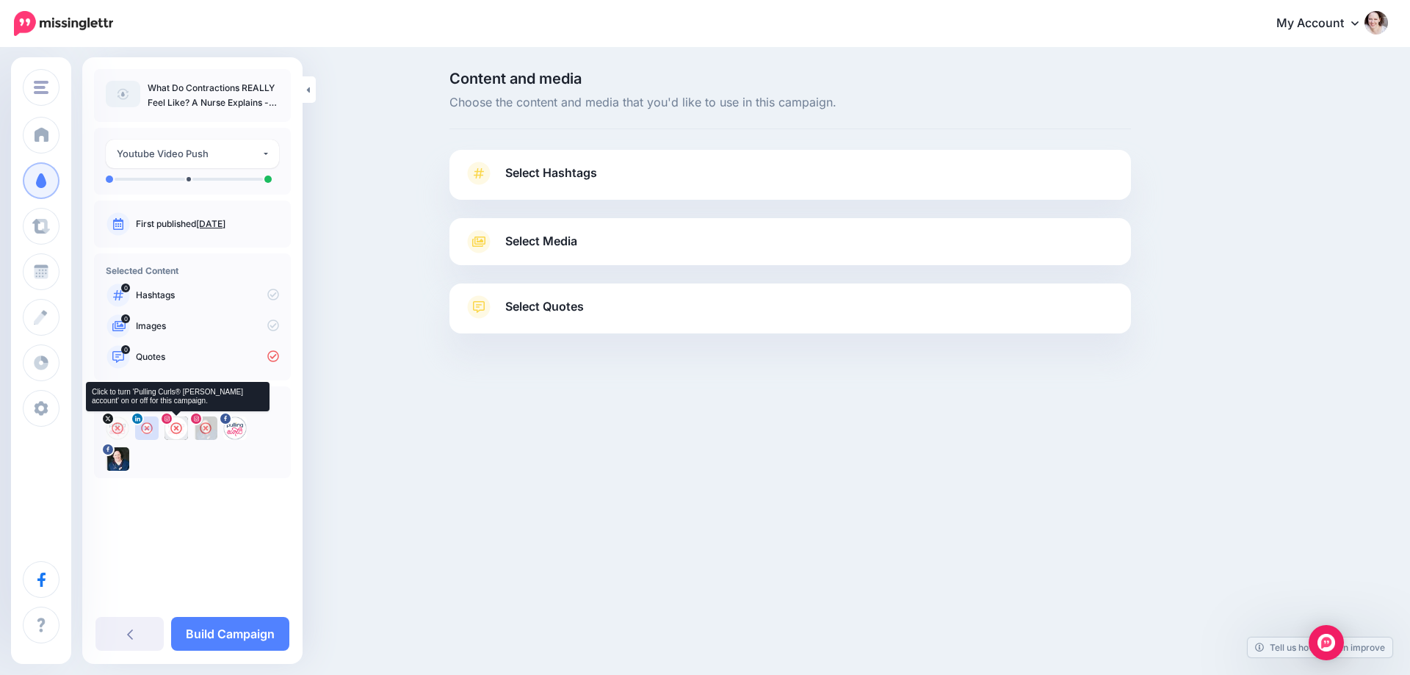
click at [176, 428] on icon at bounding box center [176, 428] width 12 height 12
click at [236, 429] on icon at bounding box center [235, 428] width 12 height 12
click at [605, 168] on link "Select Hashtags" at bounding box center [790, 181] width 652 height 38
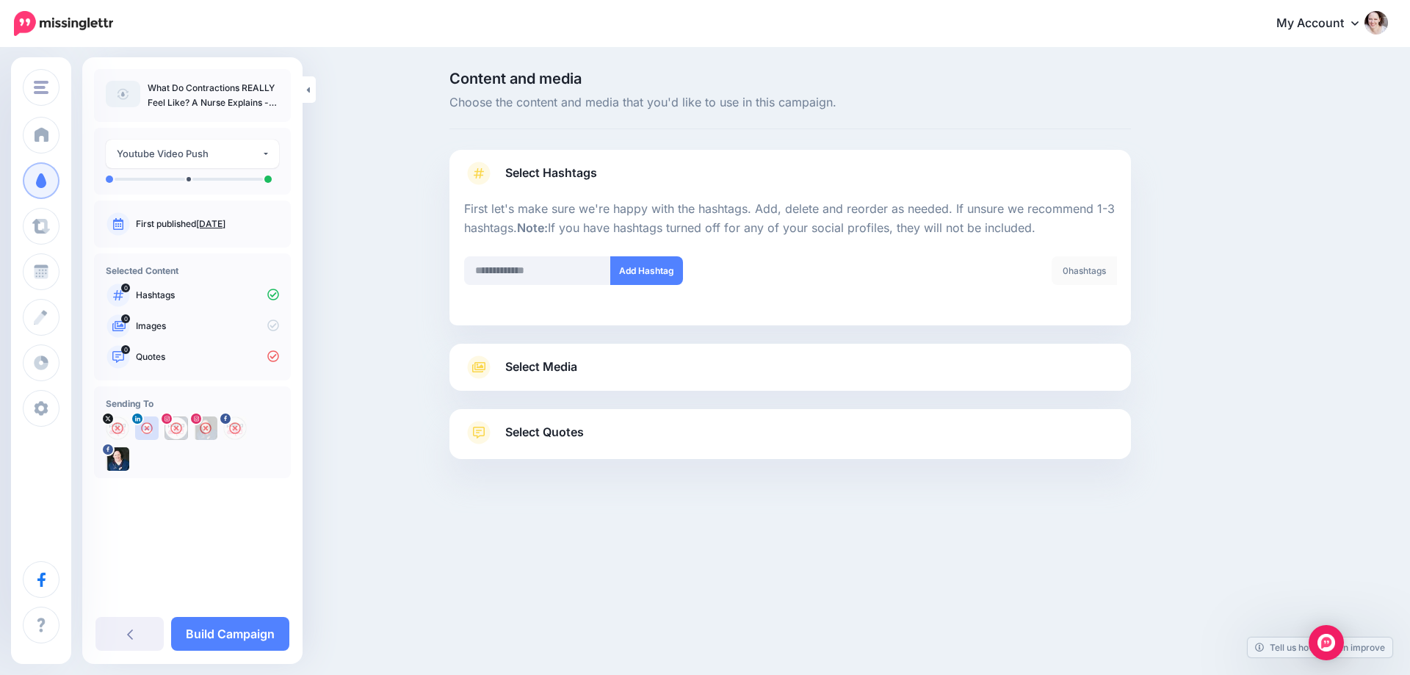
click at [555, 372] on span "Select Media" at bounding box center [541, 367] width 72 height 20
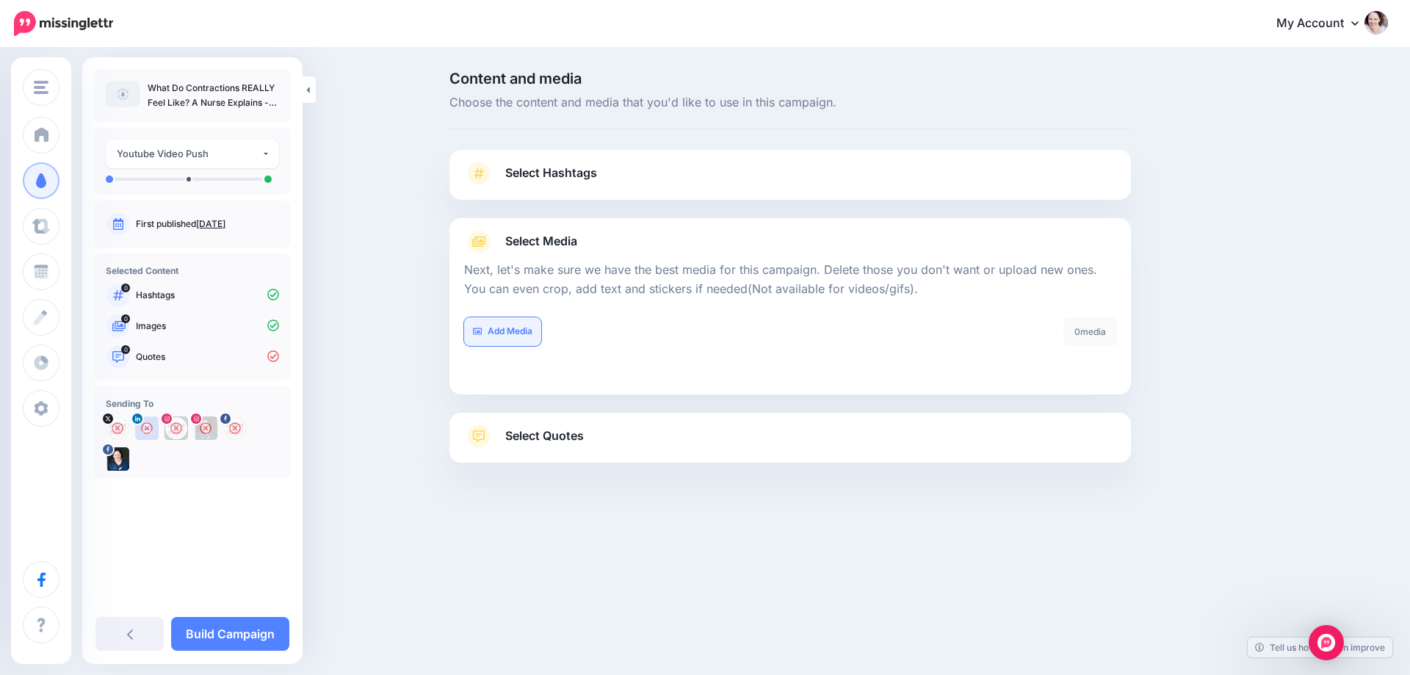
click at [507, 338] on link "Add Media" at bounding box center [502, 331] width 77 height 29
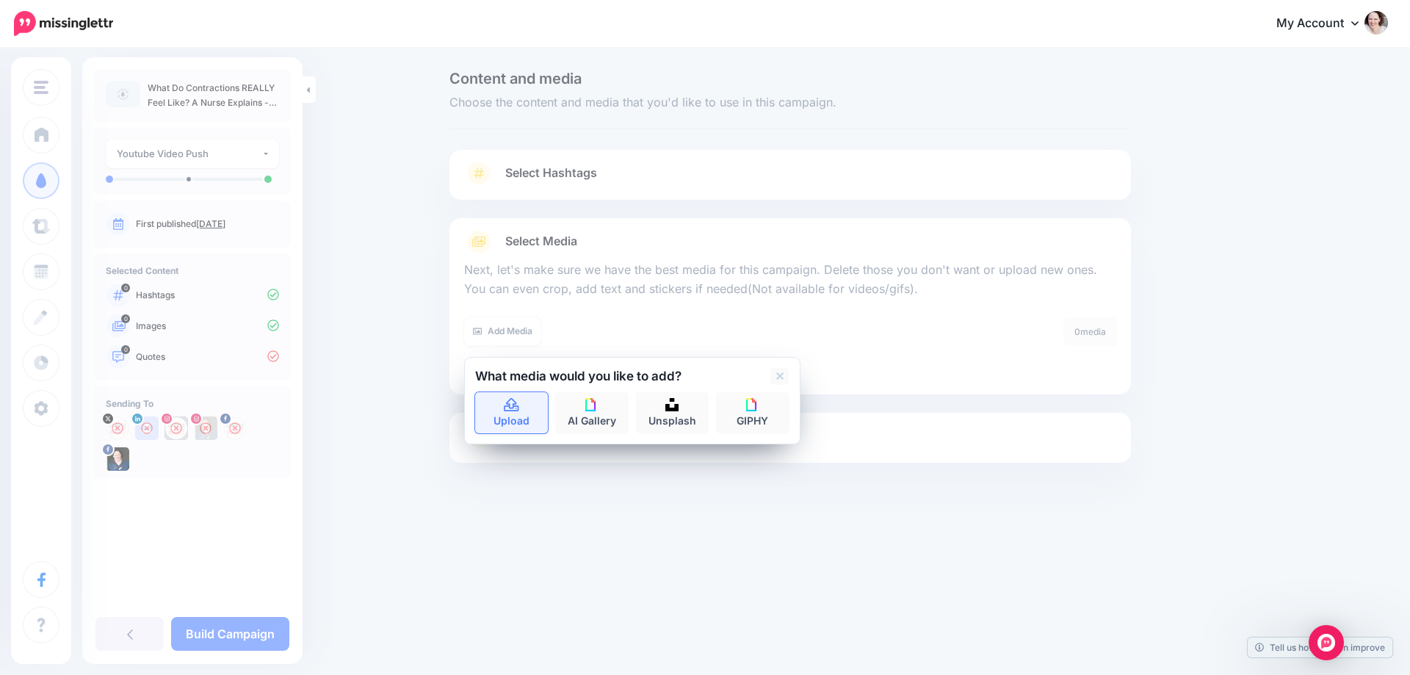
click at [501, 413] on link "Upload" at bounding box center [511, 412] width 73 height 41
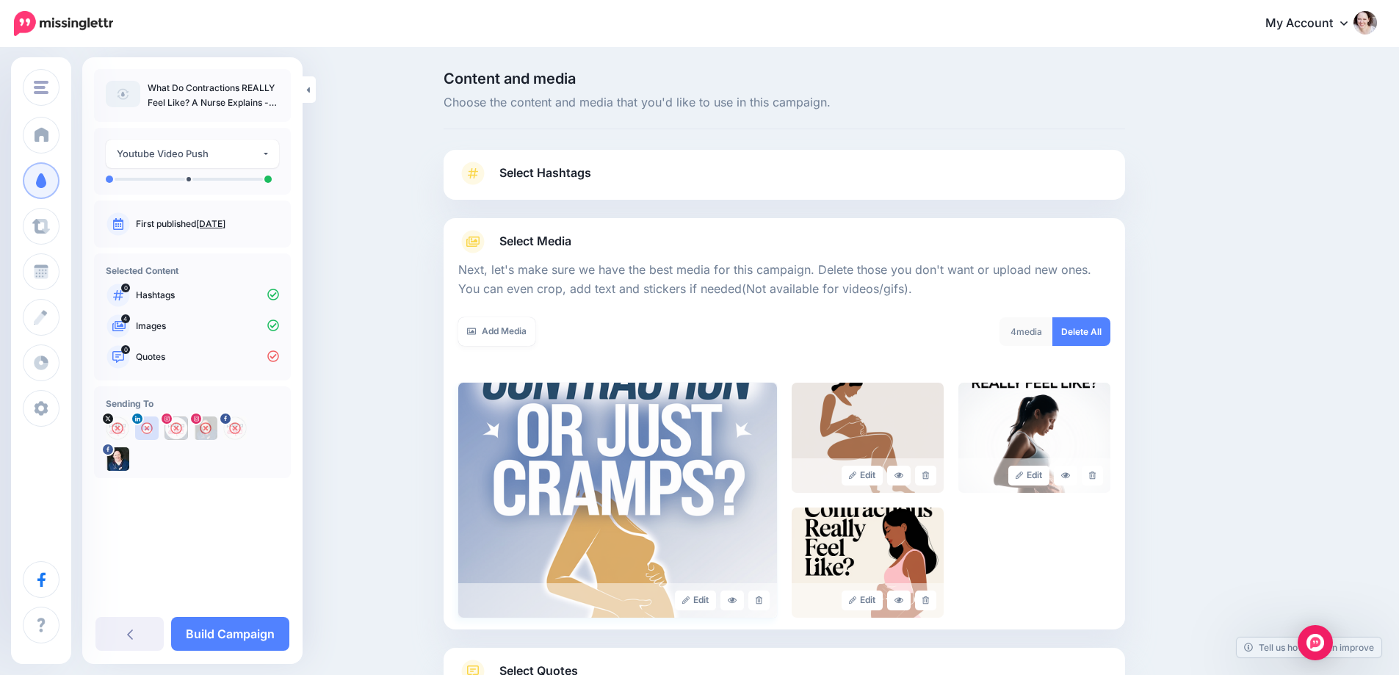
click at [552, 441] on img at bounding box center [617, 500] width 319 height 235
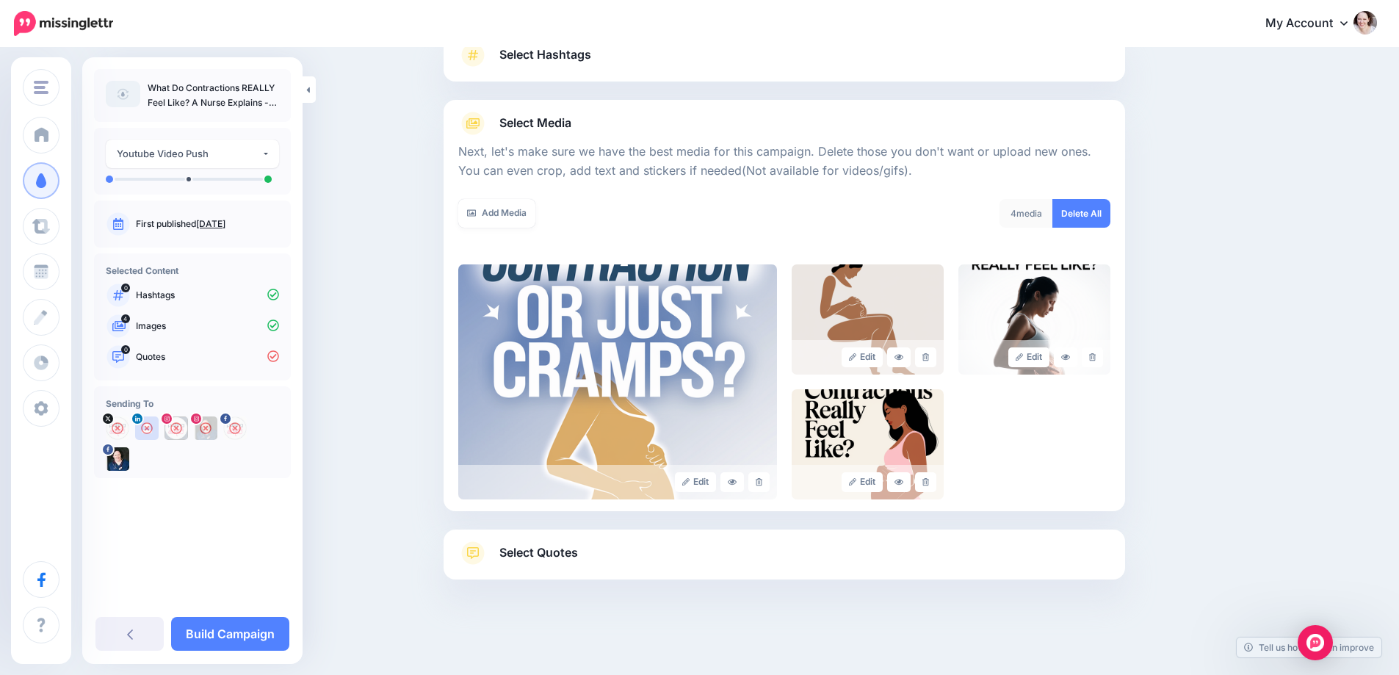
click at [543, 540] on div "Select Quotes Choose your favourite quotes or go with our recommendations. The …" at bounding box center [785, 555] width 682 height 50
click at [543, 551] on span "Select Quotes" at bounding box center [538, 553] width 79 height 20
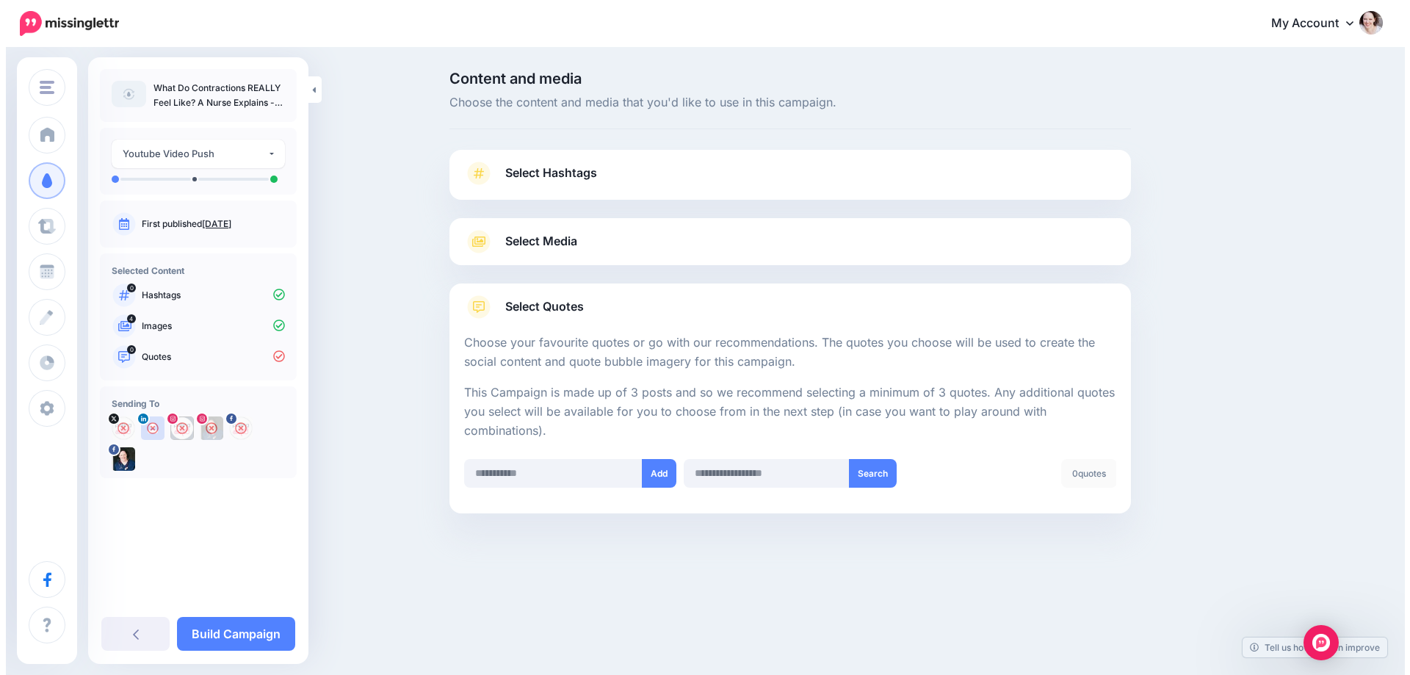
scroll to position [0, 0]
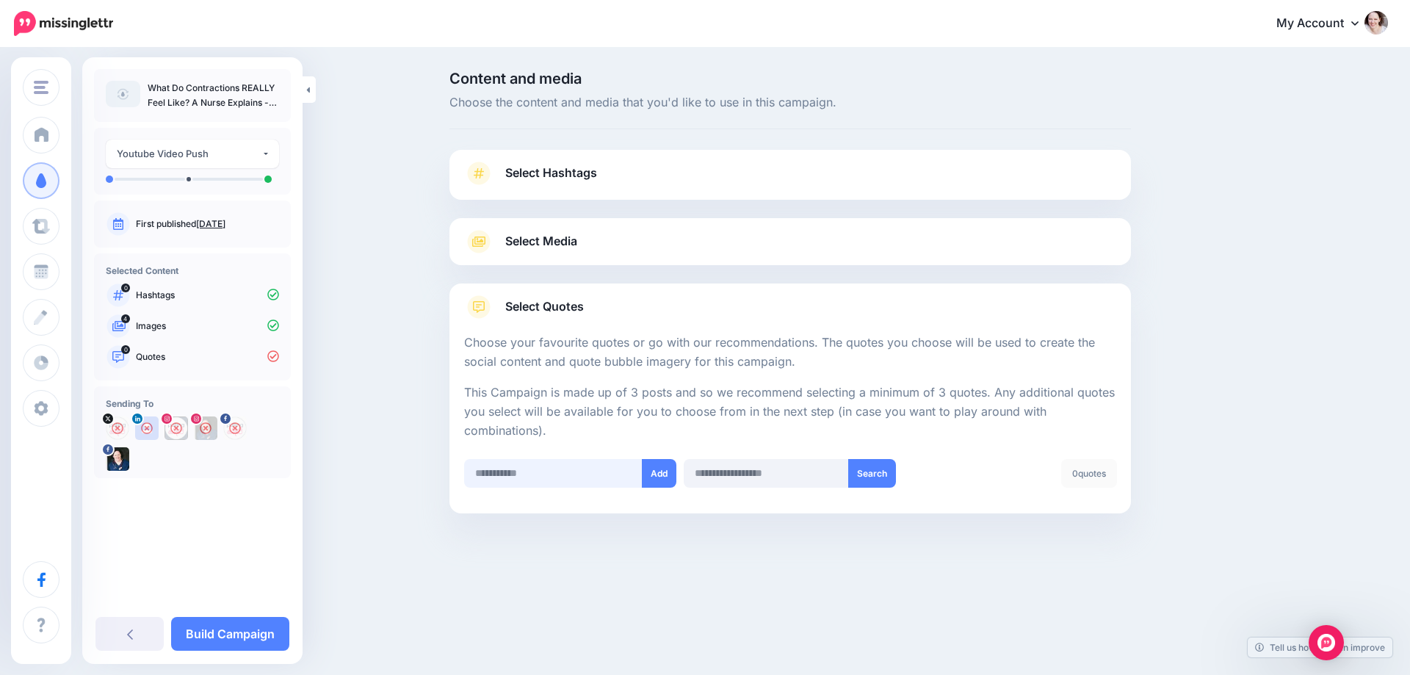
click at [530, 475] on input "text" at bounding box center [553, 473] width 178 height 29
paste input "**********"
type input "**********"
click at [654, 473] on button "Add" at bounding box center [658, 473] width 35 height 29
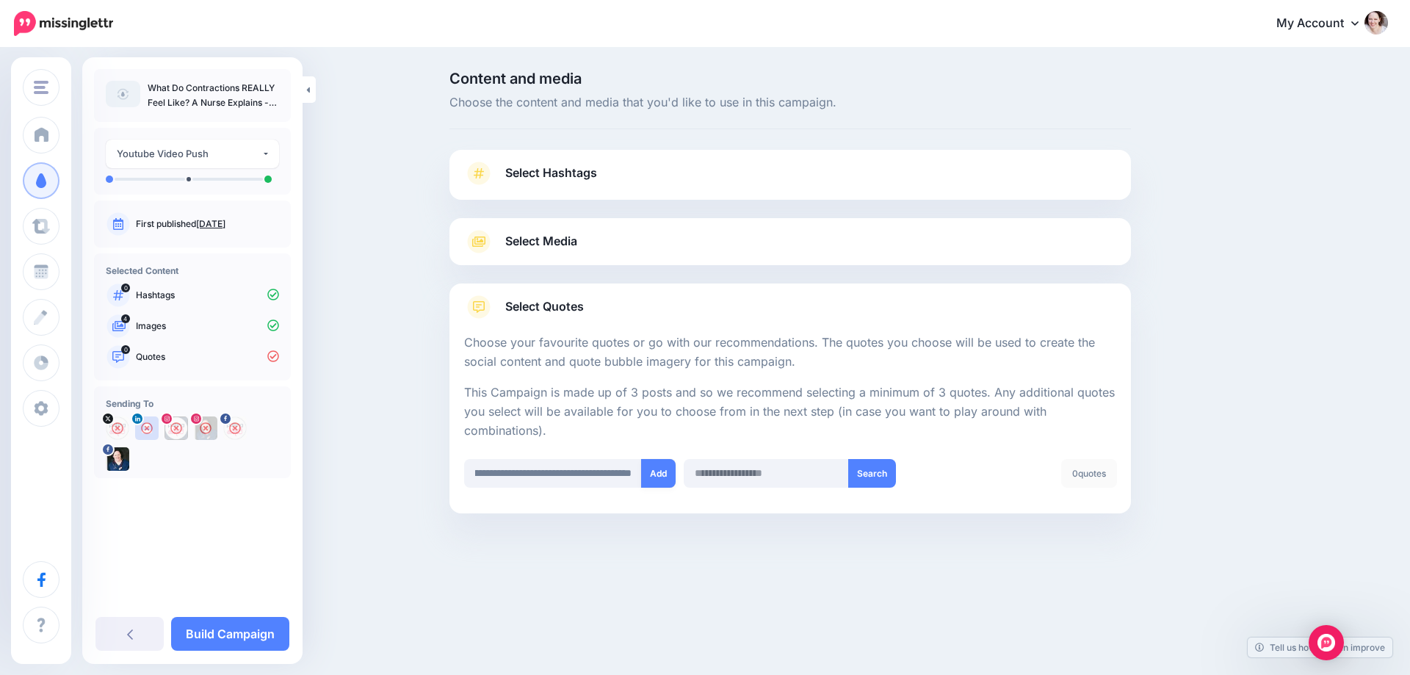
scroll to position [0, 0]
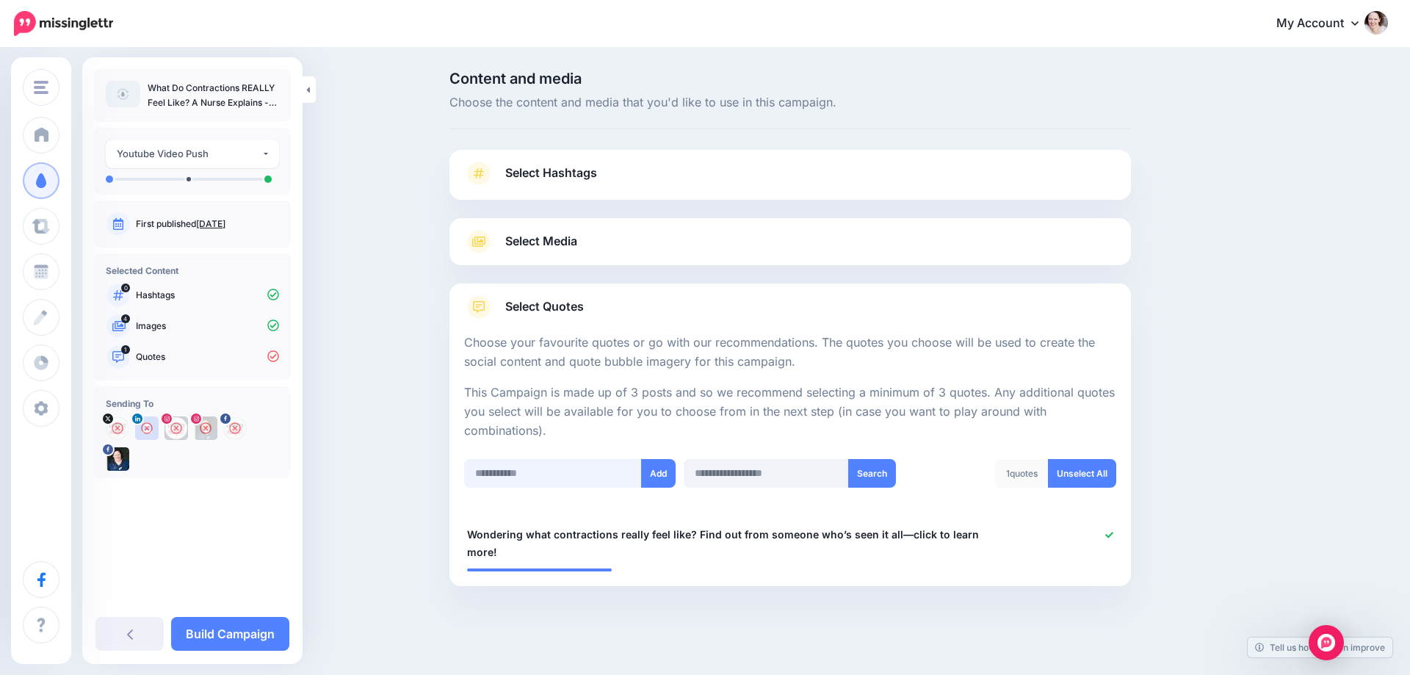
click at [563, 471] on input "text" at bounding box center [553, 473] width 178 height 29
paste input "**********"
type input "**********"
click at [665, 466] on button "Add" at bounding box center [658, 473] width 35 height 29
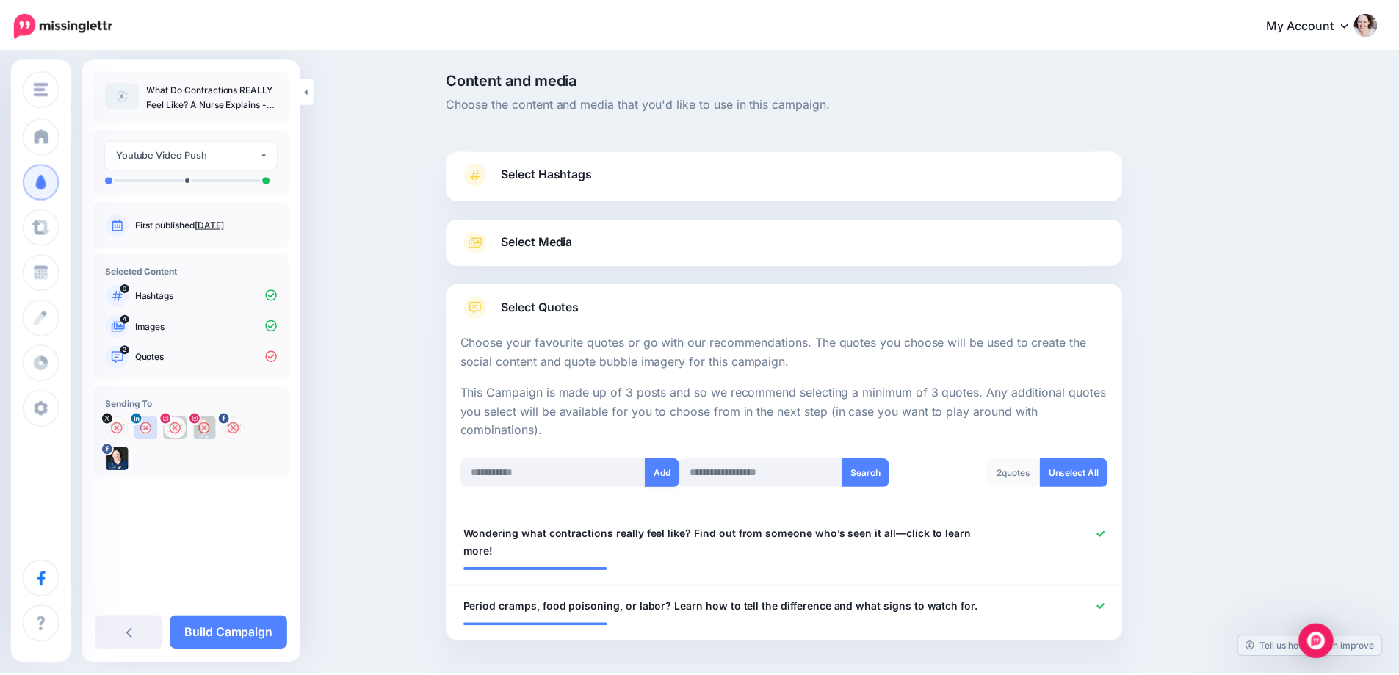
scroll to position [44, 0]
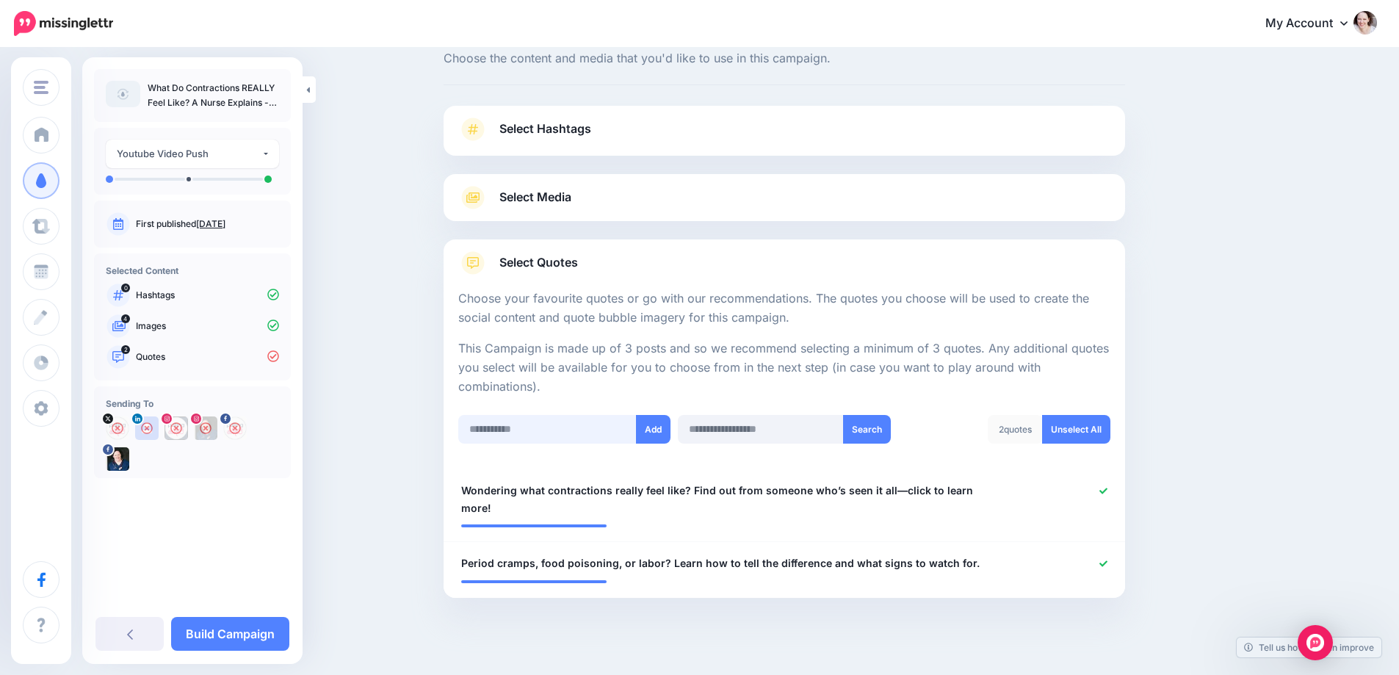
drag, startPoint x: 502, startPoint y: 430, endPoint x: 507, endPoint y: 436, distance: 7.8
click at [502, 430] on input "text" at bounding box center [547, 429] width 178 height 29
paste input "**********"
type input "**********"
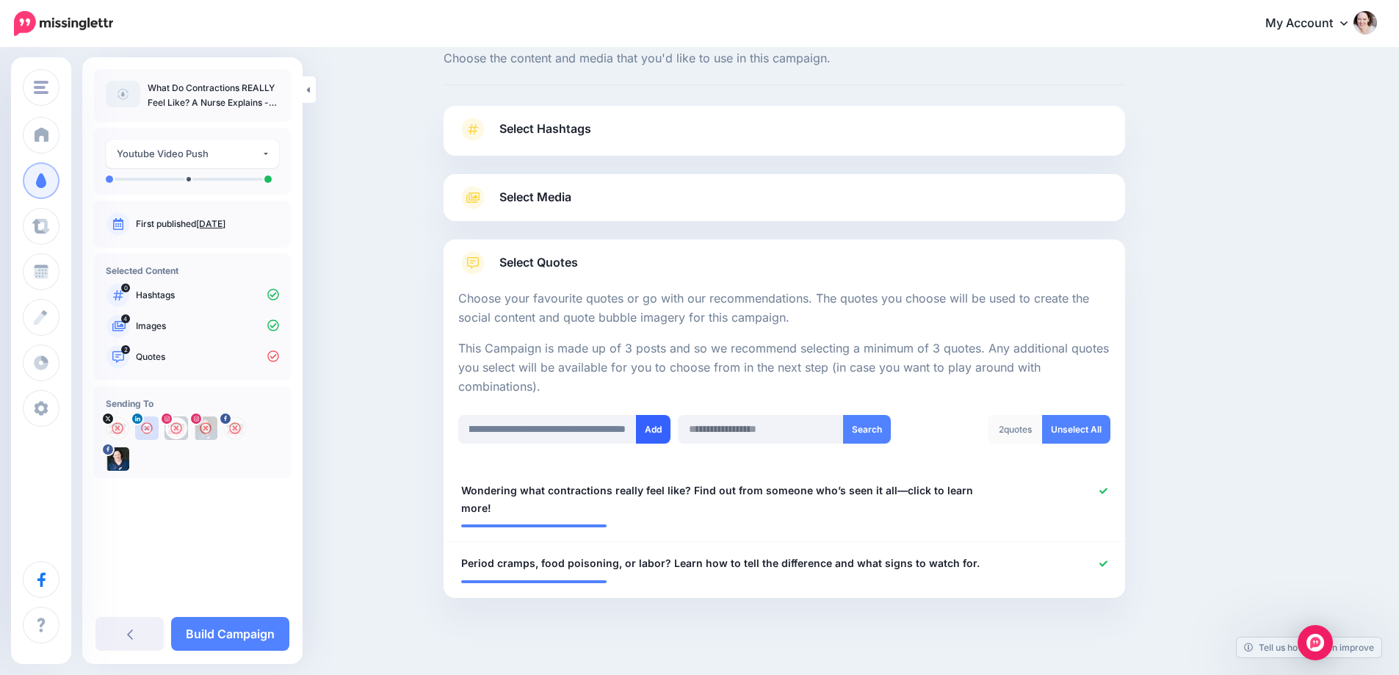
click at [671, 436] on button "Add" at bounding box center [653, 429] width 35 height 29
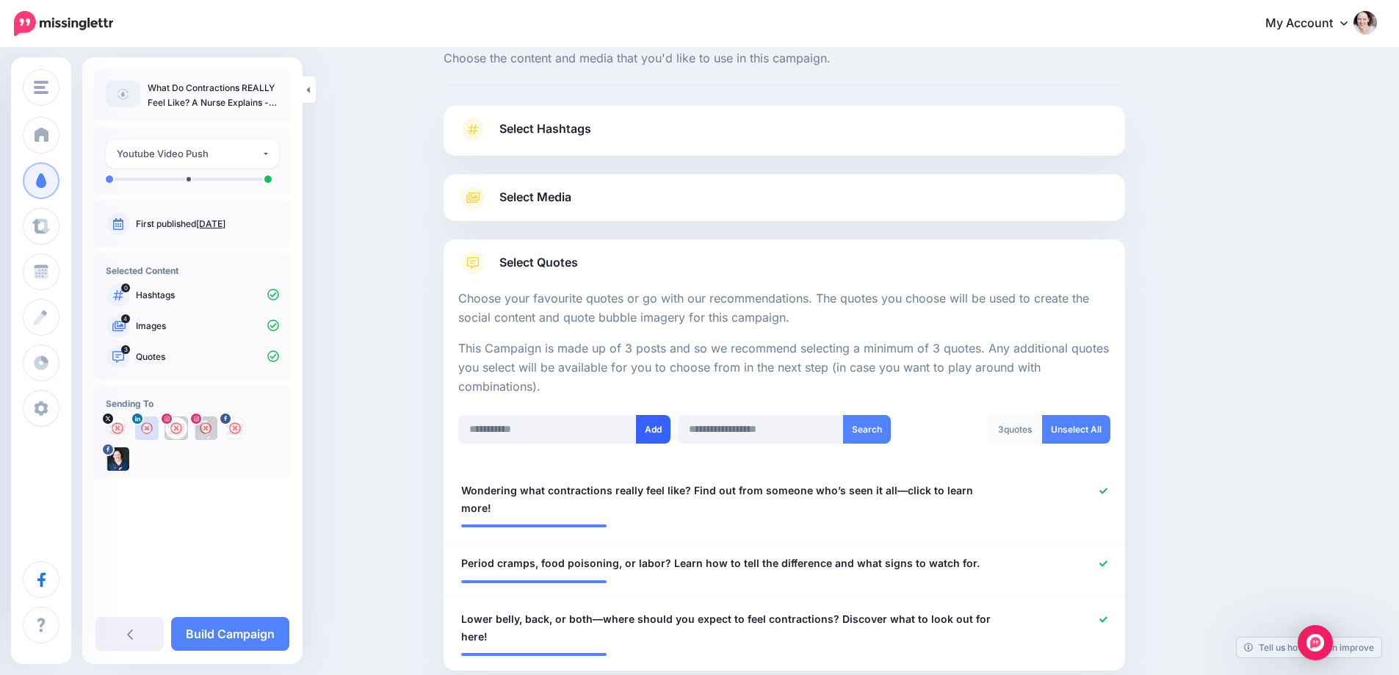
scroll to position [118, 0]
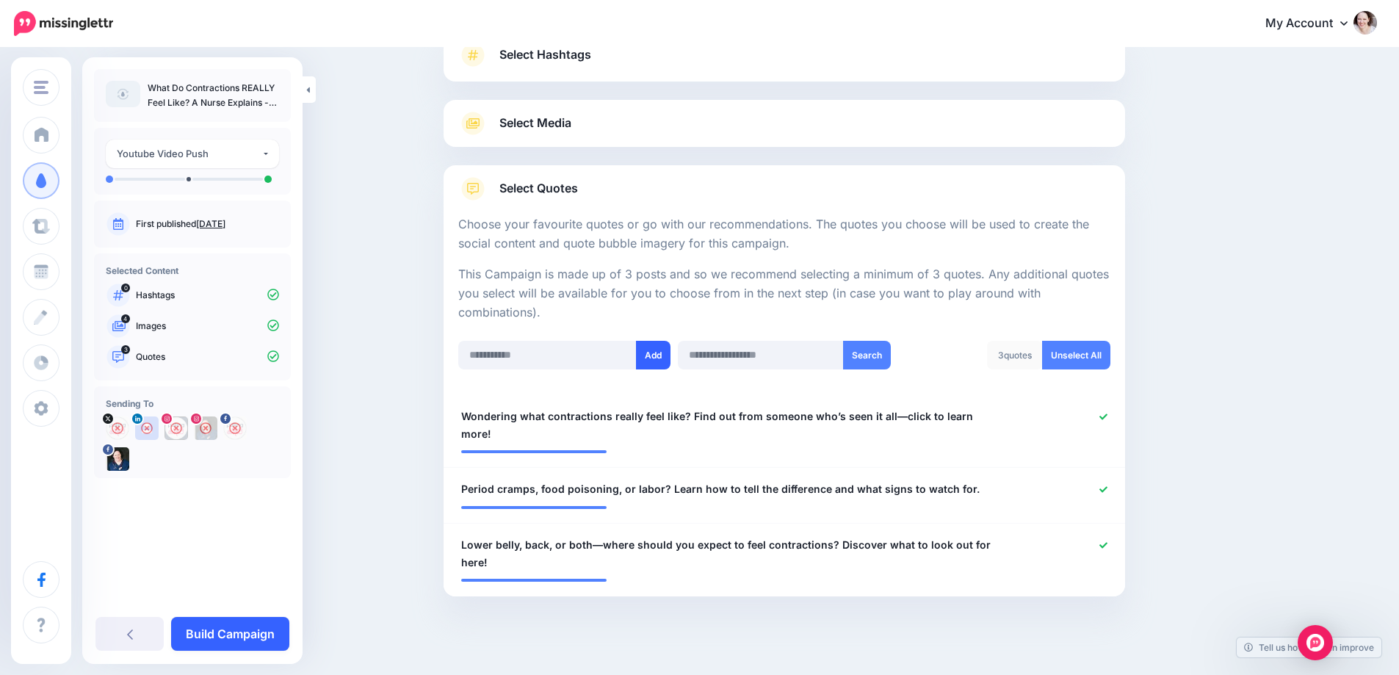
click at [219, 635] on link "Build Campaign" at bounding box center [230, 634] width 118 height 34
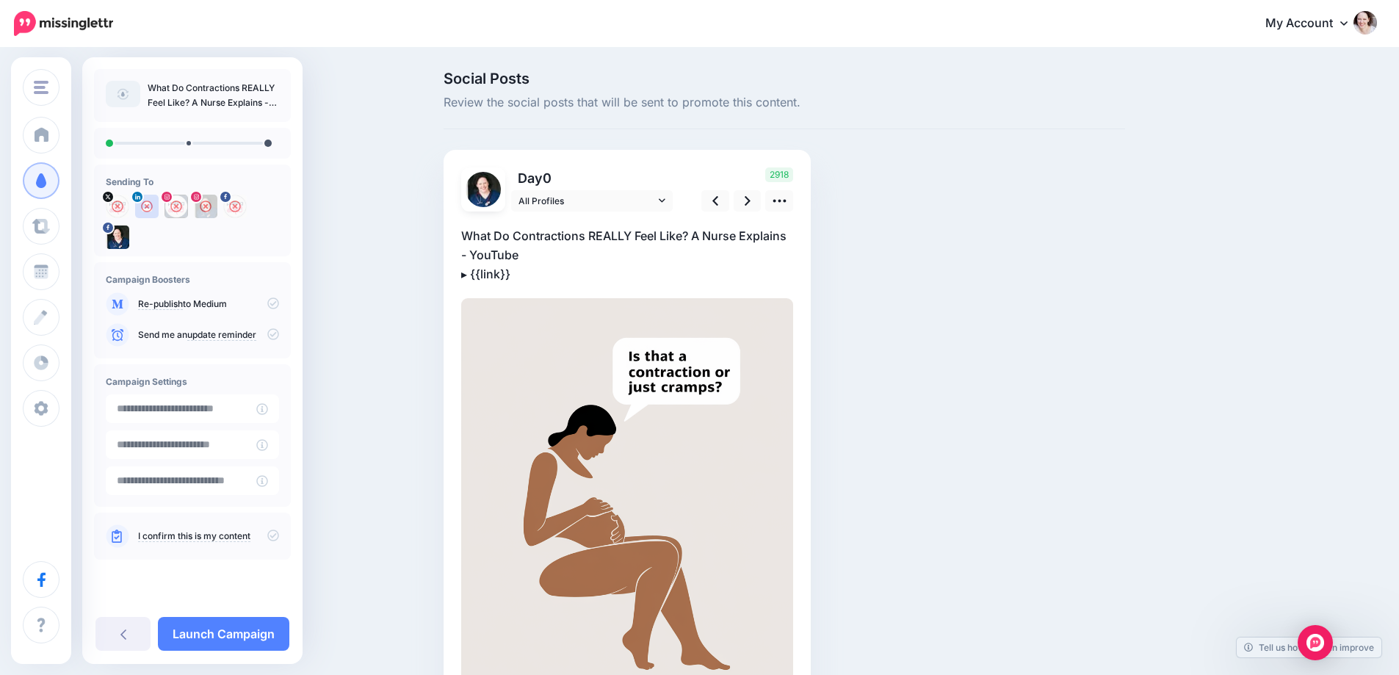
click at [479, 270] on p "What Do Contractions REALLY Feel Like? A Nurse Explains - YouTube ▸ {{link}}" at bounding box center [627, 254] width 332 height 57
drag, startPoint x: 479, startPoint y: 273, endPoint x: 599, endPoint y: 275, distance: 119.7
click at [599, 275] on textarea "**********" at bounding box center [627, 254] width 332 height 57
paste textarea "**********"
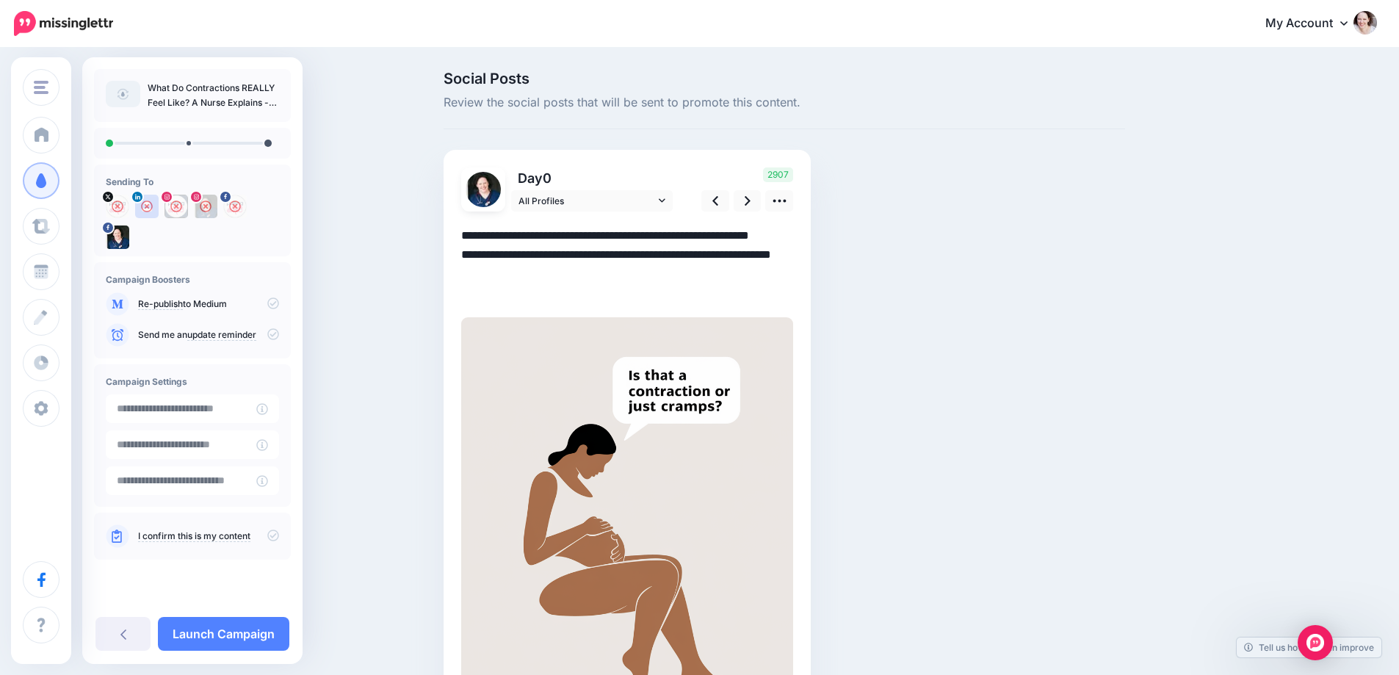
drag, startPoint x: 569, startPoint y: 256, endPoint x: 441, endPoint y: 250, distance: 128.7
click at [441, 250] on div "Social Posts Review the social posts that will be sent to promote this content.…" at bounding box center [785, 474] width 704 height 806
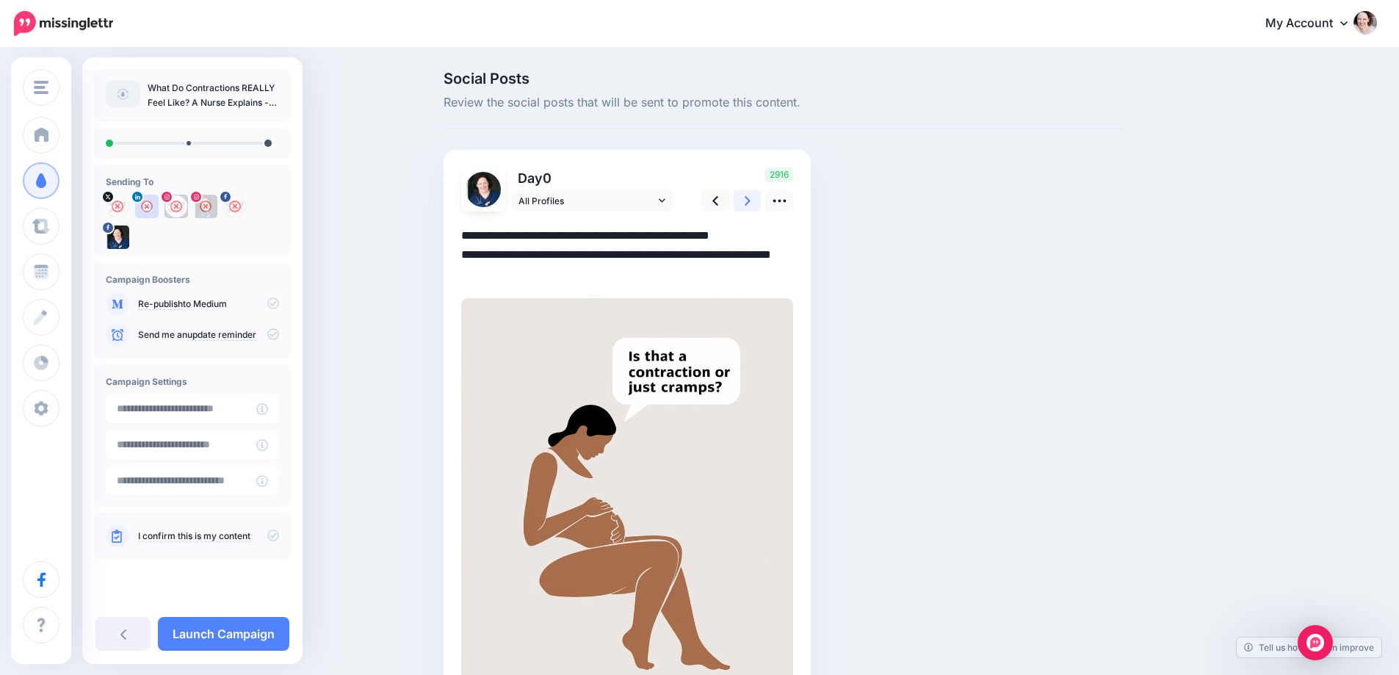
click at [751, 200] on icon at bounding box center [748, 200] width 6 height 15
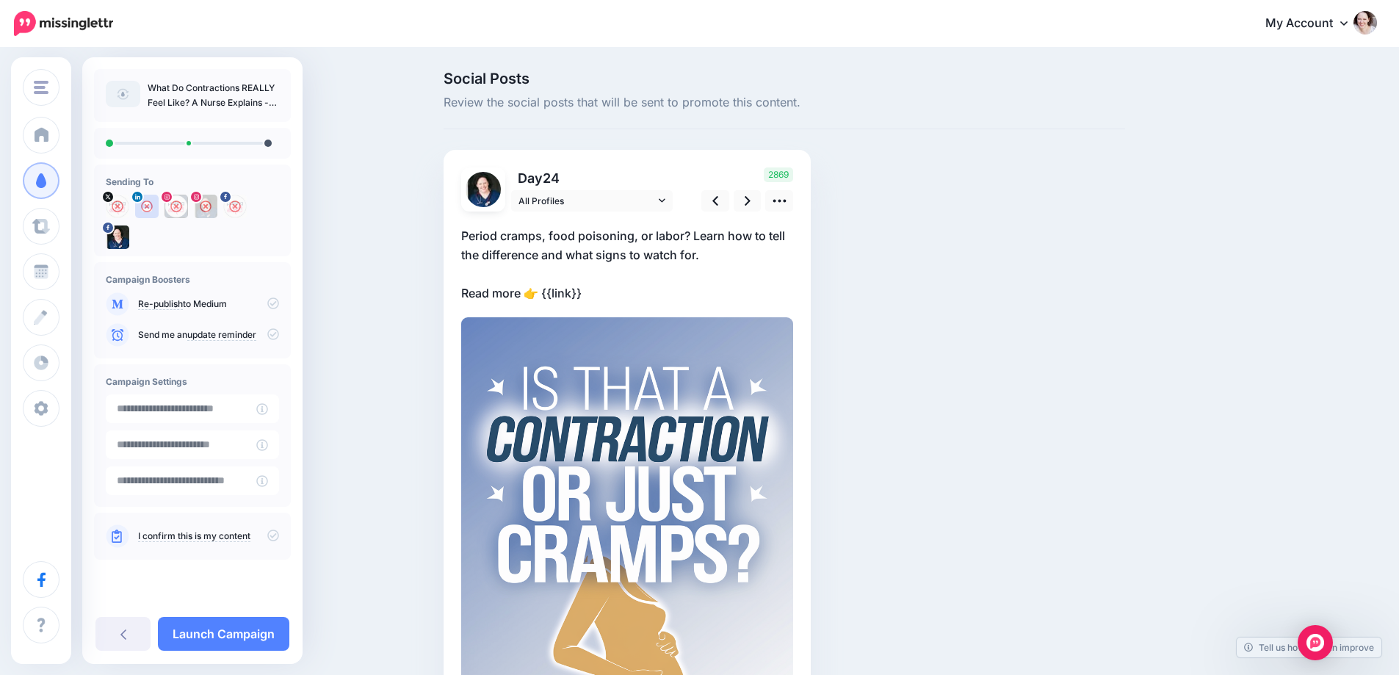
click at [557, 292] on p "Period cramps, food poisoning, or labor? Learn how to tell the difference and w…" at bounding box center [627, 264] width 332 height 76
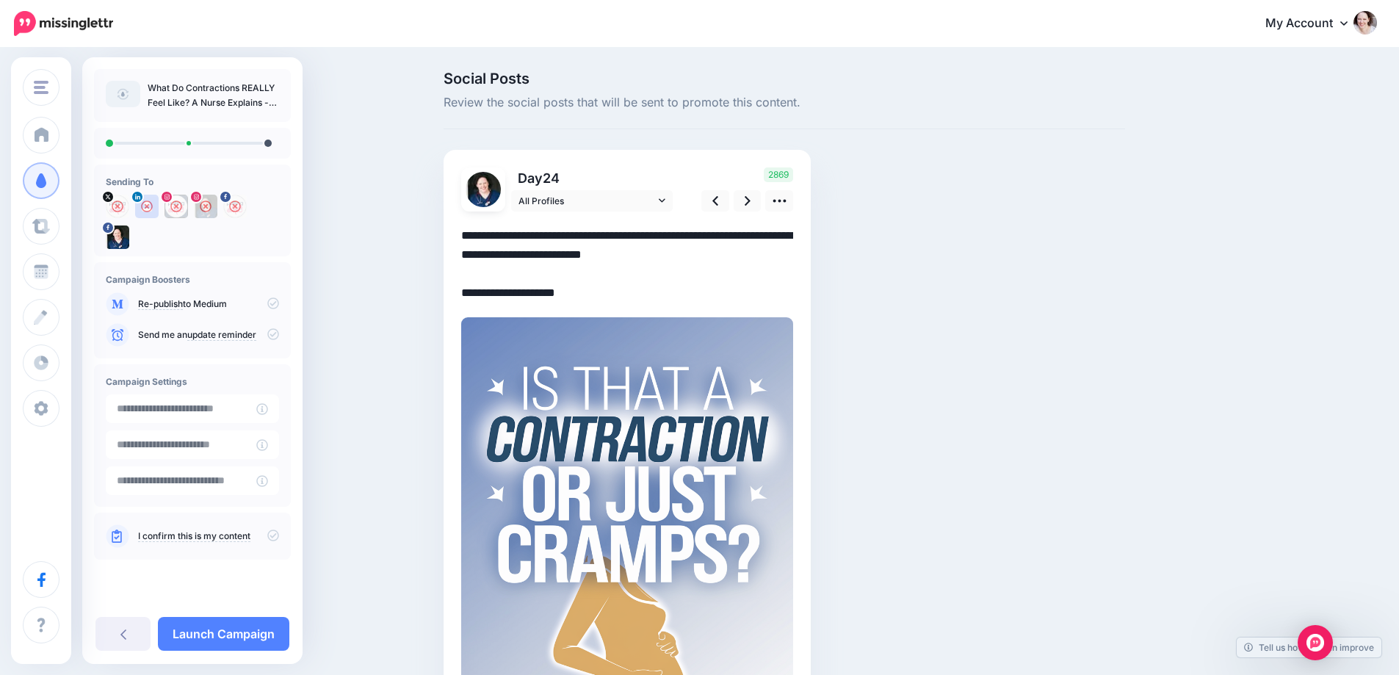
drag, startPoint x: 550, startPoint y: 293, endPoint x: 643, endPoint y: 300, distance: 92.8
click at [643, 300] on textarea "**********" at bounding box center [627, 264] width 332 height 76
paste textarea "**********"
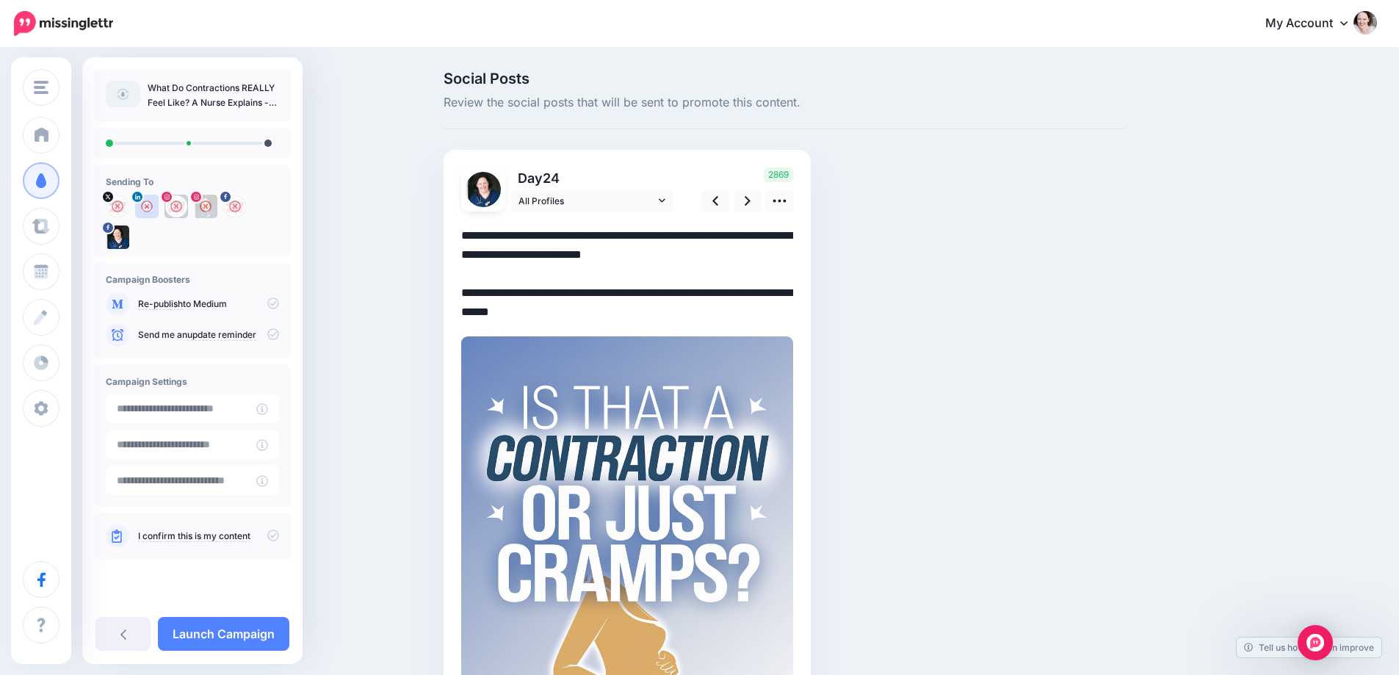
drag, startPoint x: 498, startPoint y: 291, endPoint x: 433, endPoint y: 284, distance: 65.7
click at [433, 284] on div "Social Posts Review the social posts that will be sent to promote this content.…" at bounding box center [699, 483] width 1399 height 869
click at [751, 200] on icon at bounding box center [748, 200] width 6 height 15
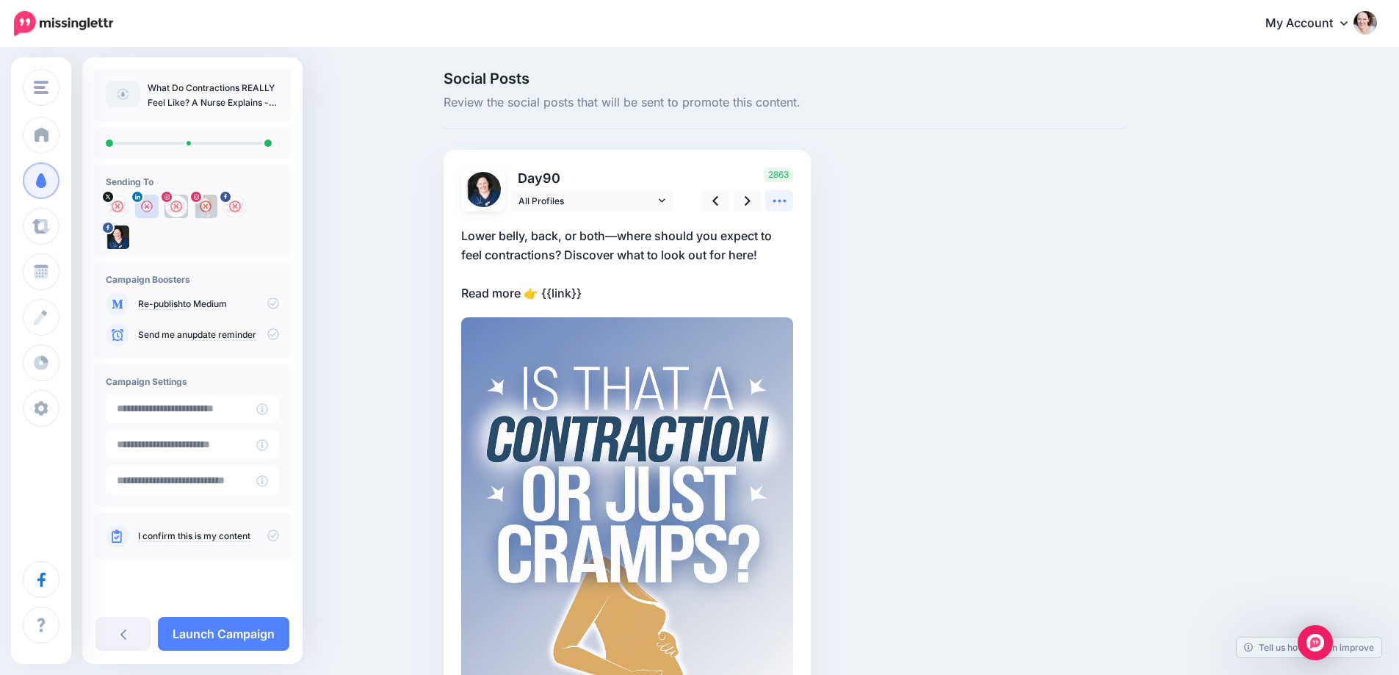
click at [776, 199] on link at bounding box center [779, 200] width 28 height 21
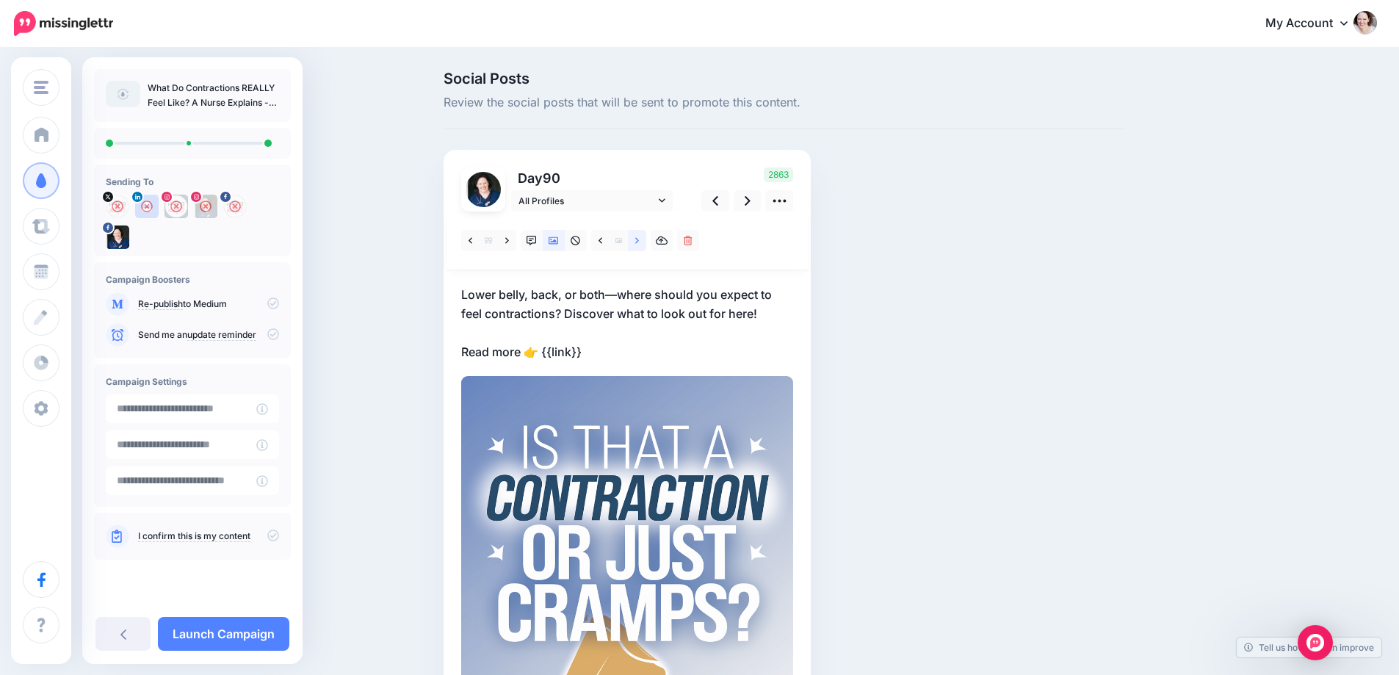
click at [636, 239] on link at bounding box center [637, 240] width 18 height 21
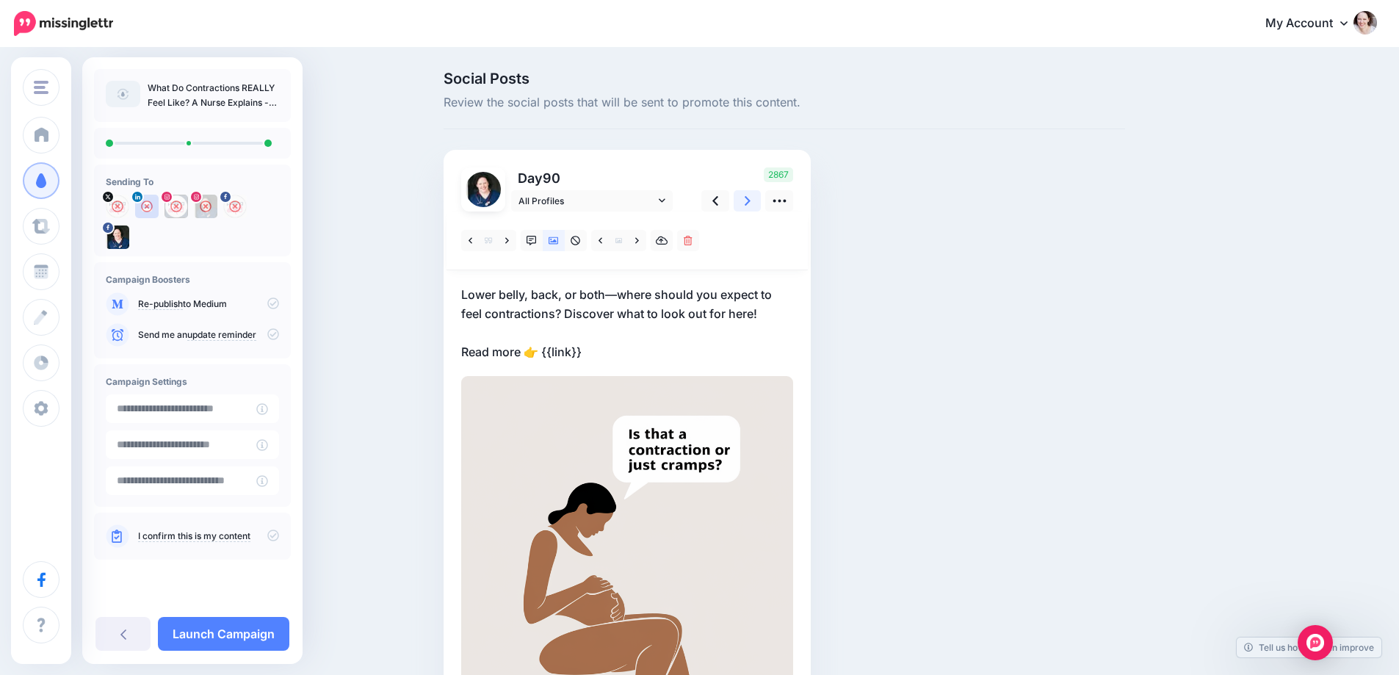
click at [751, 200] on icon at bounding box center [748, 200] width 6 height 15
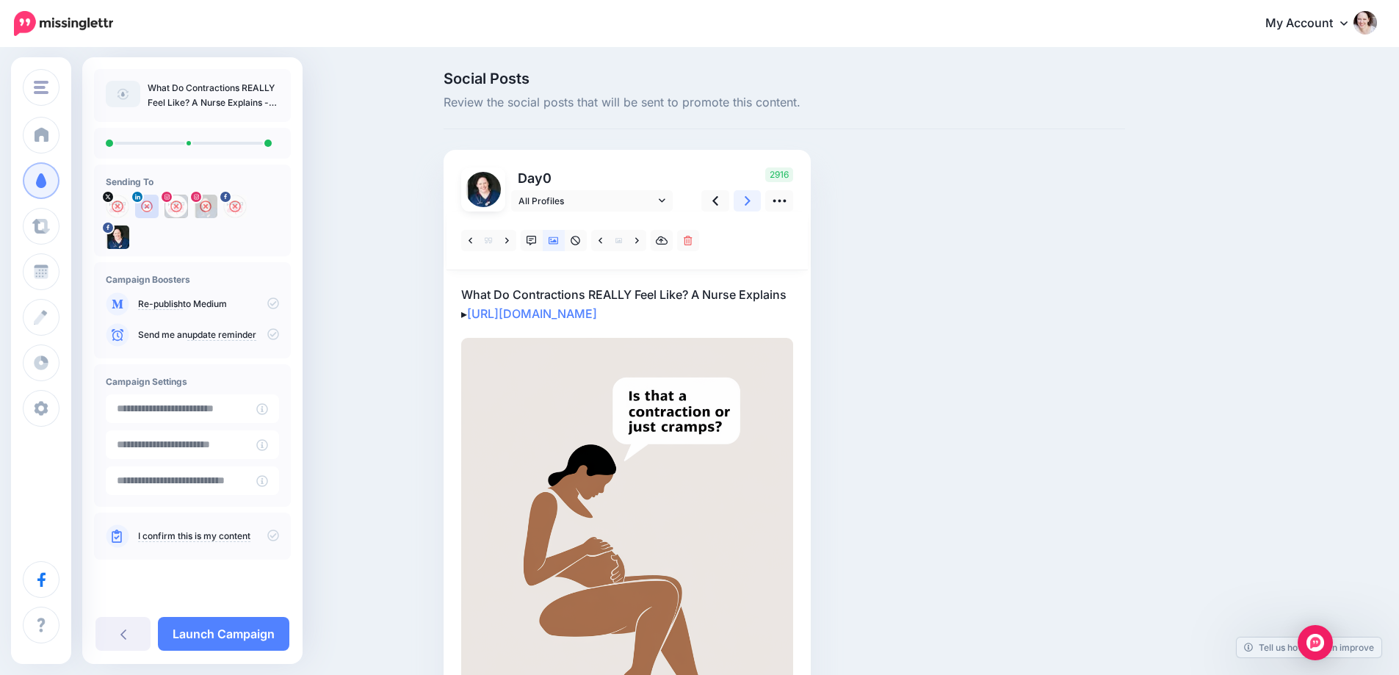
click at [751, 200] on icon at bounding box center [748, 200] width 6 height 15
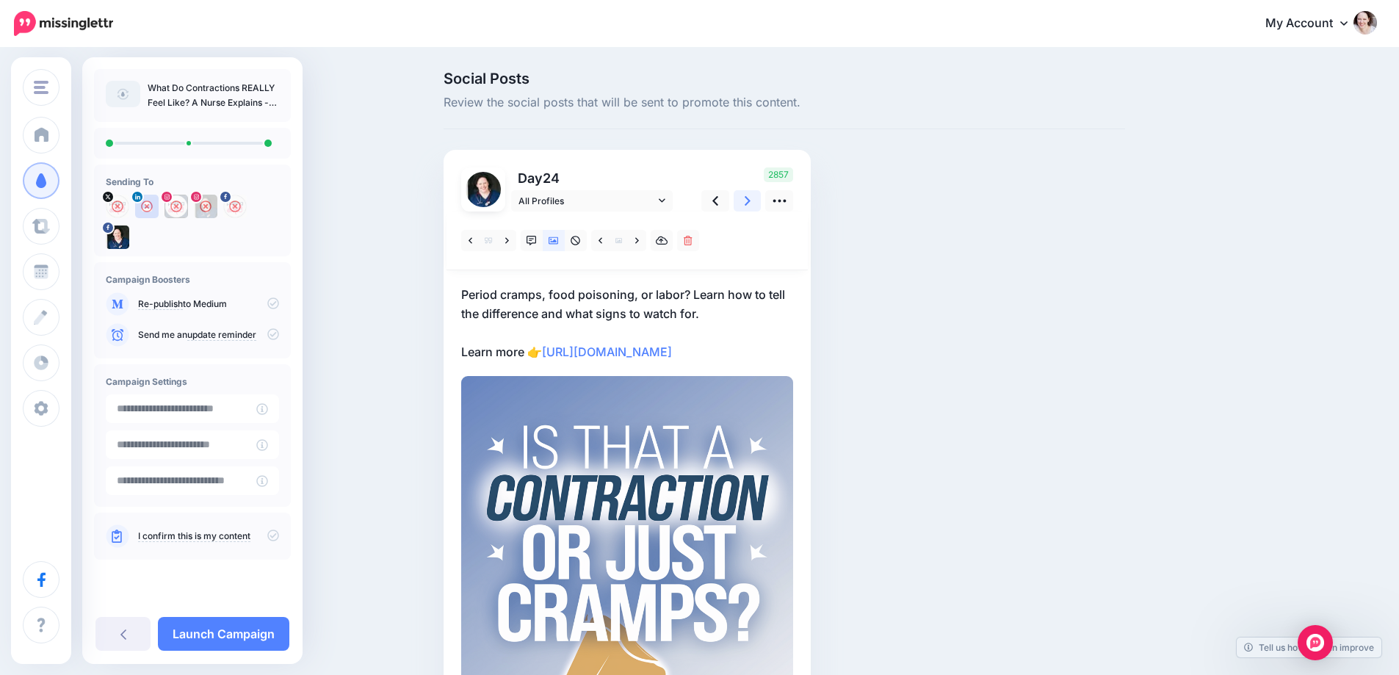
click at [751, 200] on icon at bounding box center [748, 200] width 6 height 15
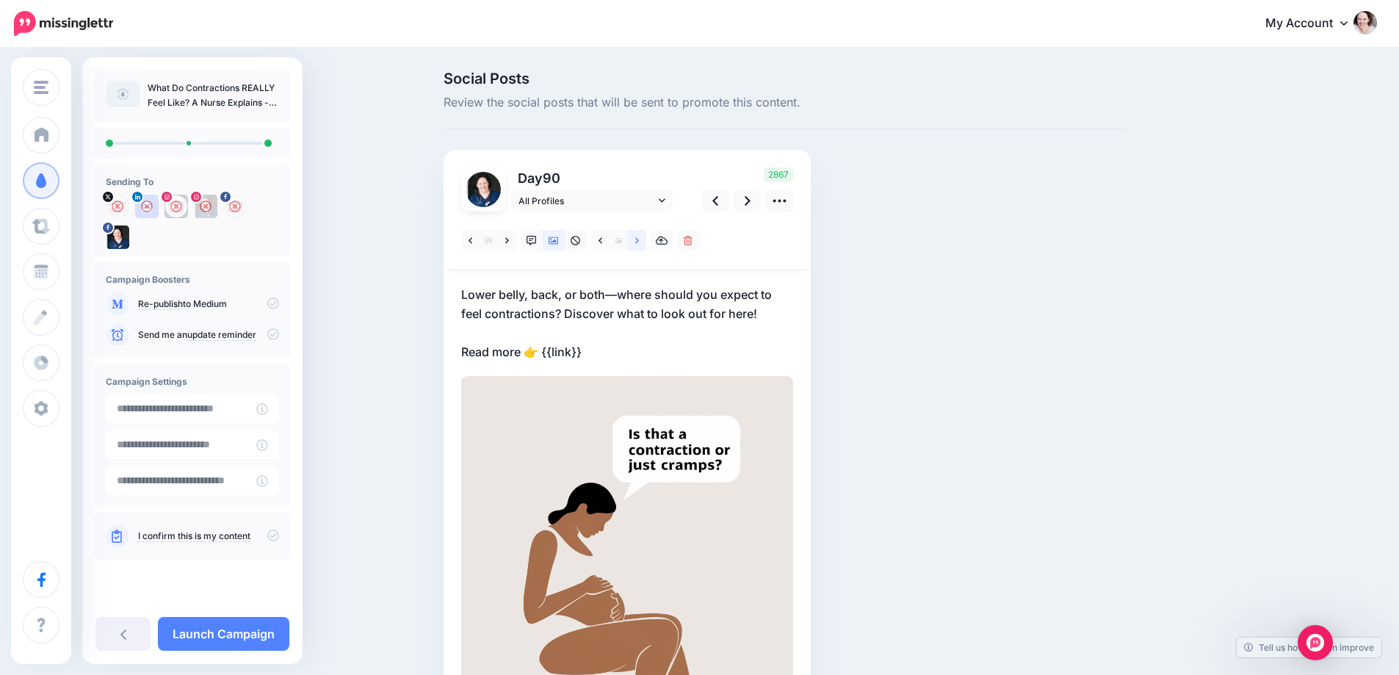
click at [639, 245] on icon at bounding box center [637, 241] width 4 height 10
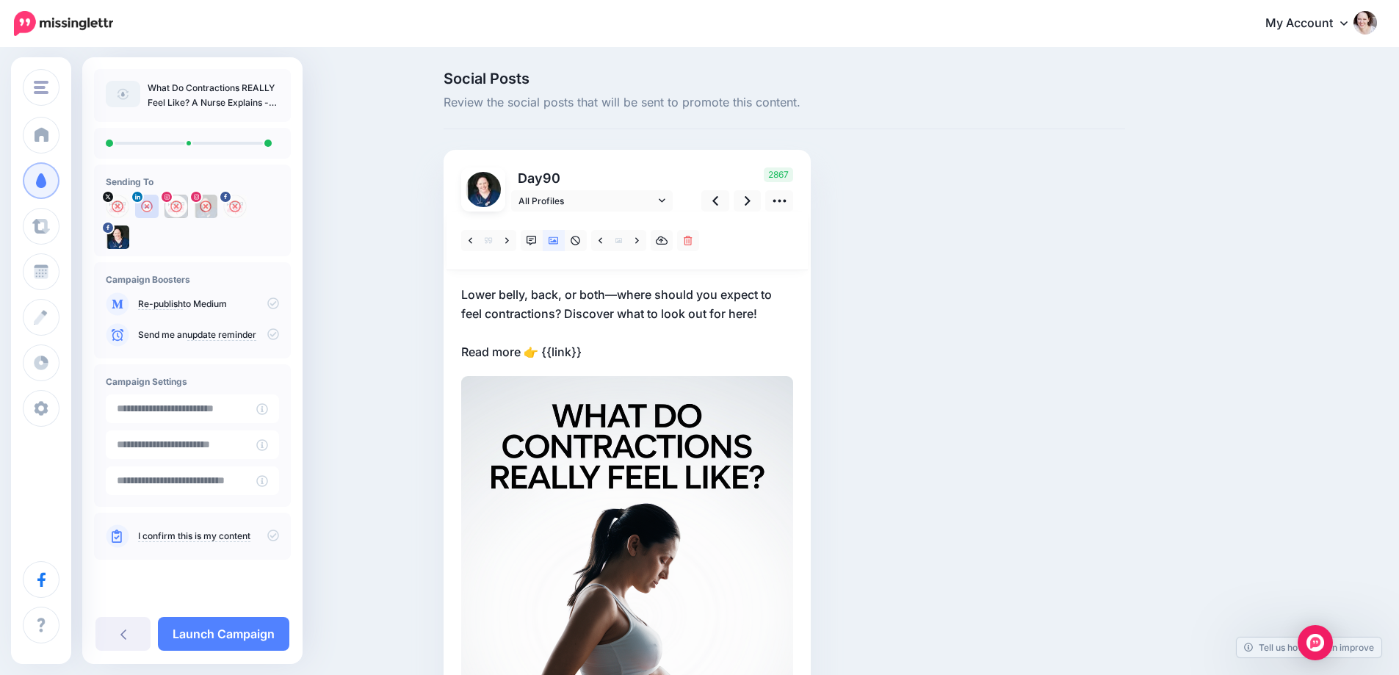
click at [559, 294] on p "Lower belly, back, or both—where should you expect to feel contractions? Discov…" at bounding box center [627, 323] width 332 height 76
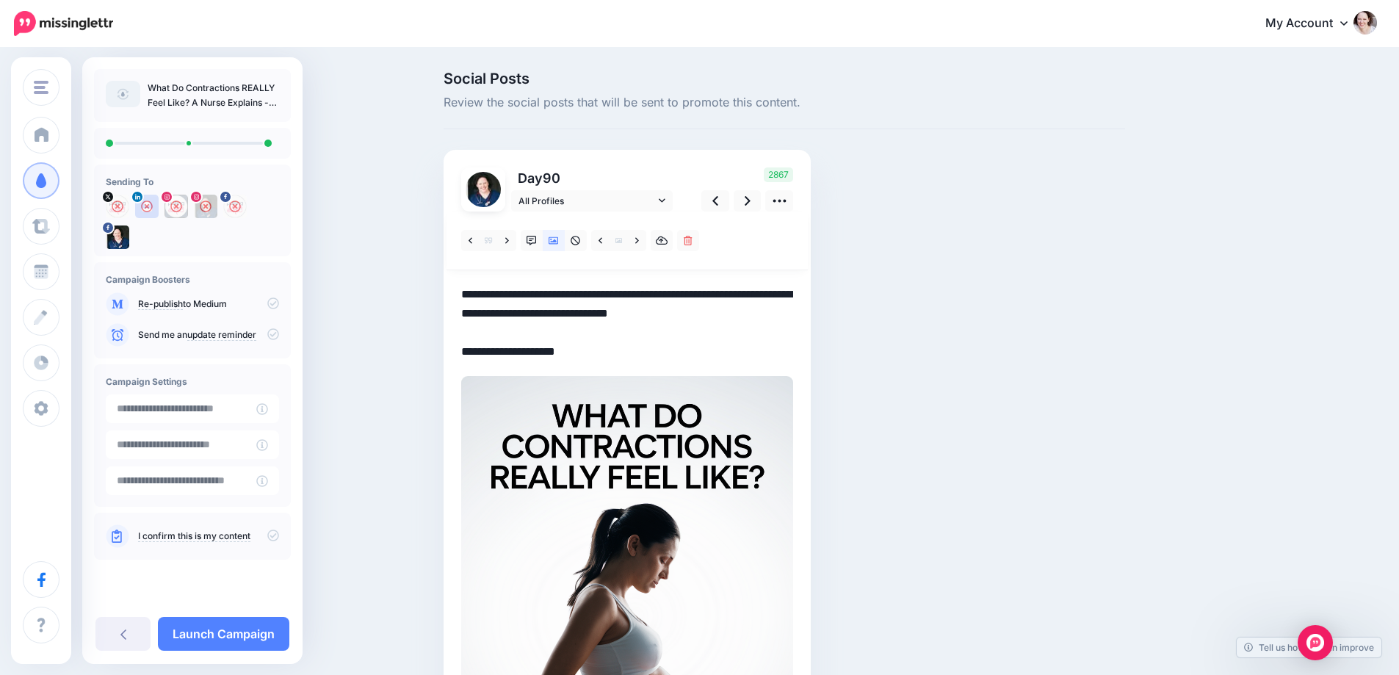
drag, startPoint x: 550, startPoint y: 350, endPoint x: 673, endPoint y: 352, distance: 123.4
click at [673, 351] on textarea "**********" at bounding box center [627, 323] width 332 height 76
paste textarea "**********"
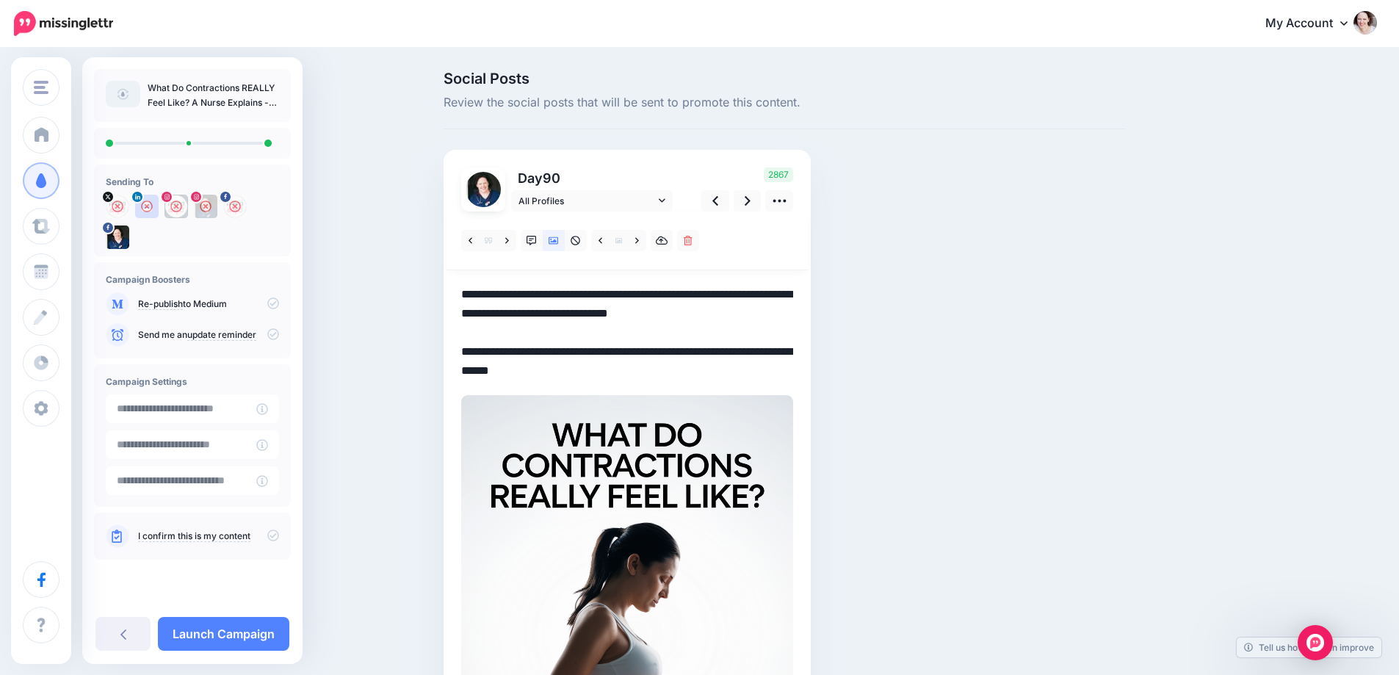
drag, startPoint x: 496, startPoint y: 350, endPoint x: 448, endPoint y: 344, distance: 48.8
click at [448, 344] on div "Social Posts Review the social posts that will be sent to promote this content.…" at bounding box center [785, 485] width 704 height 828
type textarea "**********"
click at [205, 642] on link "Launch Campaign" at bounding box center [223, 634] width 131 height 34
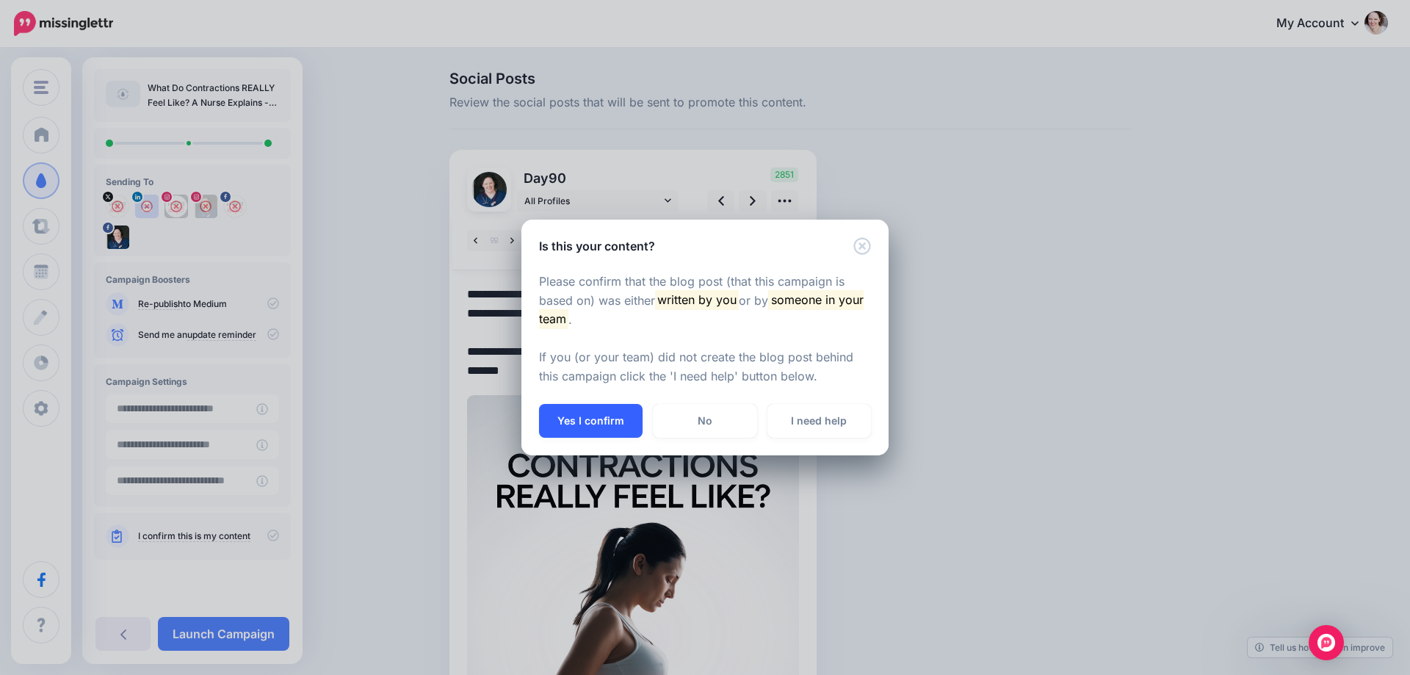
click at [582, 409] on button "Yes I confirm" at bounding box center [591, 421] width 104 height 34
